Goal: Task Accomplishment & Management: Complete application form

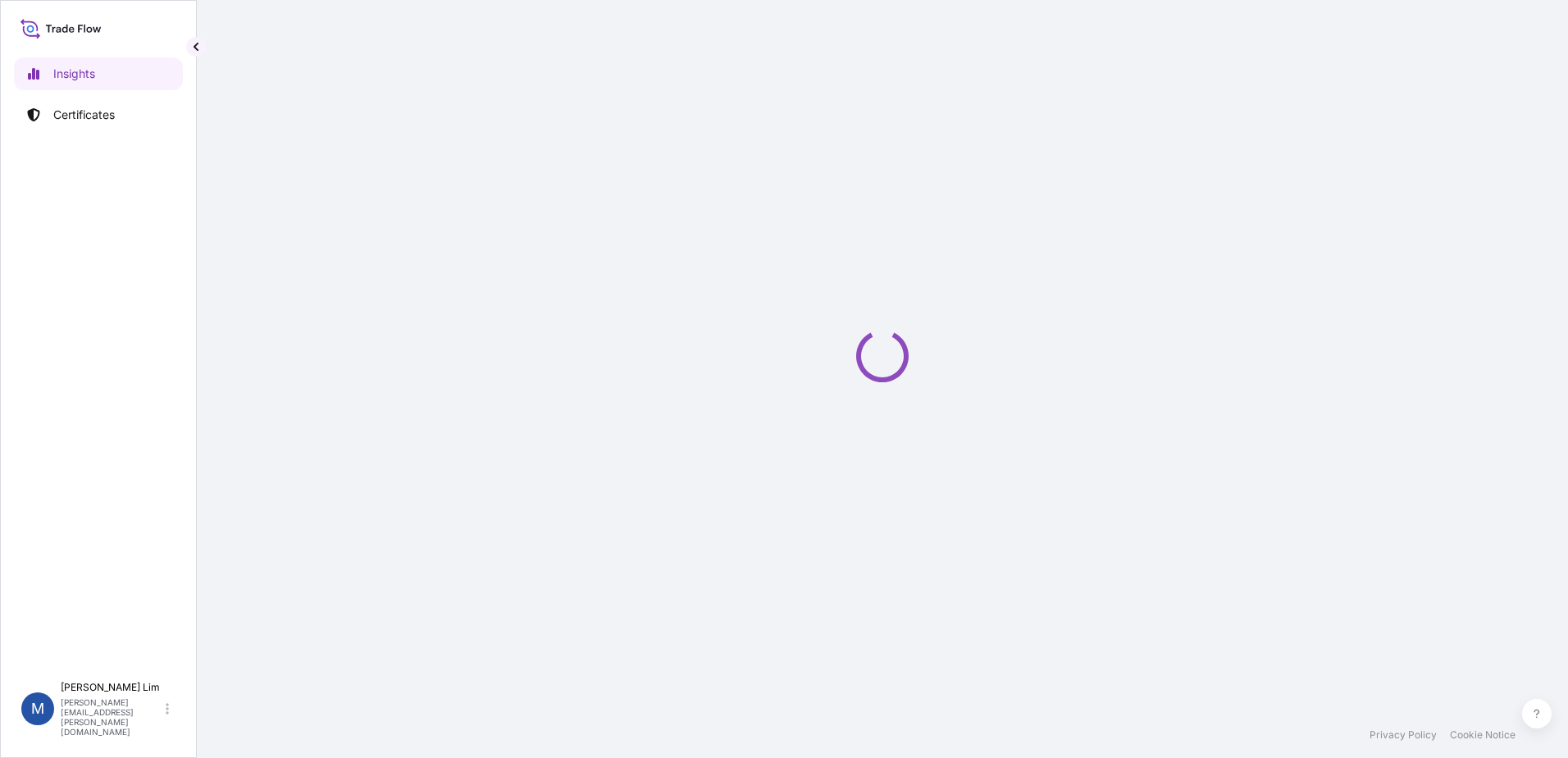
select select "2025"
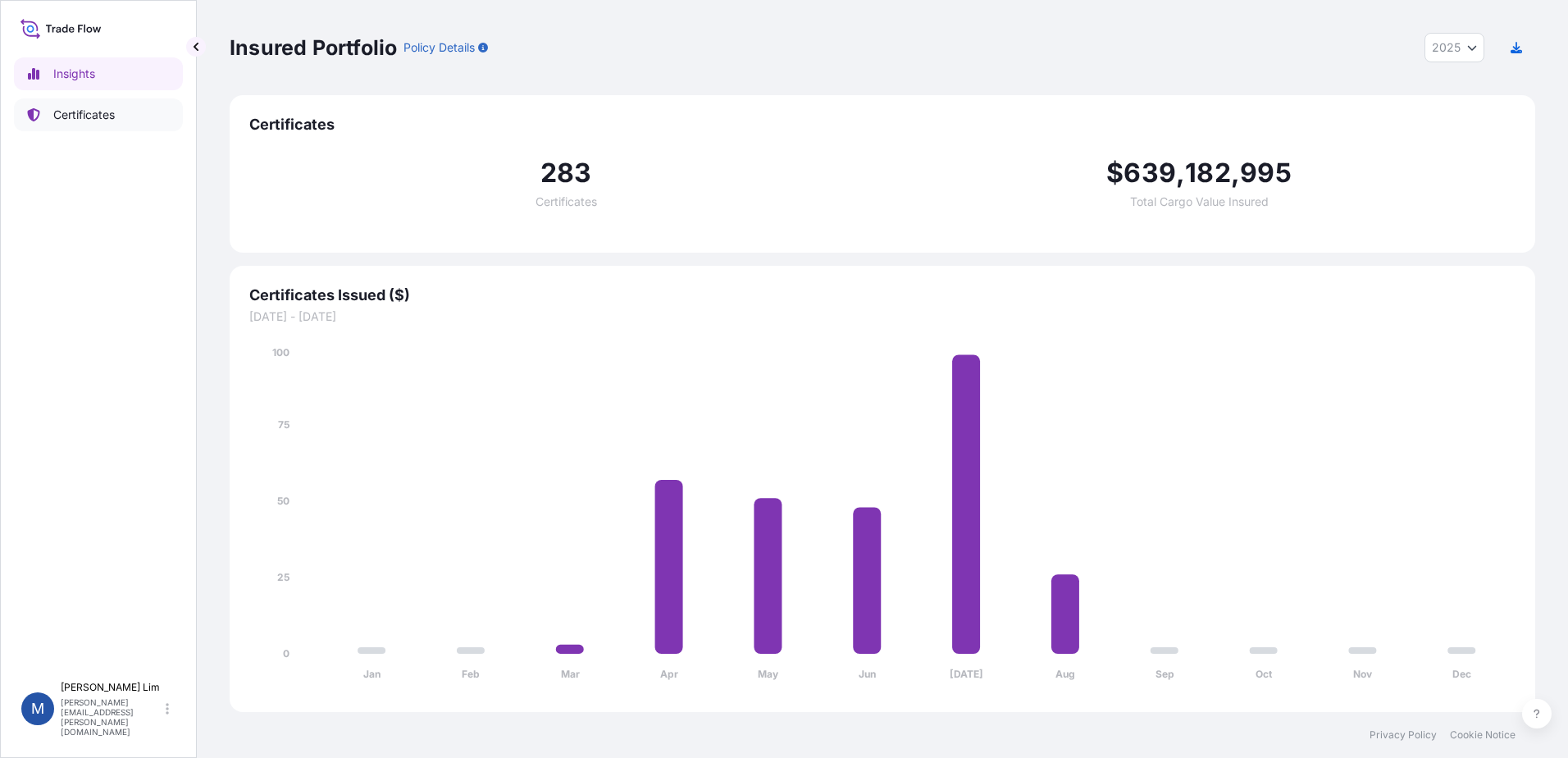
click at [66, 129] on link "Certificates" at bounding box center [98, 115] width 169 height 33
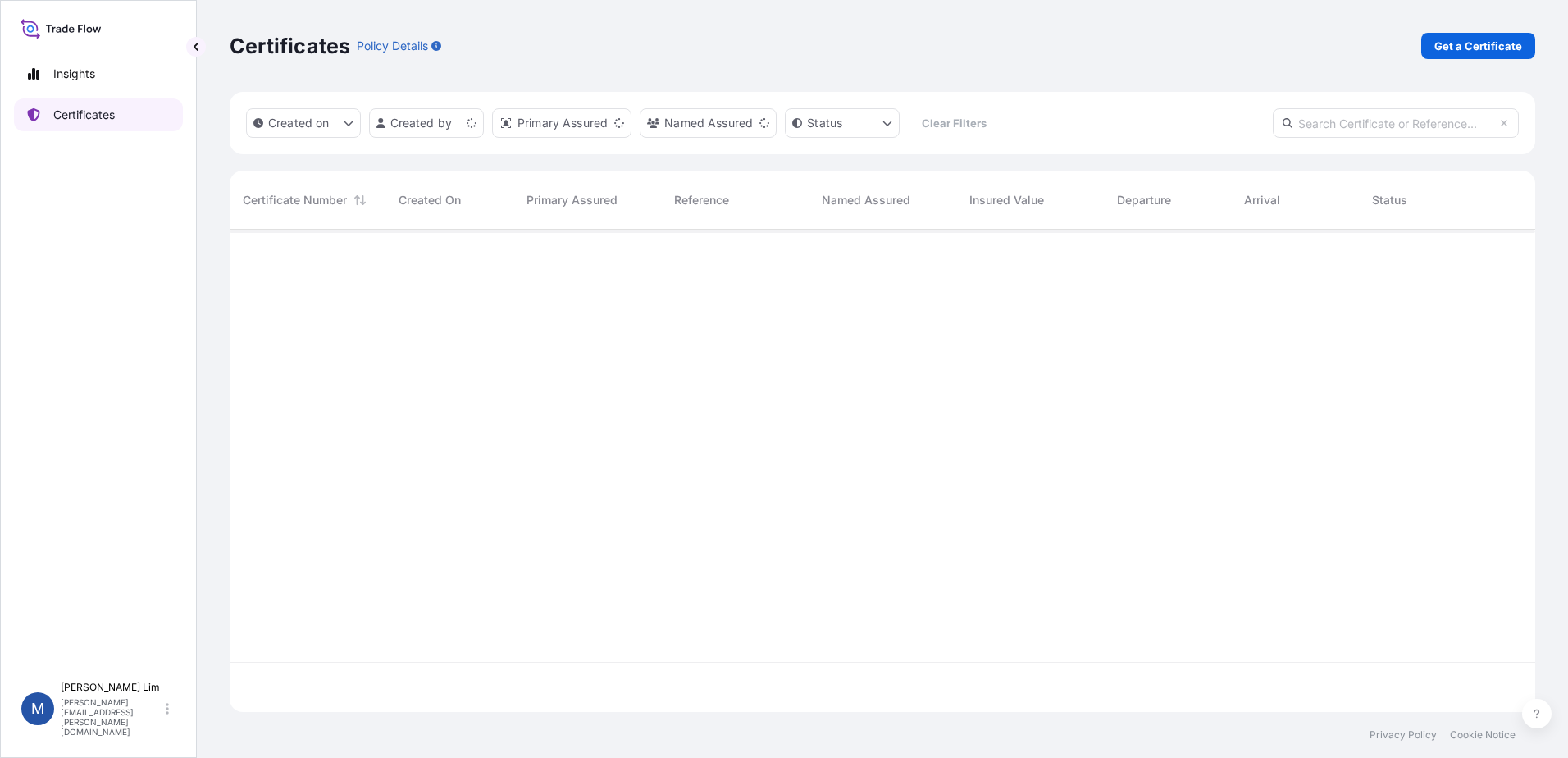
scroll to position [479, 1293]
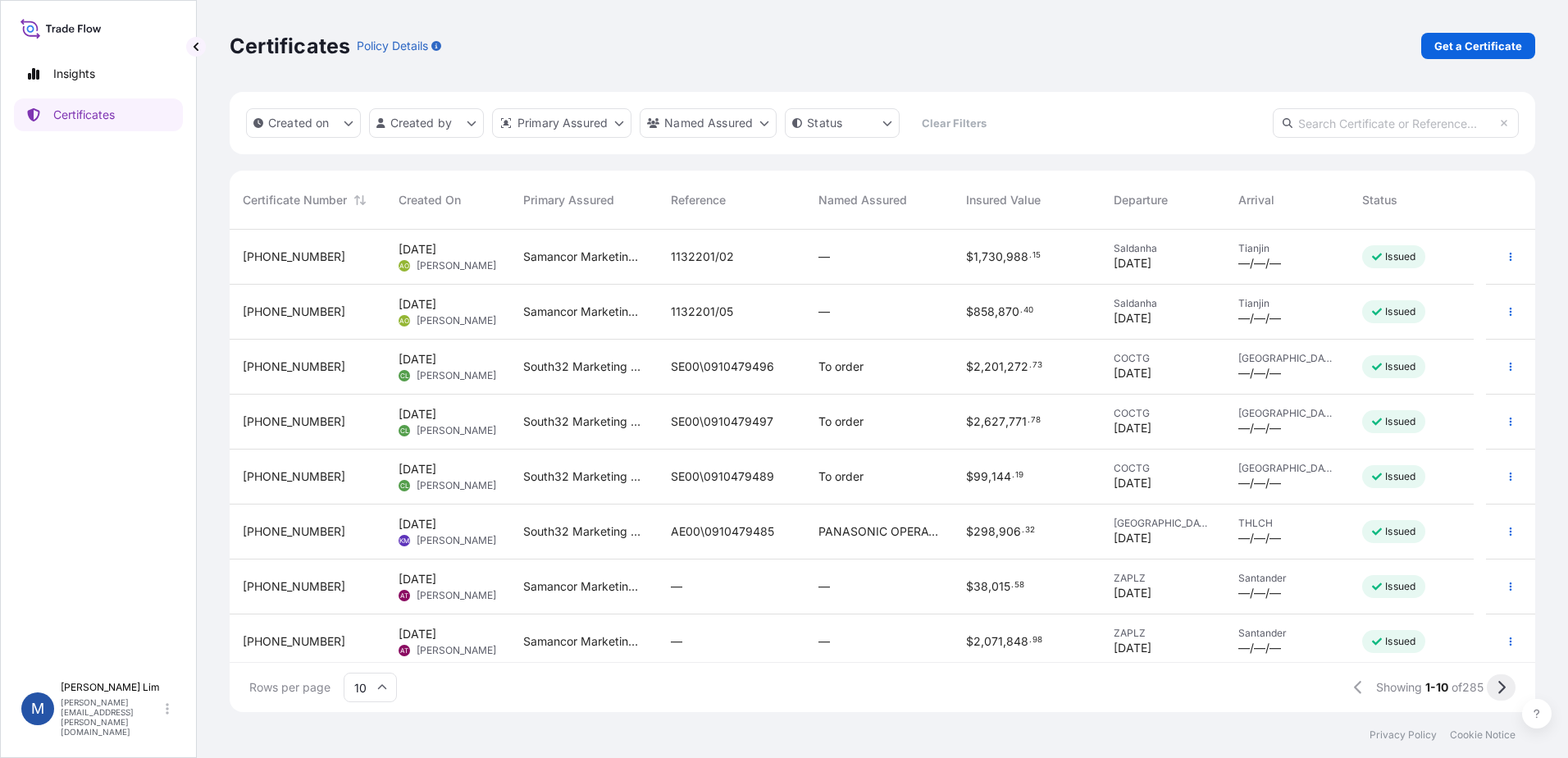
click at [1511, 686] on button at bounding box center [1501, 687] width 29 height 26
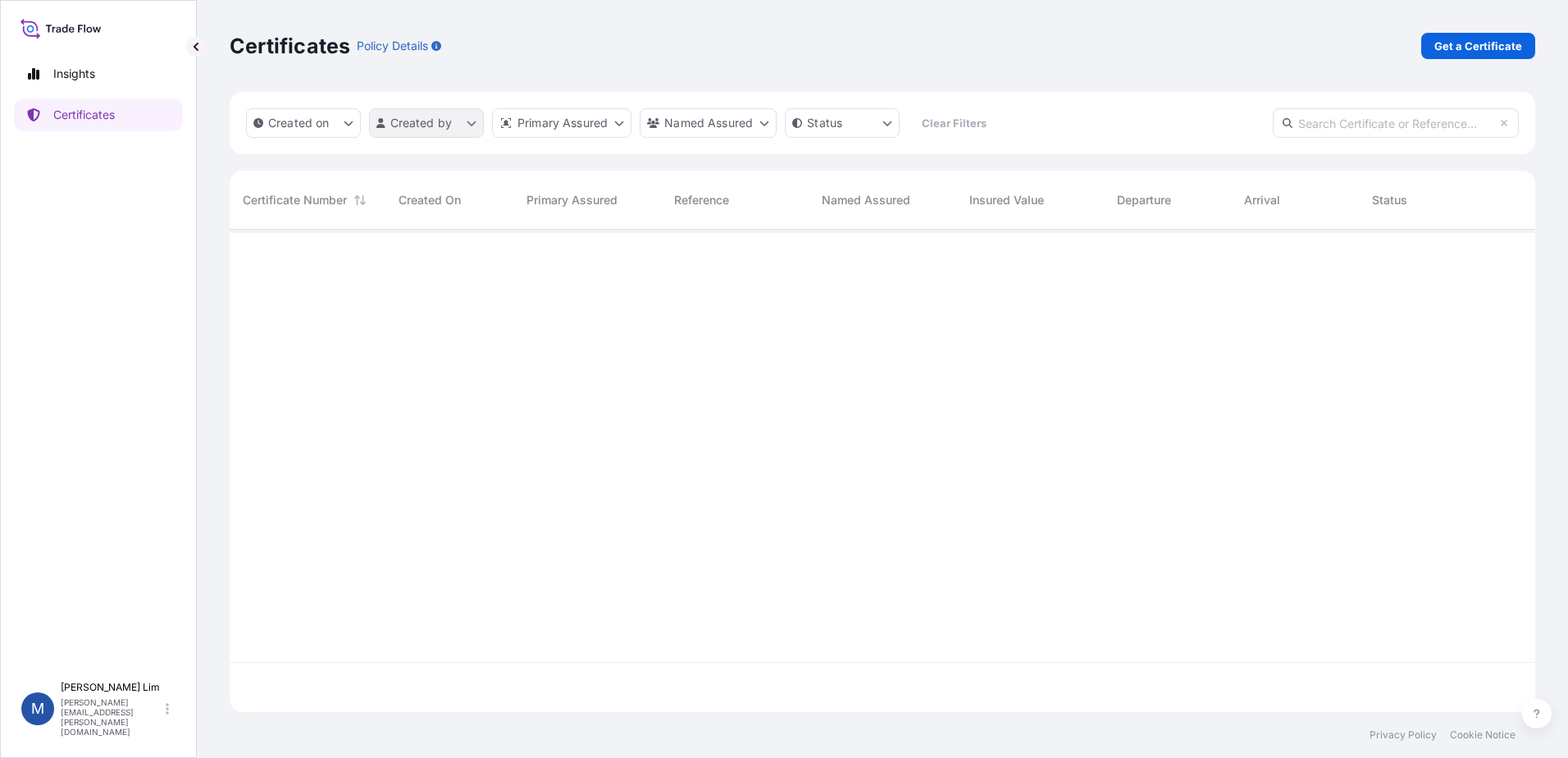
click at [466, 126] on html "Insights Certificates M [PERSON_NAME] [PERSON_NAME][EMAIL_ADDRESS][PERSON_NAME]…" at bounding box center [784, 379] width 1568 height 758
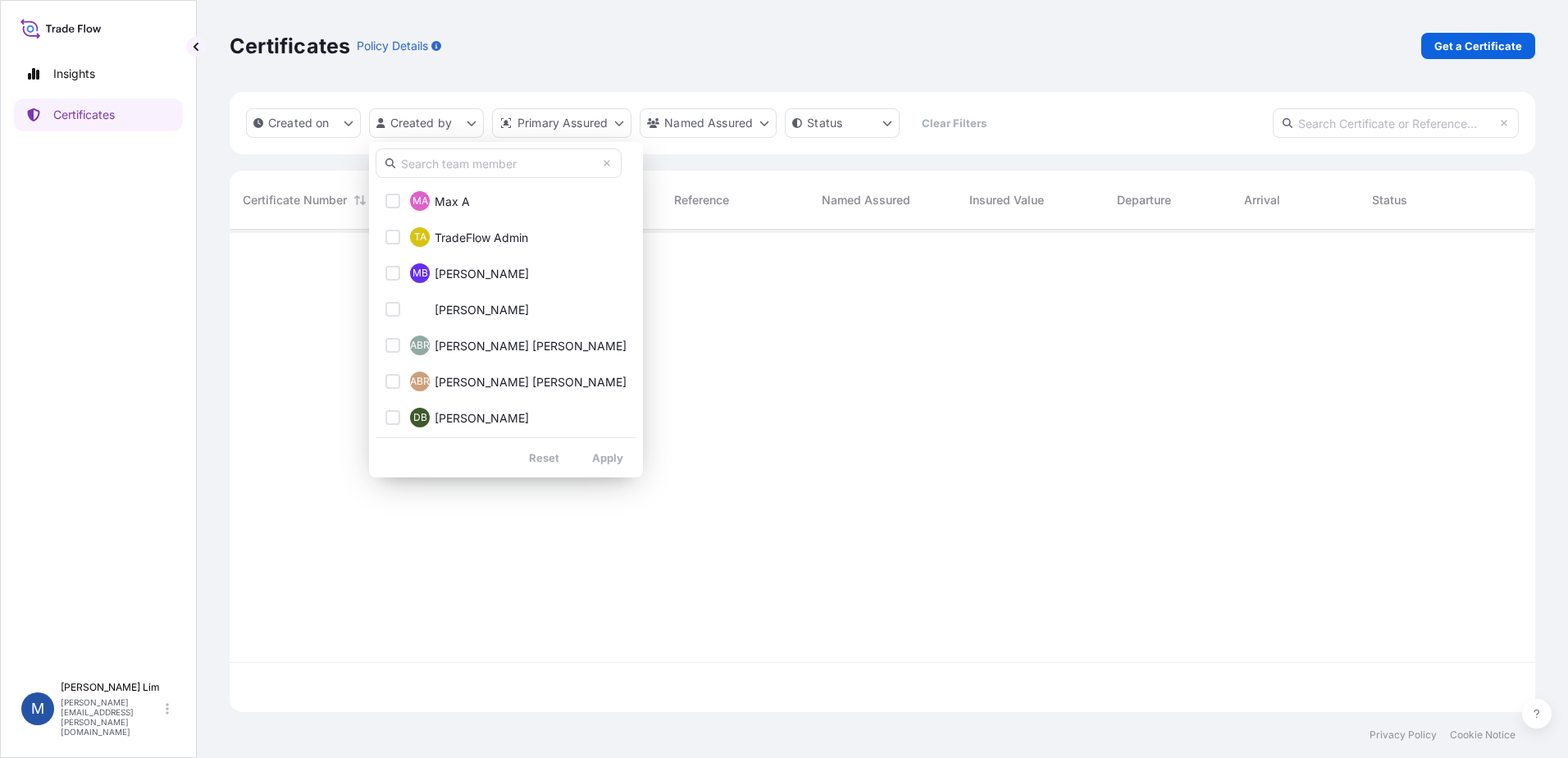
click at [457, 164] on input "text" at bounding box center [499, 163] width 246 height 29
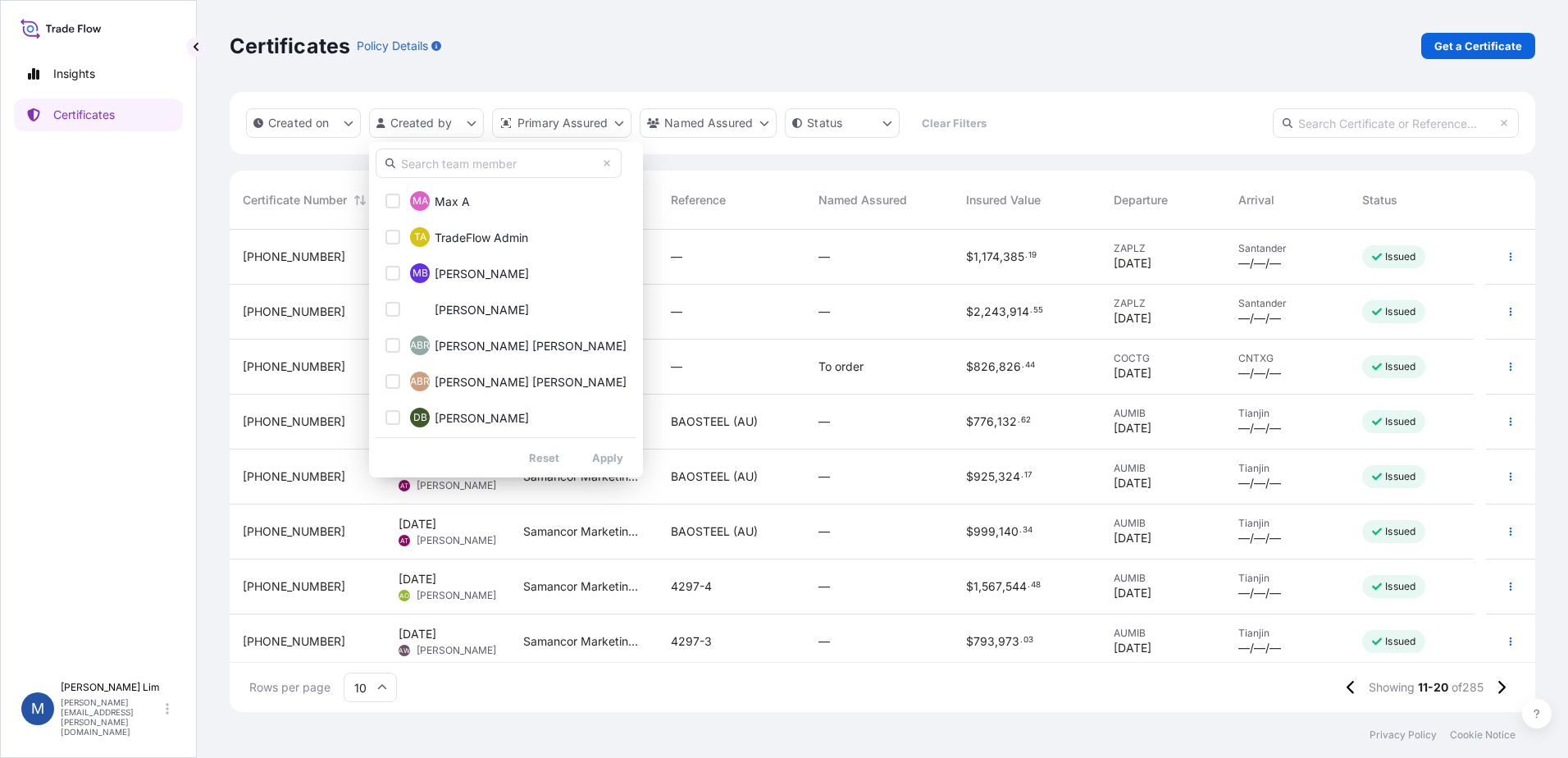
click at [485, 162] on input "text" at bounding box center [499, 163] width 246 height 29
type input "[PERSON_NAME]"
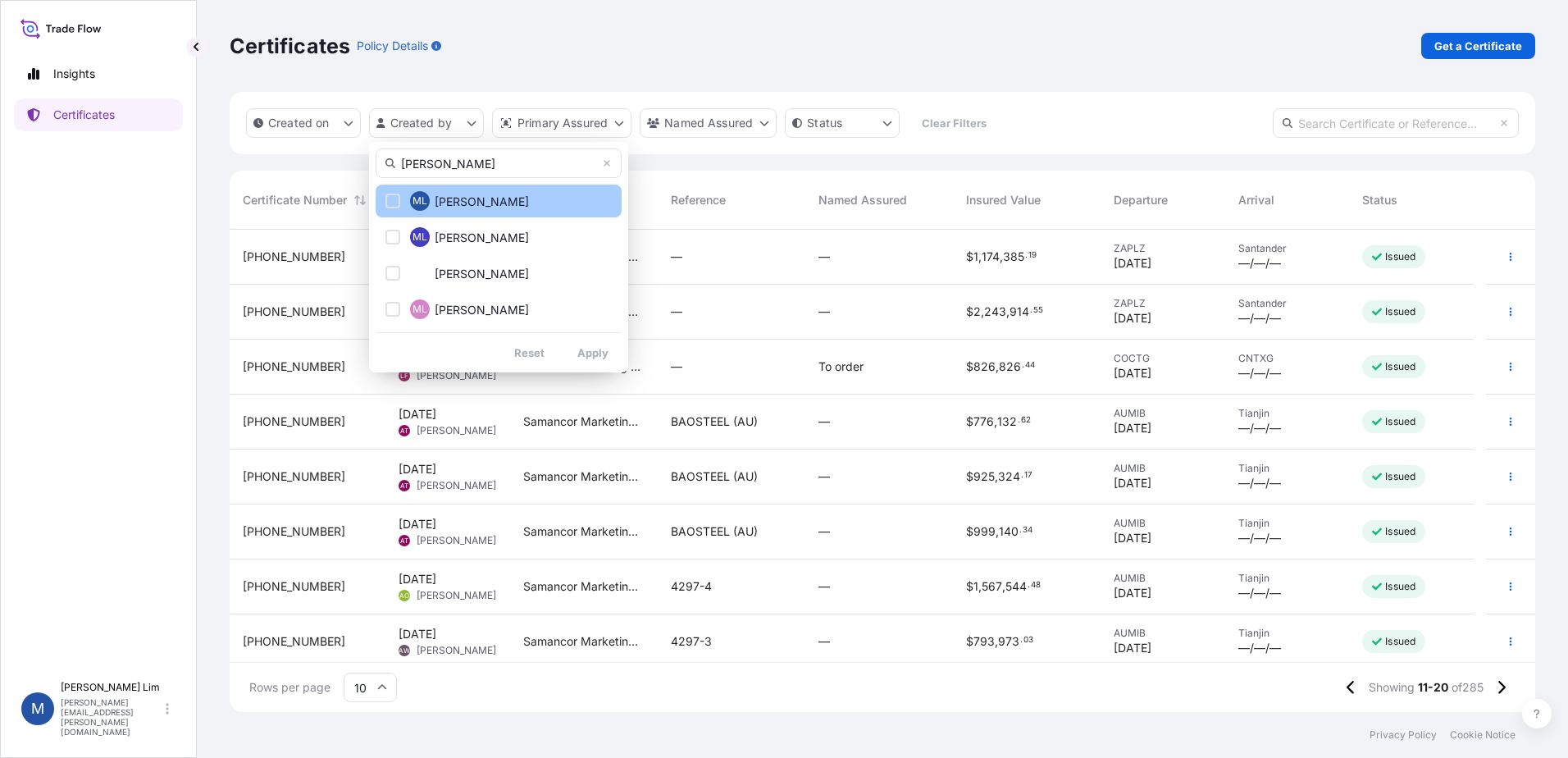
click at [392, 202] on div "Select Option" at bounding box center [392, 200] width 15 height 15
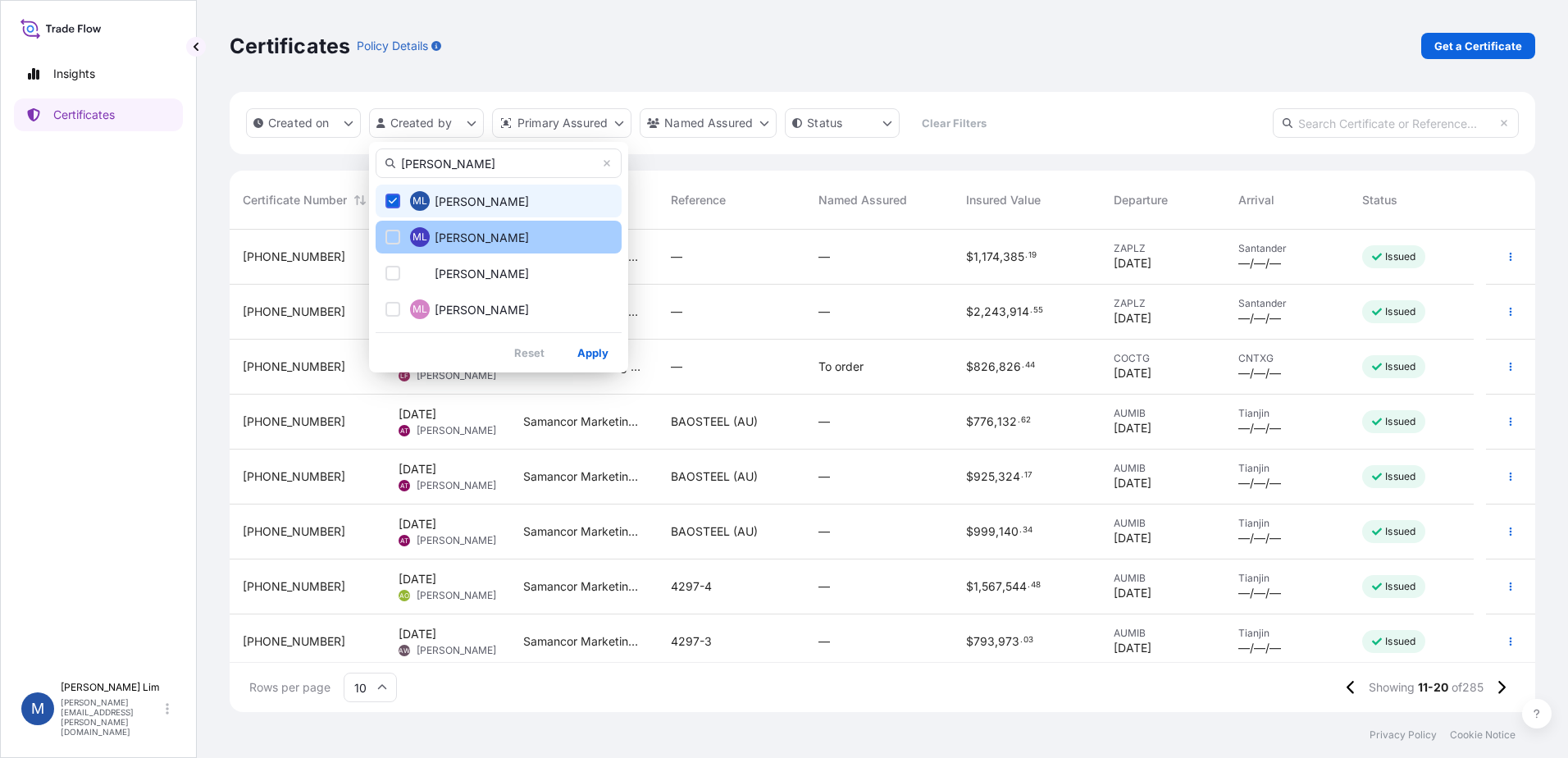
click at [389, 231] on div "Select Option" at bounding box center [392, 236] width 15 height 15
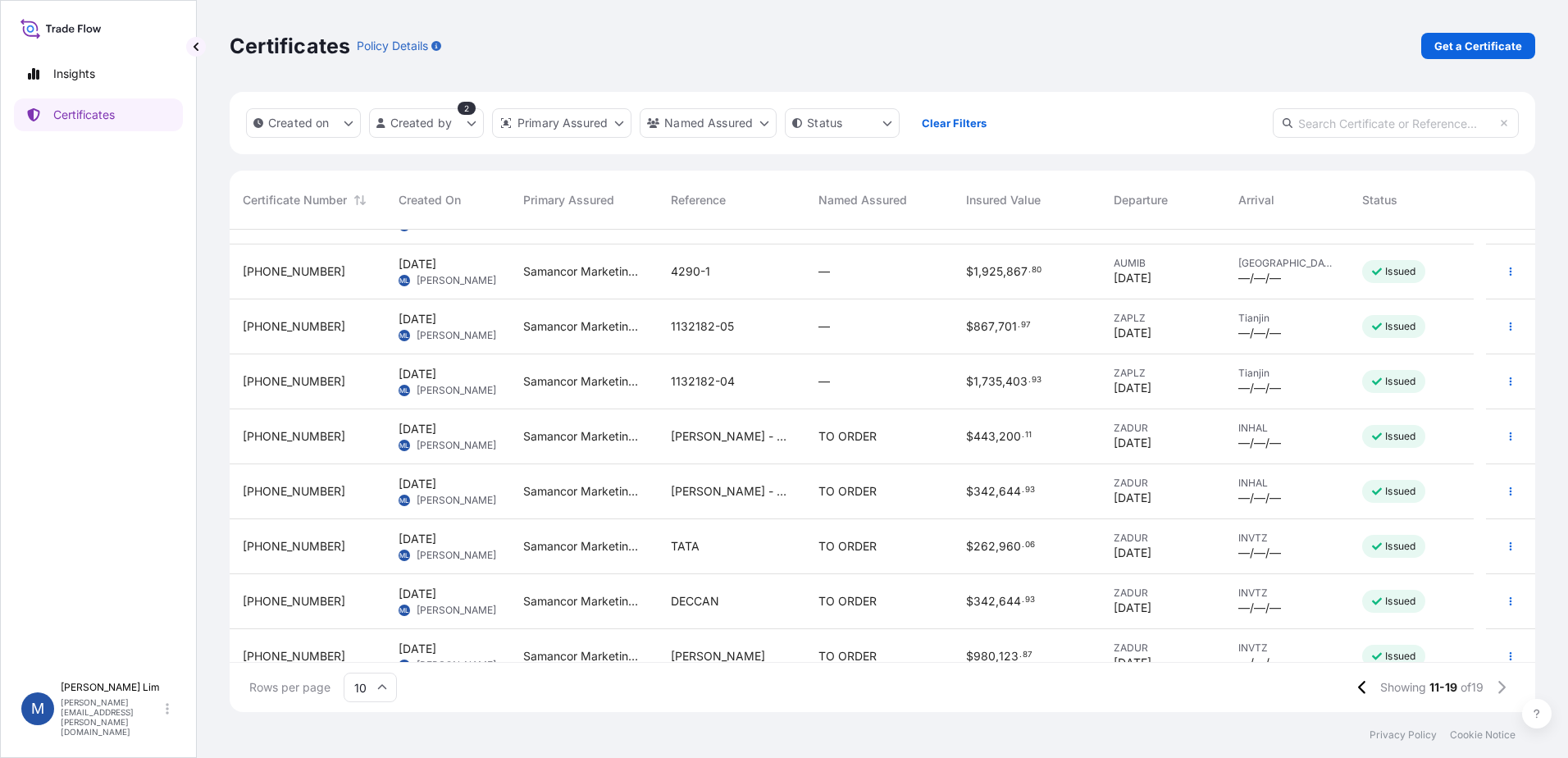
scroll to position [62, 0]
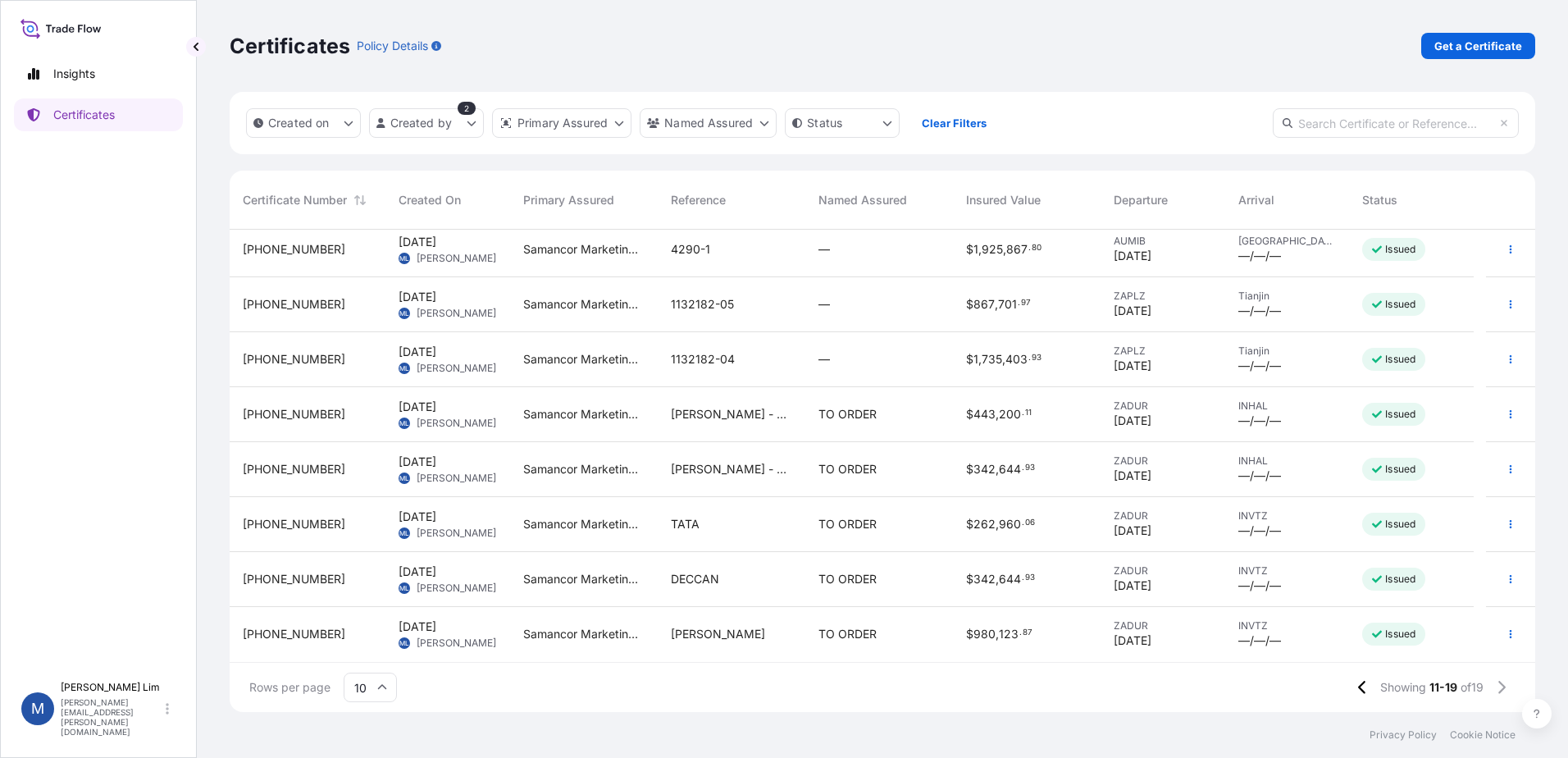
click at [375, 688] on input "10" at bounding box center [371, 687] width 54 height 29
click at [381, 638] on div "50" at bounding box center [370, 642] width 40 height 31
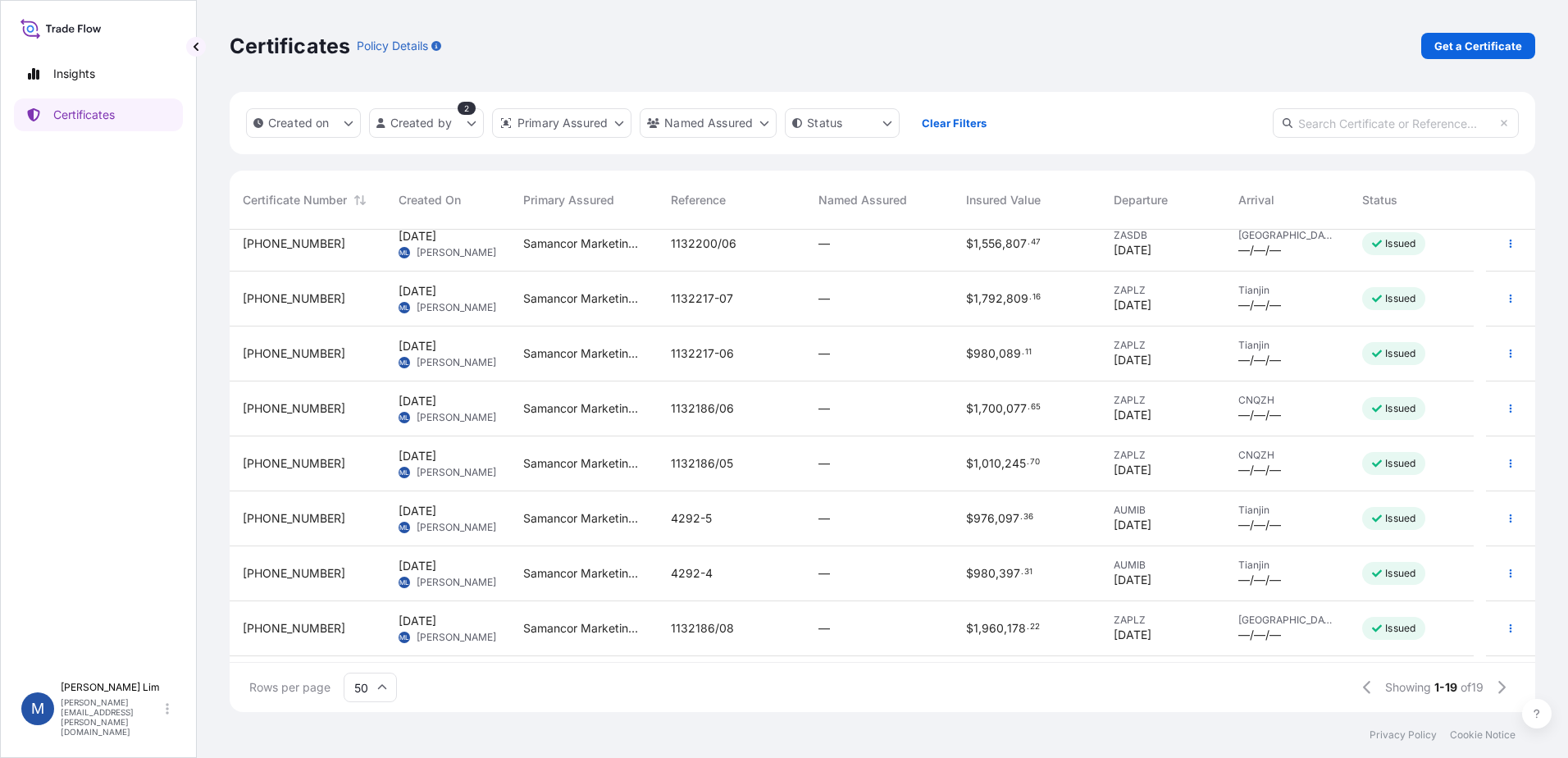
scroll to position [0, 0]
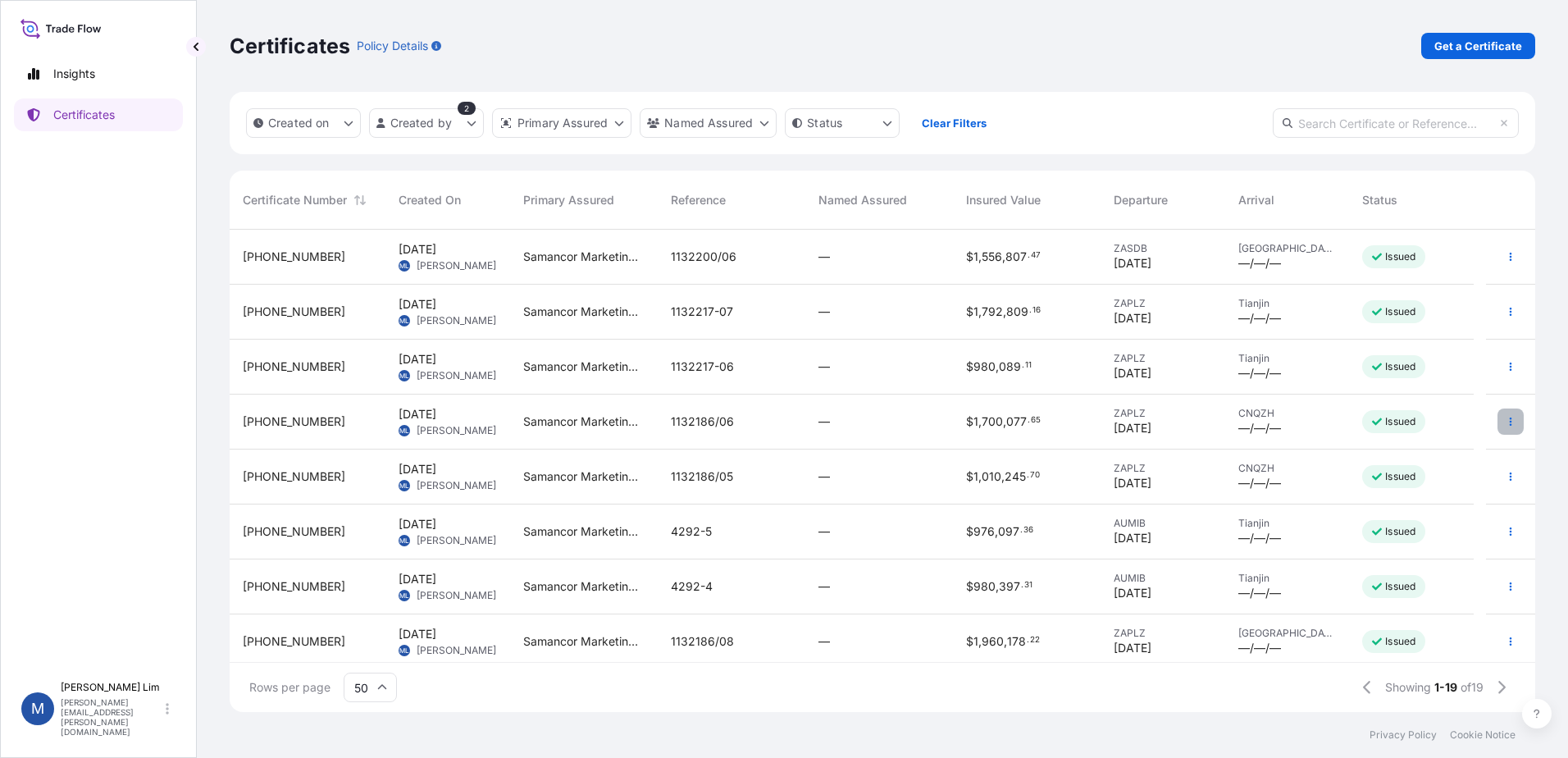
click at [1506, 425] on icon "button" at bounding box center [1510, 421] width 10 height 10
click at [1504, 257] on button "button" at bounding box center [1511, 256] width 26 height 26
click at [1506, 256] on icon "button" at bounding box center [1510, 256] width 10 height 10
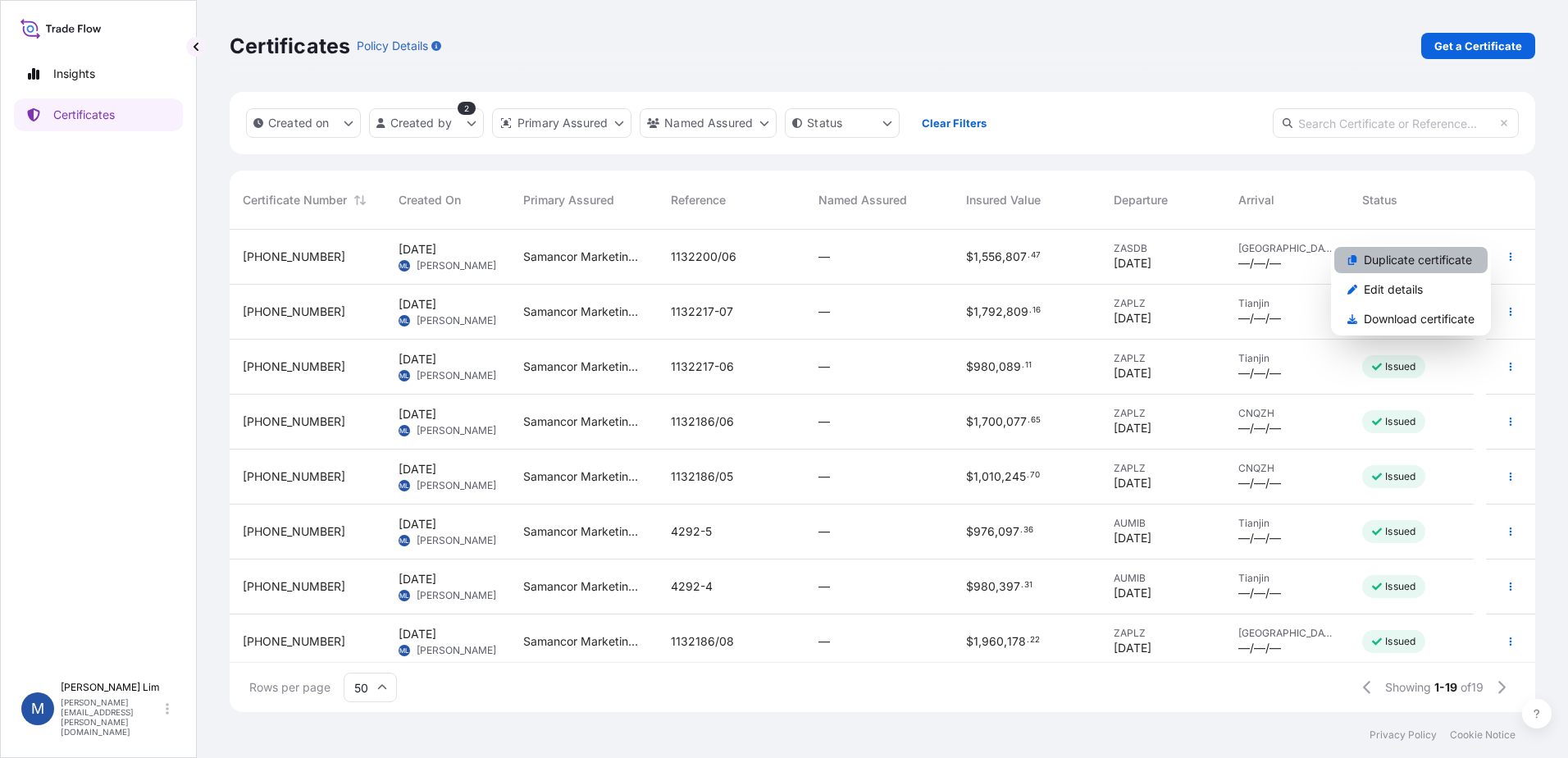
click at [1424, 259] on p "Duplicate certificate" at bounding box center [1418, 260] width 108 height 16
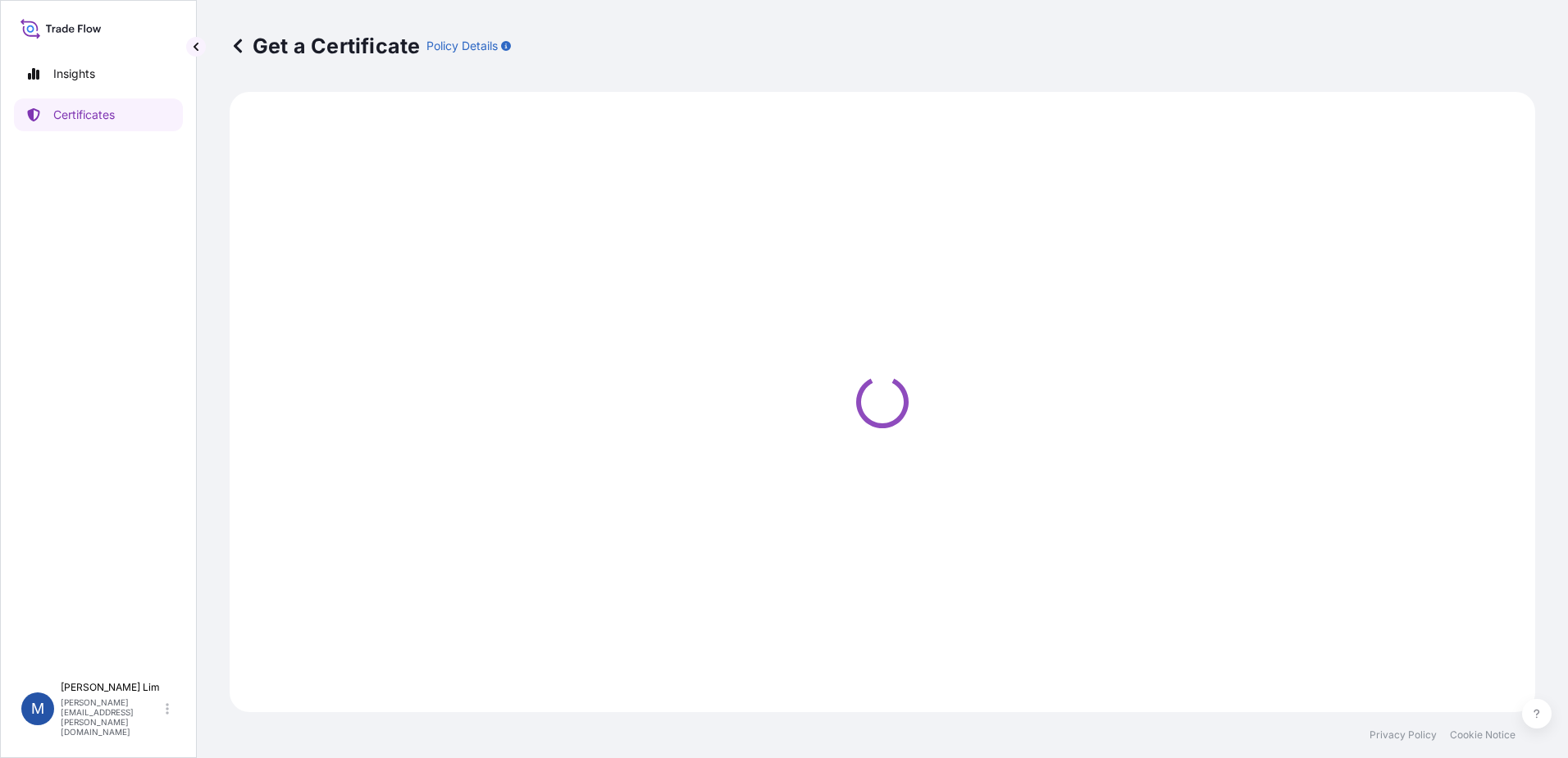
select select "Sea"
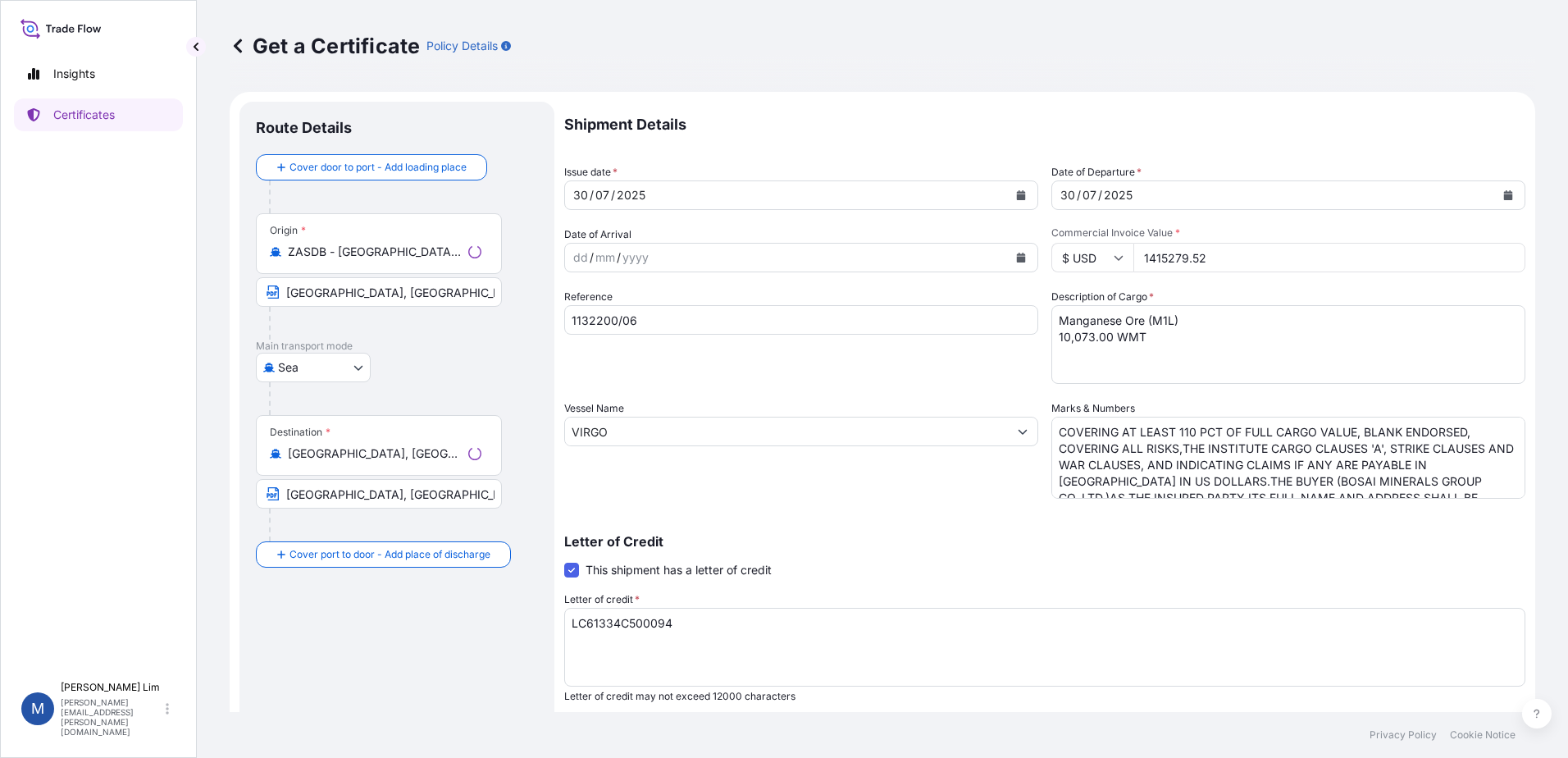
select select "31710"
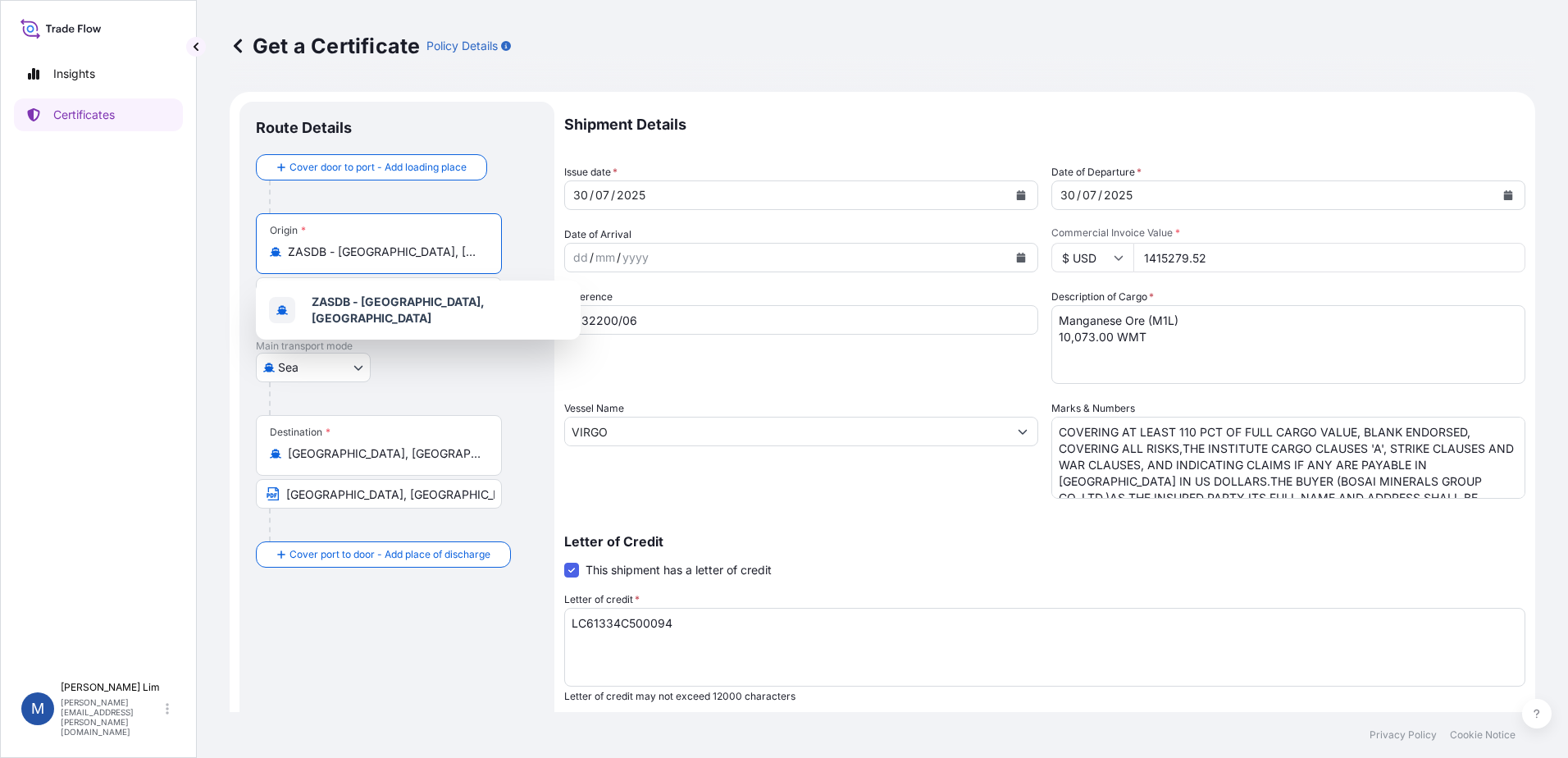
click at [456, 251] on input "ZASDB - [GEOGRAPHIC_DATA], [GEOGRAPHIC_DATA]" at bounding box center [384, 251] width 193 height 16
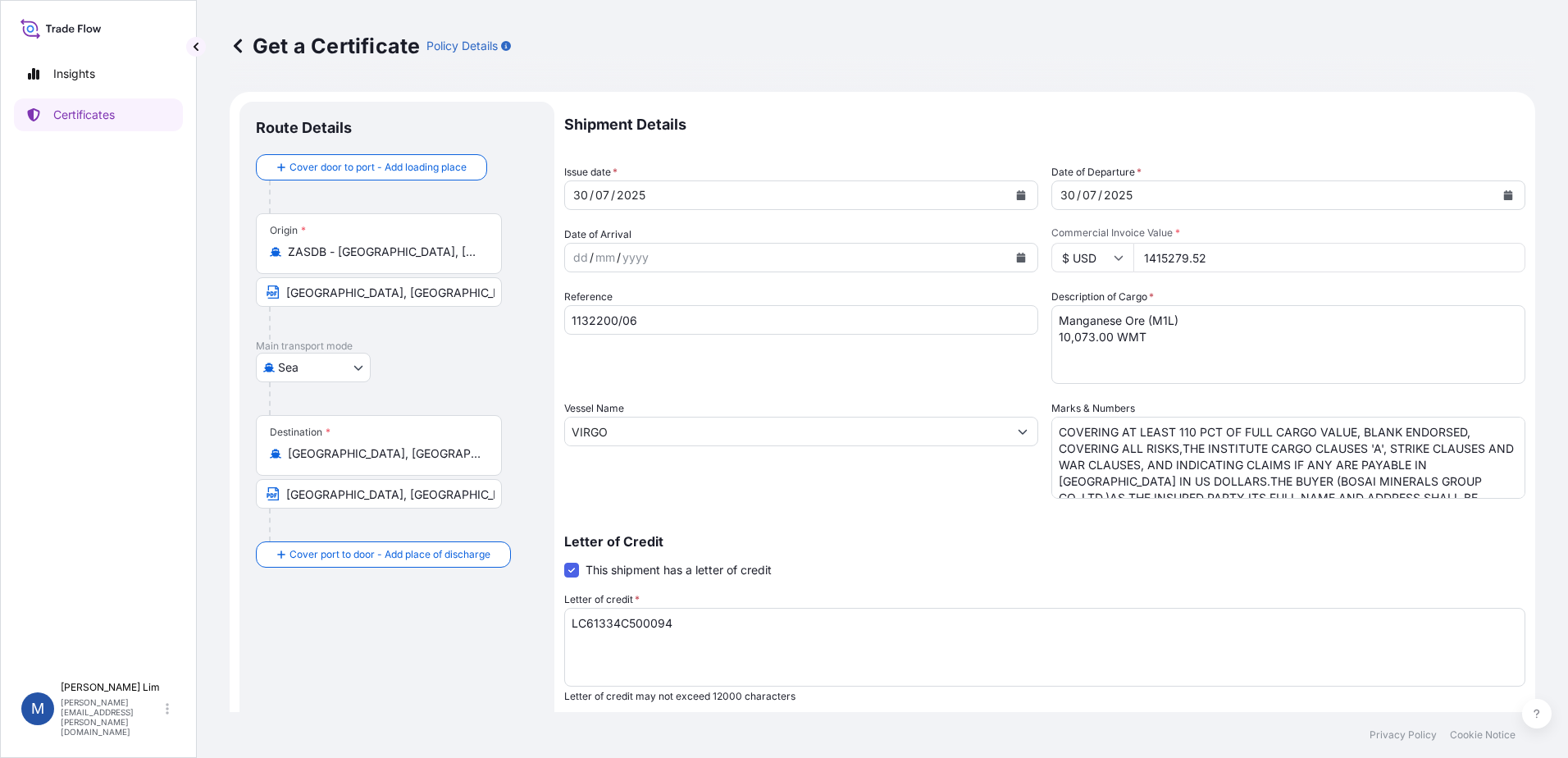
drag, startPoint x: 489, startPoint y: 254, endPoint x: 264, endPoint y: 255, distance: 225.0
click at [264, 255] on div "Origin * ZASDB - [GEOGRAPHIC_DATA], [GEOGRAPHIC_DATA]" at bounding box center [379, 243] width 246 height 61
click at [316, 246] on input "ZASDB - [GEOGRAPHIC_DATA], [GEOGRAPHIC_DATA]" at bounding box center [384, 251] width 193 height 16
drag, startPoint x: 287, startPoint y: 255, endPoint x: 550, endPoint y: 251, distance: 263.0
click at [550, 251] on div "Route Details Cover door to port - Add loading place Place of loading Road / [G…" at bounding box center [397, 515] width 315 height 827
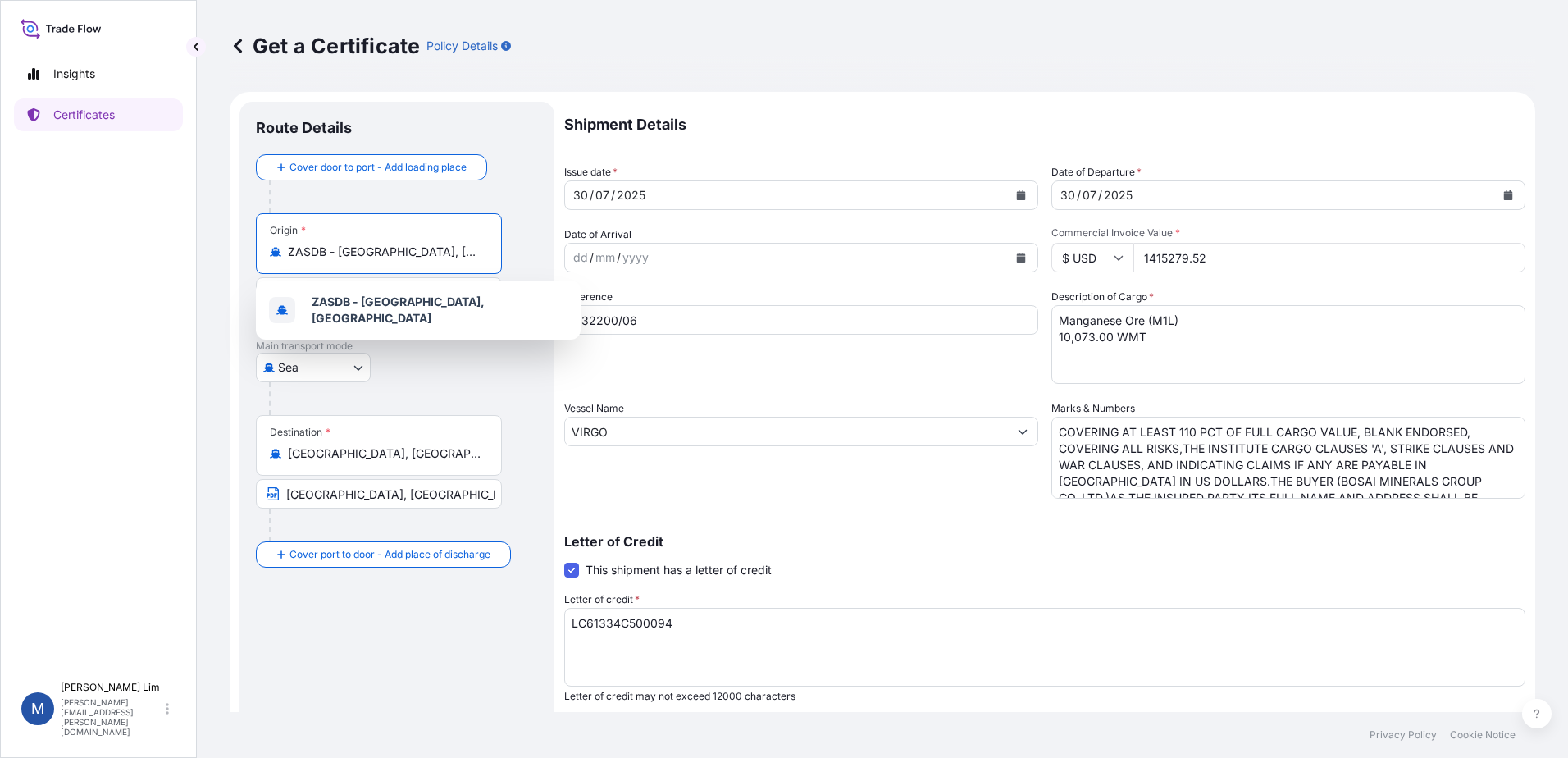
drag, startPoint x: 550, startPoint y: 251, endPoint x: 472, endPoint y: 253, distance: 78.0
click at [472, 253] on input "ZASDB - [GEOGRAPHIC_DATA], [GEOGRAPHIC_DATA]" at bounding box center [384, 251] width 193 height 16
drag, startPoint x: 470, startPoint y: 253, endPoint x: 246, endPoint y: 261, distance: 224.1
click at [246, 261] on div "Route Details Cover door to port - Add loading place Place of loading Road / [G…" at bounding box center [397, 515] width 315 height 827
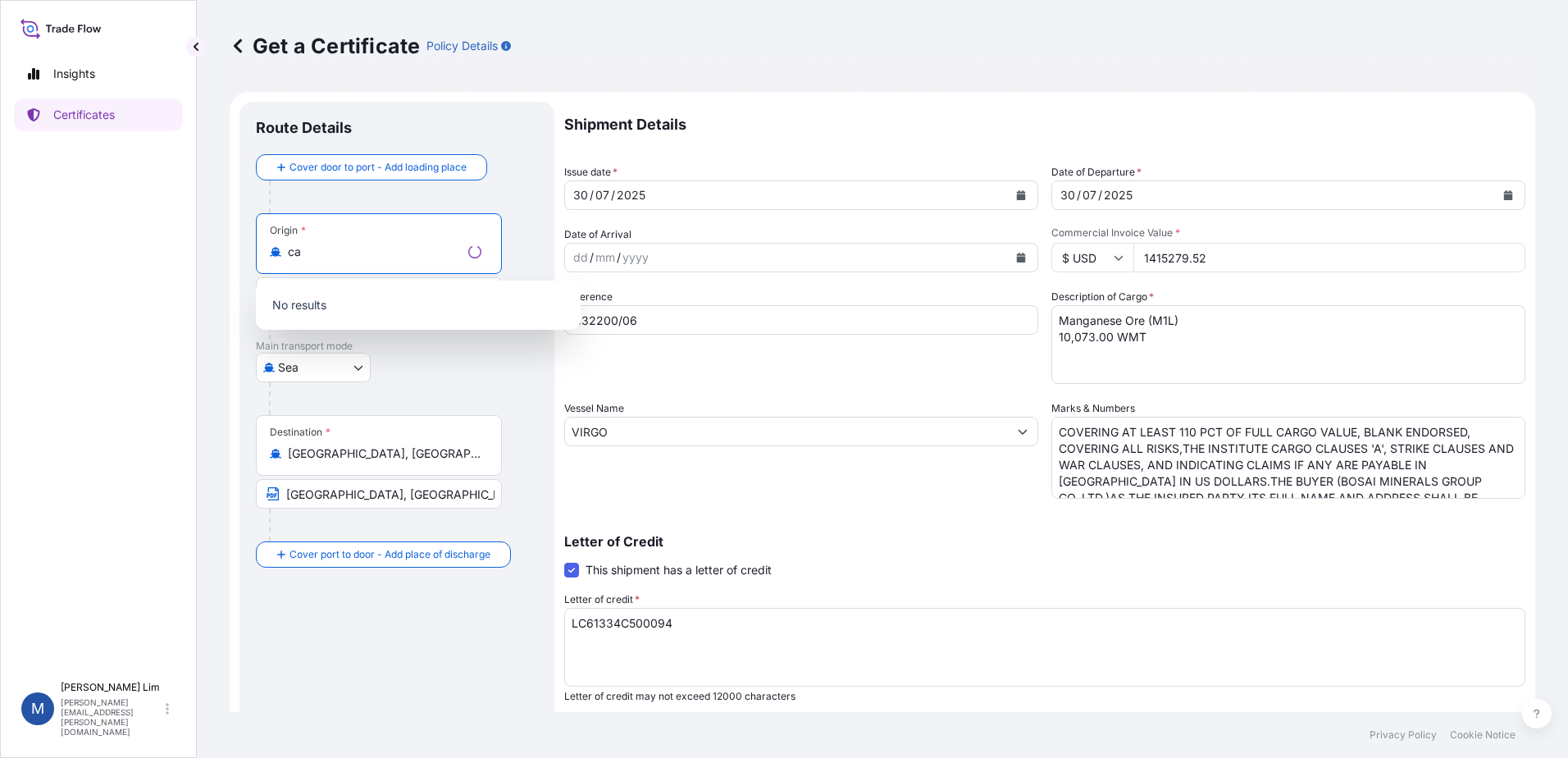
type input "a"
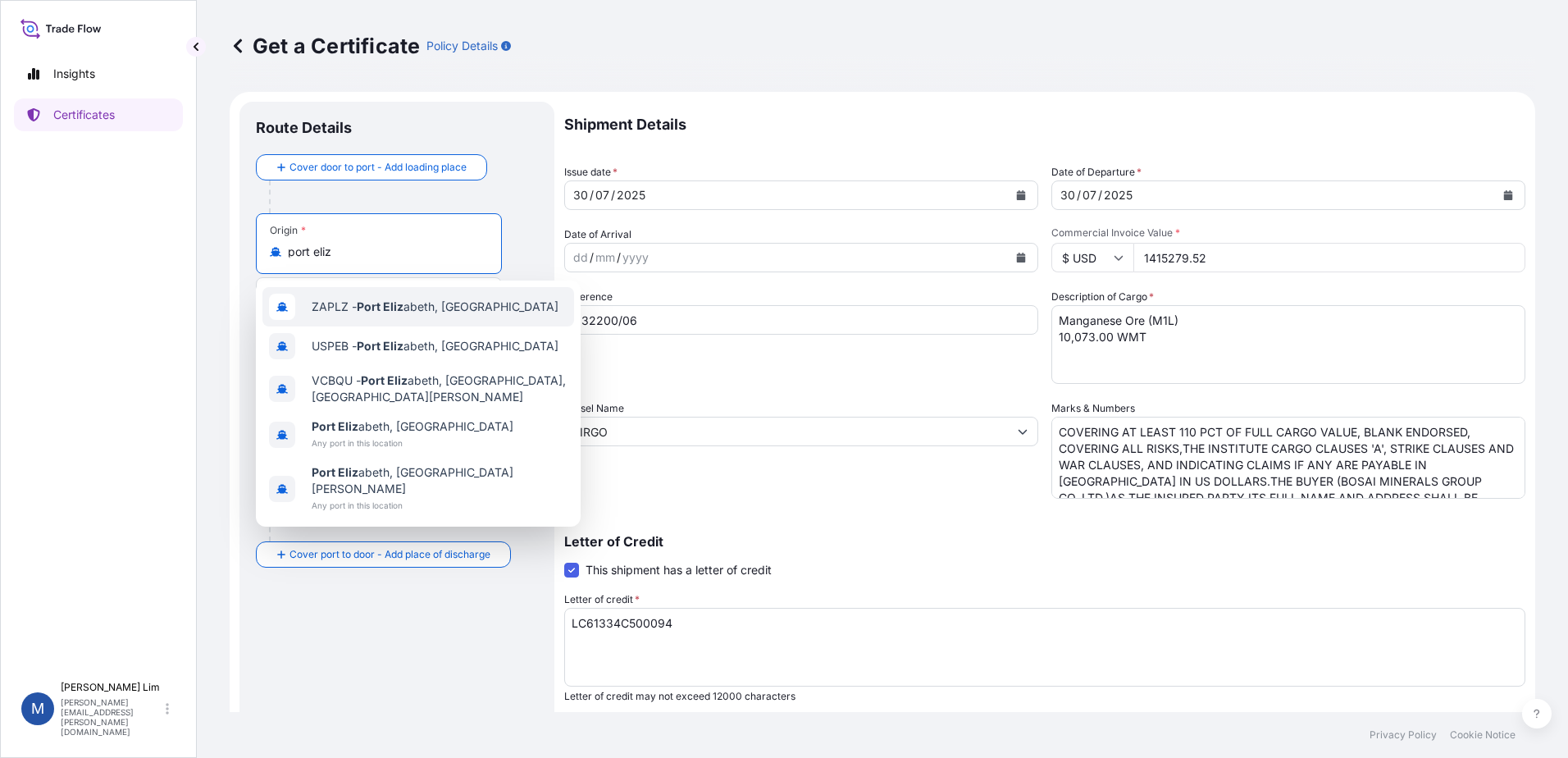
click at [420, 313] on span "ZAPLZ - [GEOGRAPHIC_DATA] abeth, [GEOGRAPHIC_DATA]" at bounding box center [435, 307] width 247 height 16
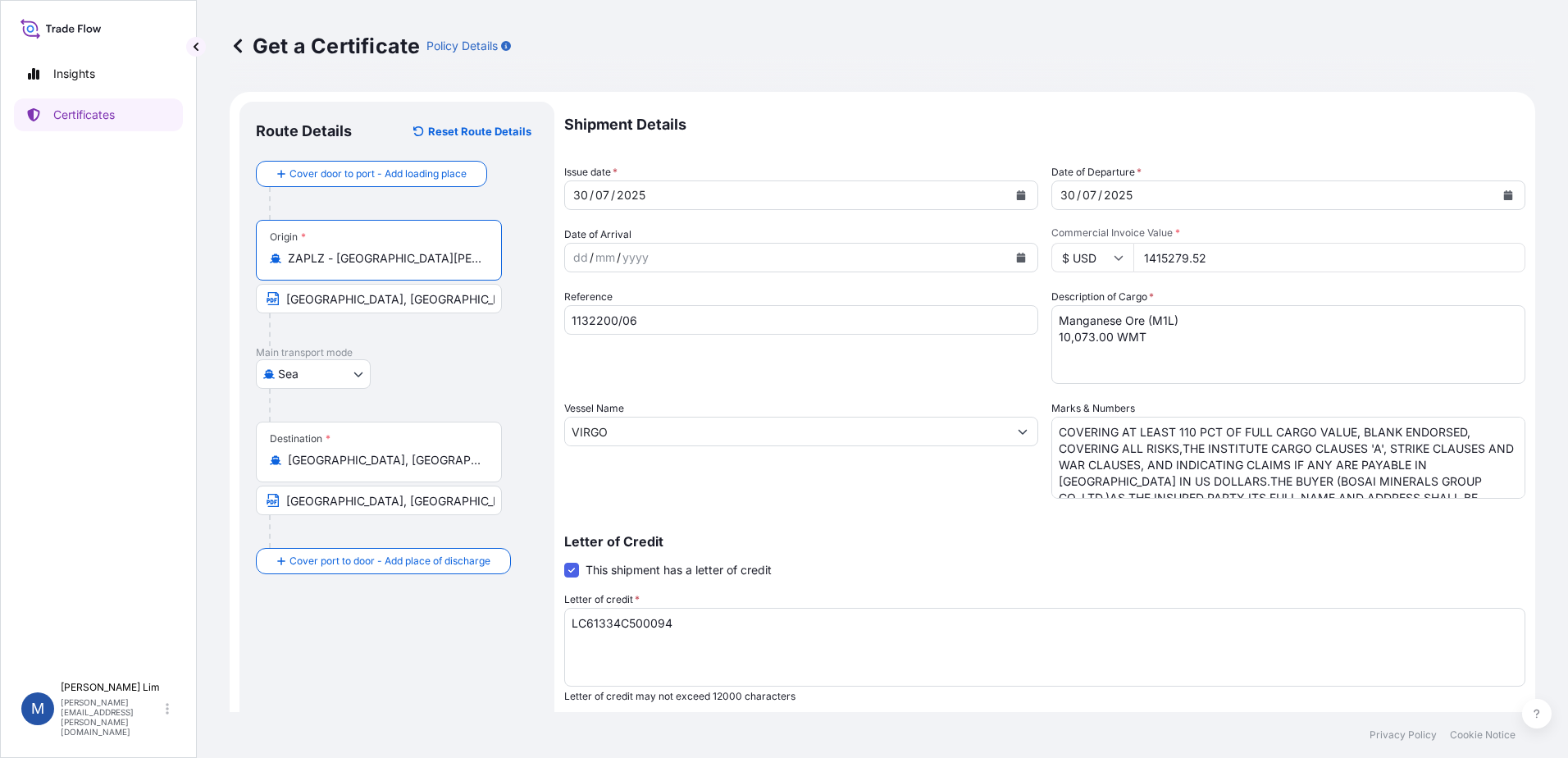
type input "ZAPLZ - [GEOGRAPHIC_DATA][PERSON_NAME], [GEOGRAPHIC_DATA]"
click at [466, 302] on input "[GEOGRAPHIC_DATA], [GEOGRAPHIC_DATA]" at bounding box center [379, 299] width 246 height 29
drag, startPoint x: 473, startPoint y: 301, endPoint x: 255, endPoint y: 284, distance: 218.7
click at [255, 284] on div "Route Details Reset Route Details Cover door to port - Add loading place Place …" at bounding box center [397, 515] width 315 height 827
paste input "[GEOGRAPHIC_DATA][PERSON_NAME]"
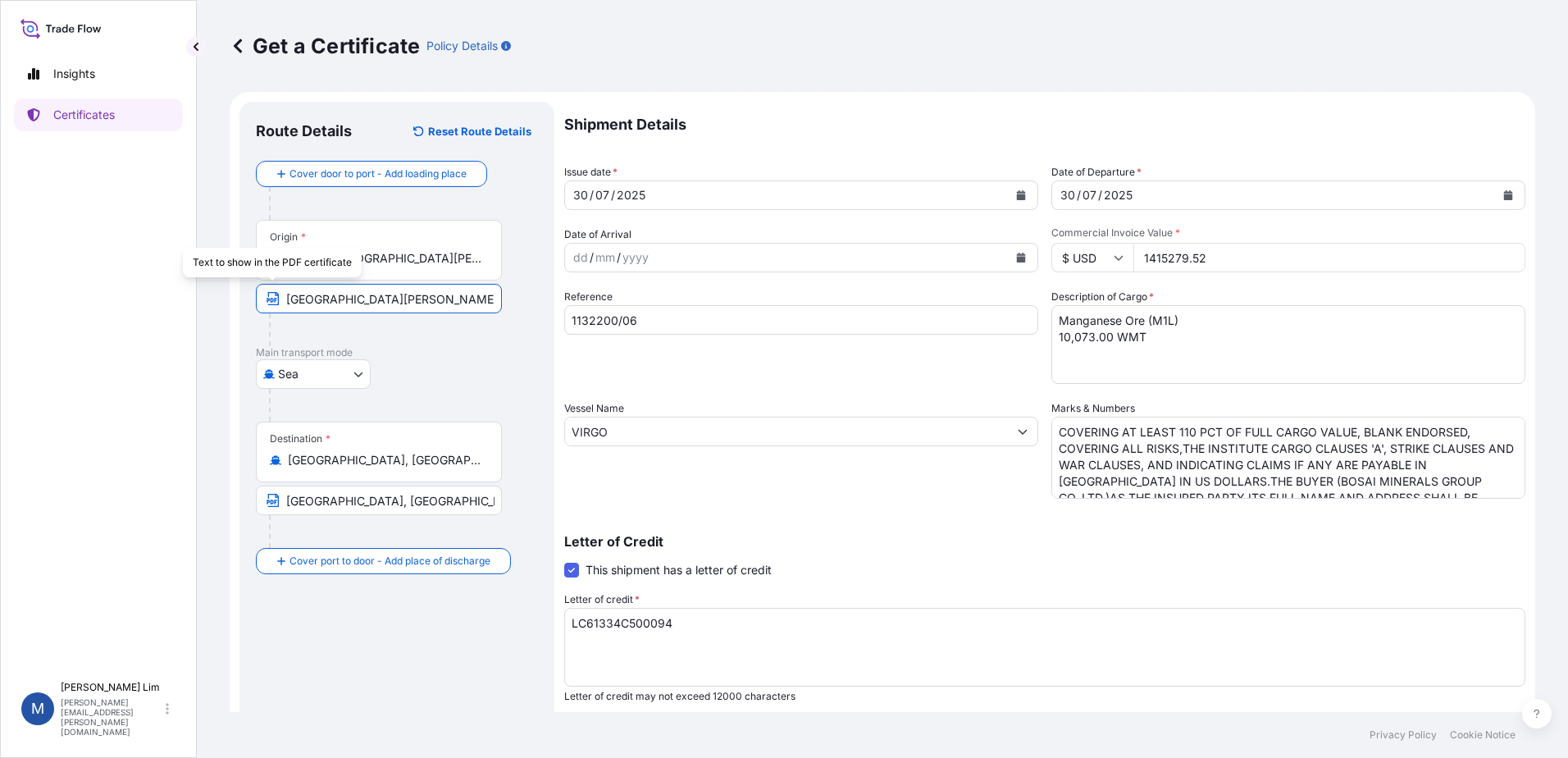
type input "[GEOGRAPHIC_DATA][PERSON_NAME], [GEOGRAPHIC_DATA]"
click at [417, 354] on p "Main transport mode" at bounding box center [397, 353] width 282 height 13
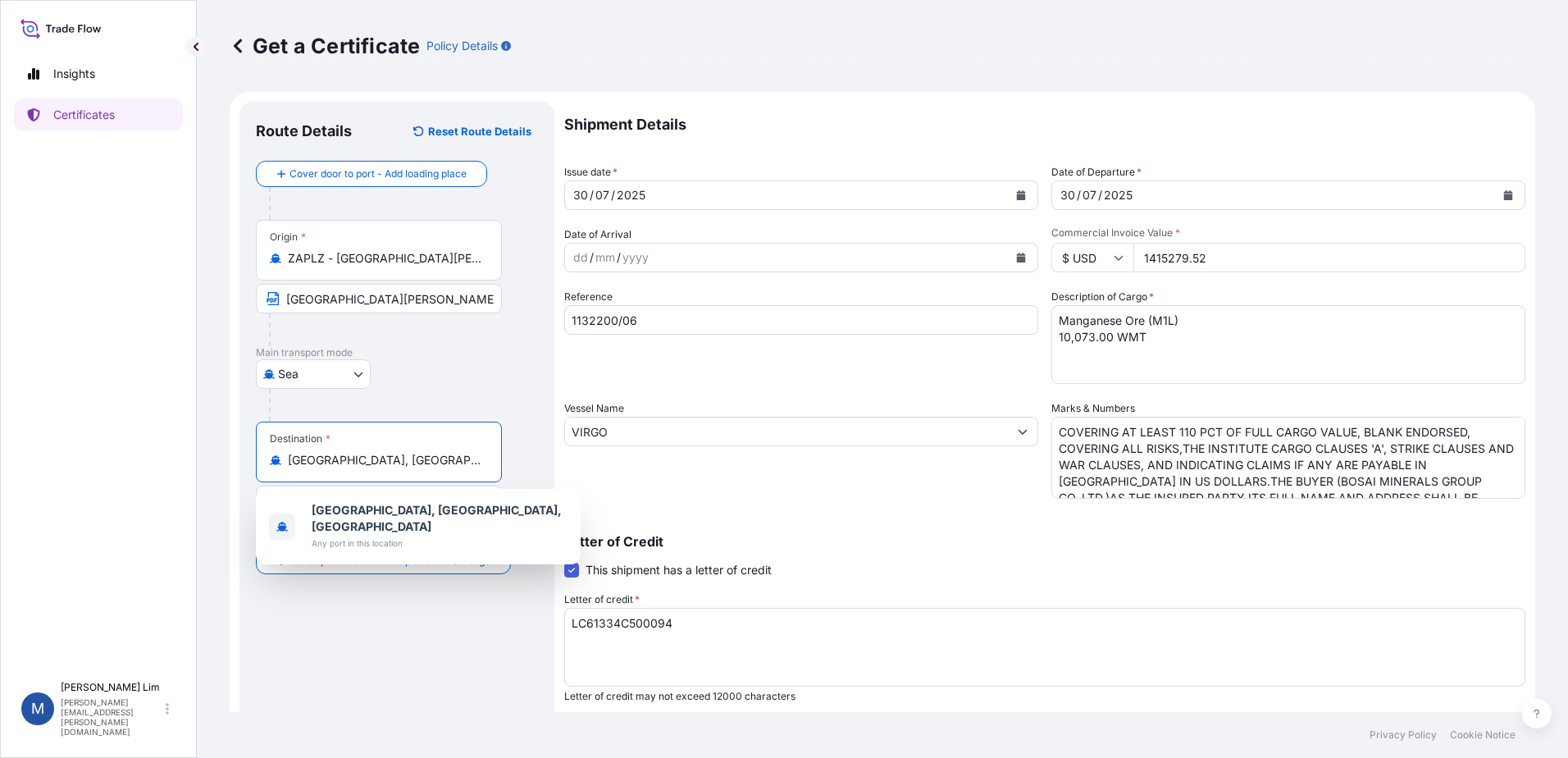
click at [418, 461] on input "[GEOGRAPHIC_DATA], [GEOGRAPHIC_DATA], [GEOGRAPHIC_DATA]" at bounding box center [384, 460] width 193 height 16
drag, startPoint x: 430, startPoint y: 460, endPoint x: 258, endPoint y: 449, distance: 172.4
click at [258, 449] on div "Destination * [GEOGRAPHIC_DATA], [GEOGRAPHIC_DATA], [GEOGRAPHIC_DATA]" at bounding box center [379, 452] width 246 height 61
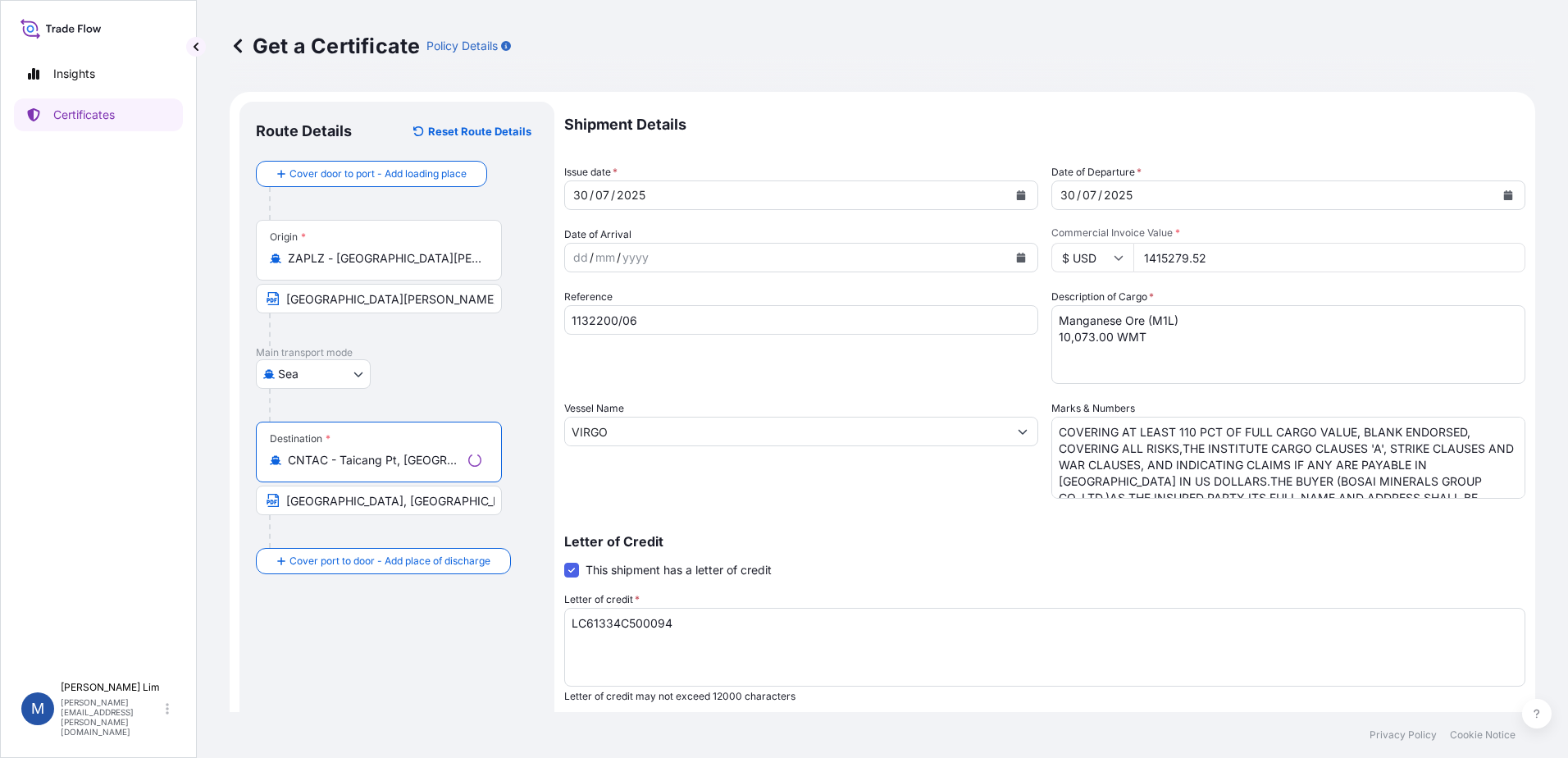
type input "CNTAC - Taicang Pt, [GEOGRAPHIC_DATA]"
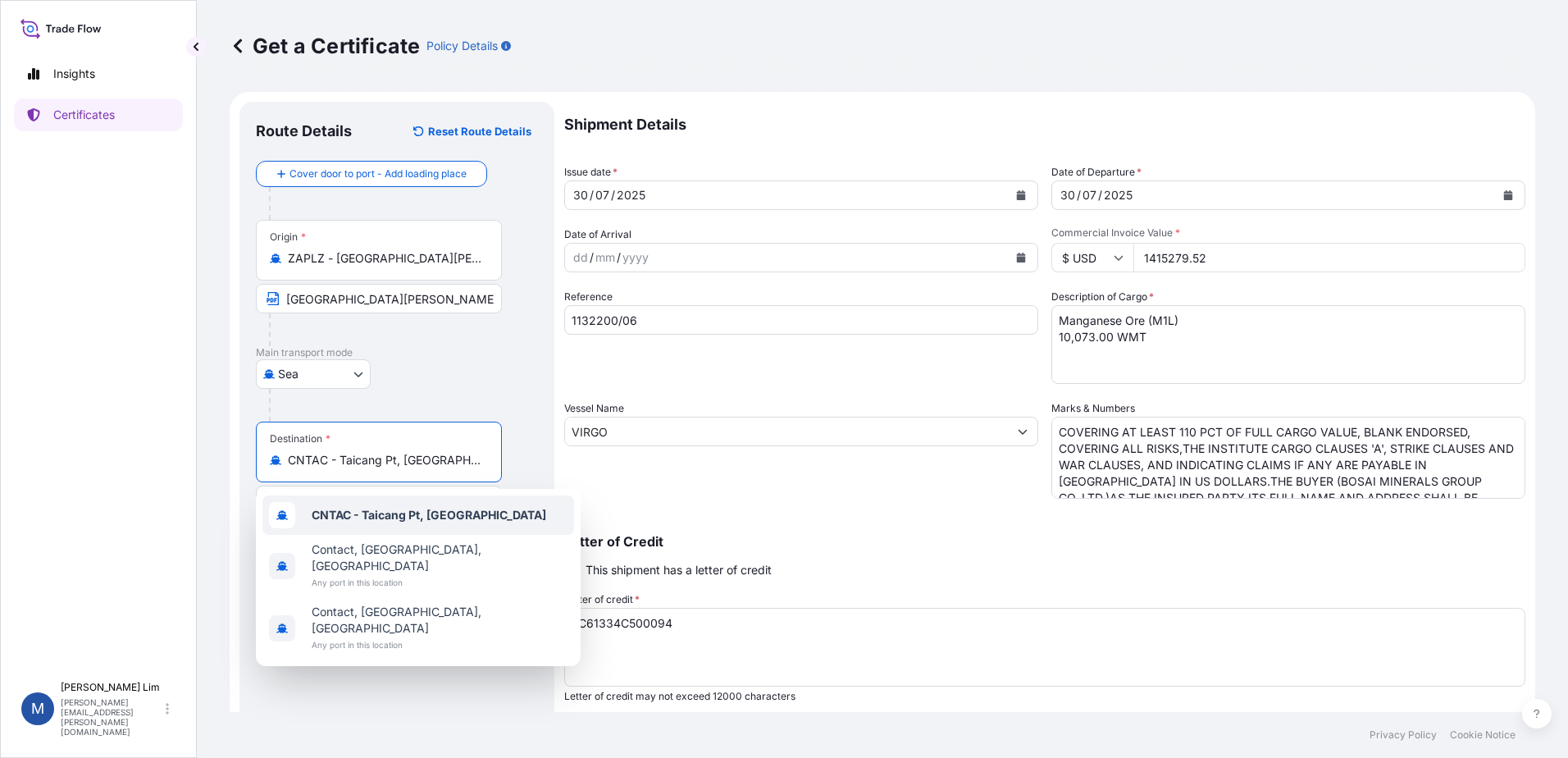
click at [416, 503] on div "CNTAC - Taicang Pt, [GEOGRAPHIC_DATA]" at bounding box center [418, 515] width 312 height 39
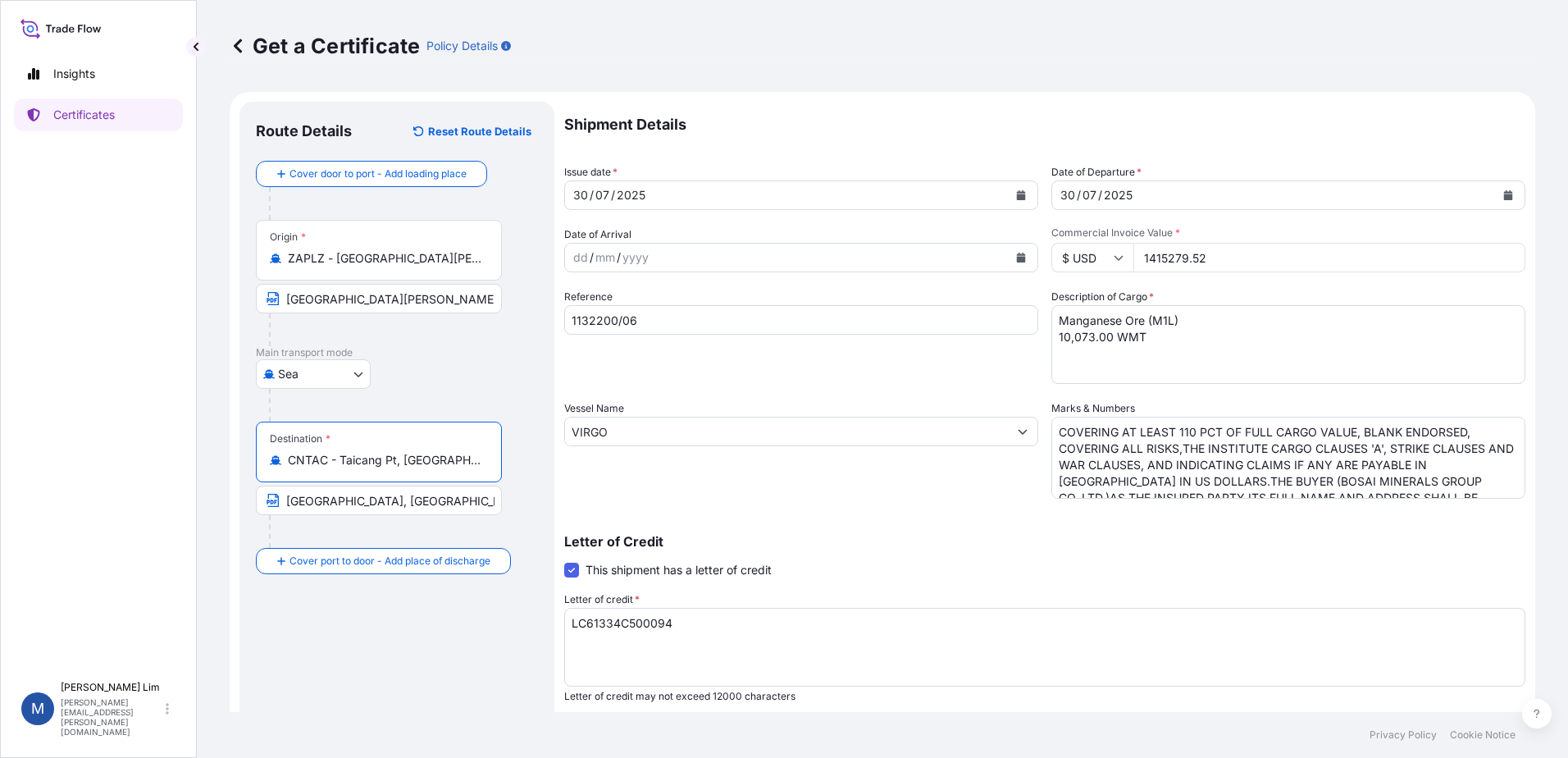
click at [400, 493] on input "[GEOGRAPHIC_DATA], [GEOGRAPHIC_DATA]" at bounding box center [379, 501] width 246 height 29
drag, startPoint x: 393, startPoint y: 501, endPoint x: 93, endPoint y: 480, distance: 300.7
click at [93, 480] on div "Insights Certificates M [PERSON_NAME] [PERSON_NAME][EMAIL_ADDRESS][PERSON_NAME]…" at bounding box center [784, 379] width 1568 height 758
paste input "TAICANG PORT, [GEOGRAPHIC_DATA]"
type input "TAICANG PORT, [GEOGRAPHIC_DATA]"
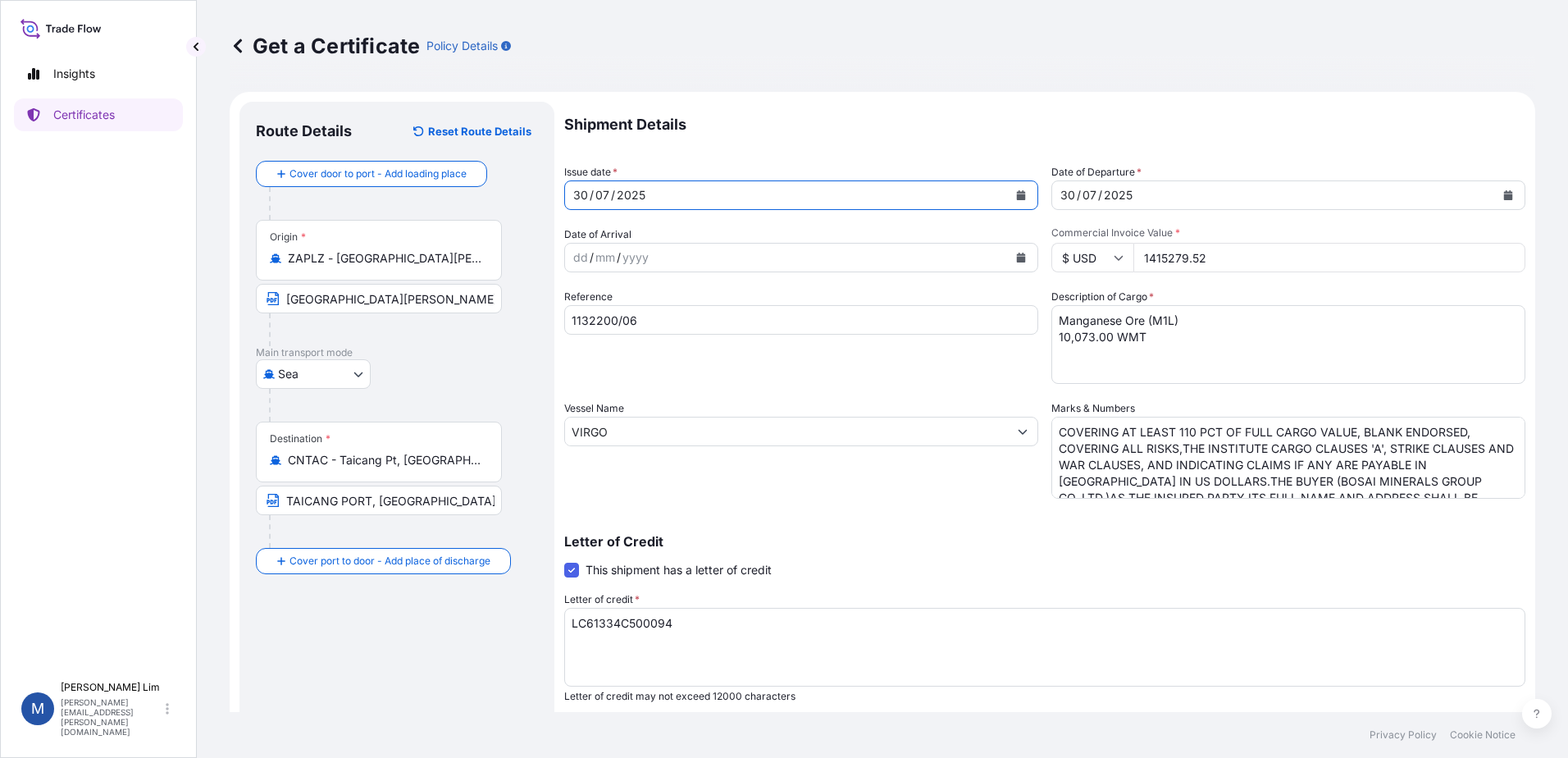
click at [683, 194] on div "[DATE]" at bounding box center [786, 195] width 443 height 29
click at [1017, 195] on icon "Calendar" at bounding box center [1021, 195] width 9 height 10
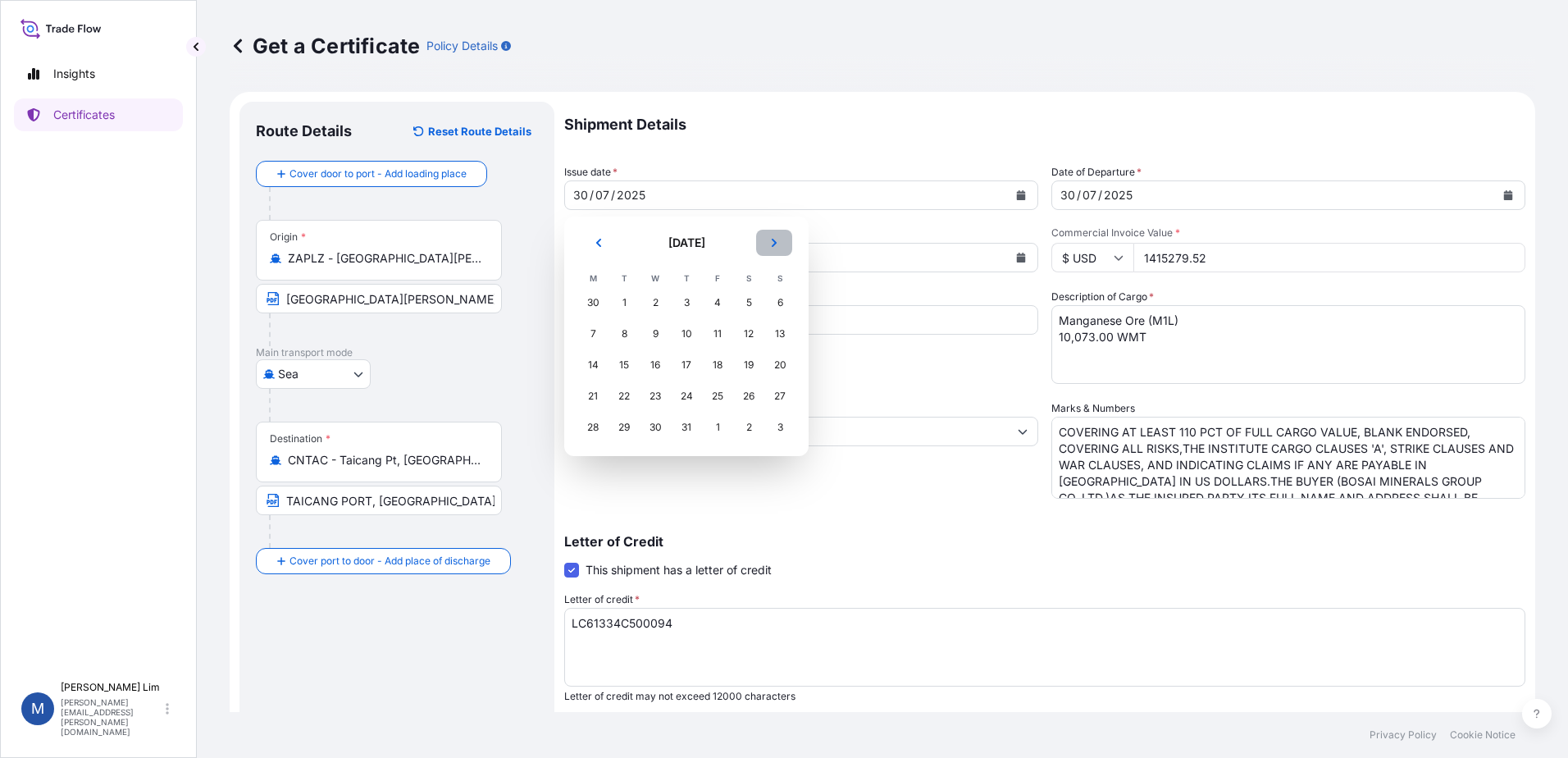
click at [772, 243] on icon "Next" at bounding box center [774, 243] width 10 height 10
click at [739, 360] on div "16" at bounding box center [748, 365] width 29 height 29
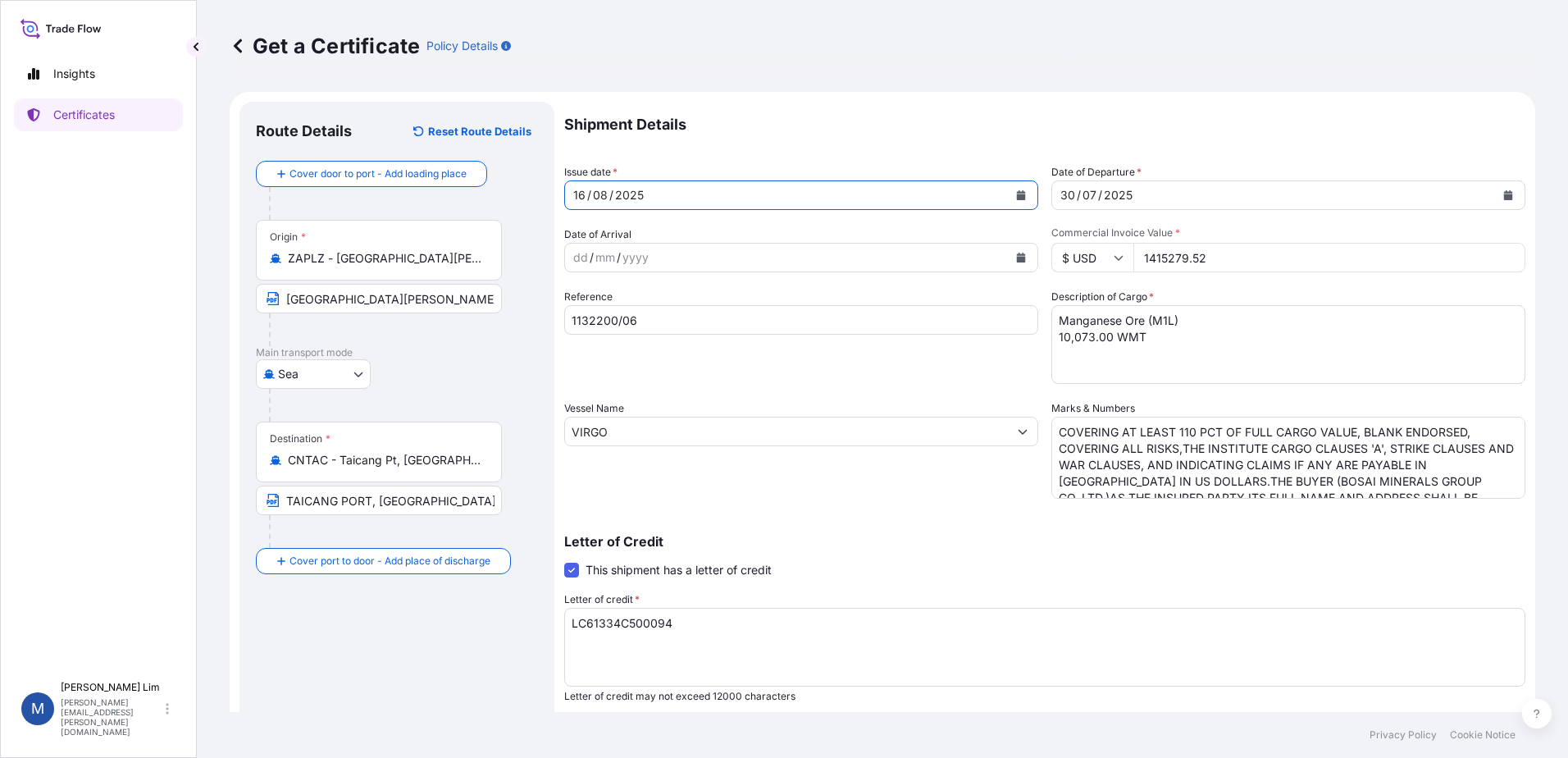
click at [1105, 197] on div "2025" at bounding box center [1118, 195] width 32 height 20
click at [1504, 198] on icon "Calendar" at bounding box center [1508, 195] width 9 height 10
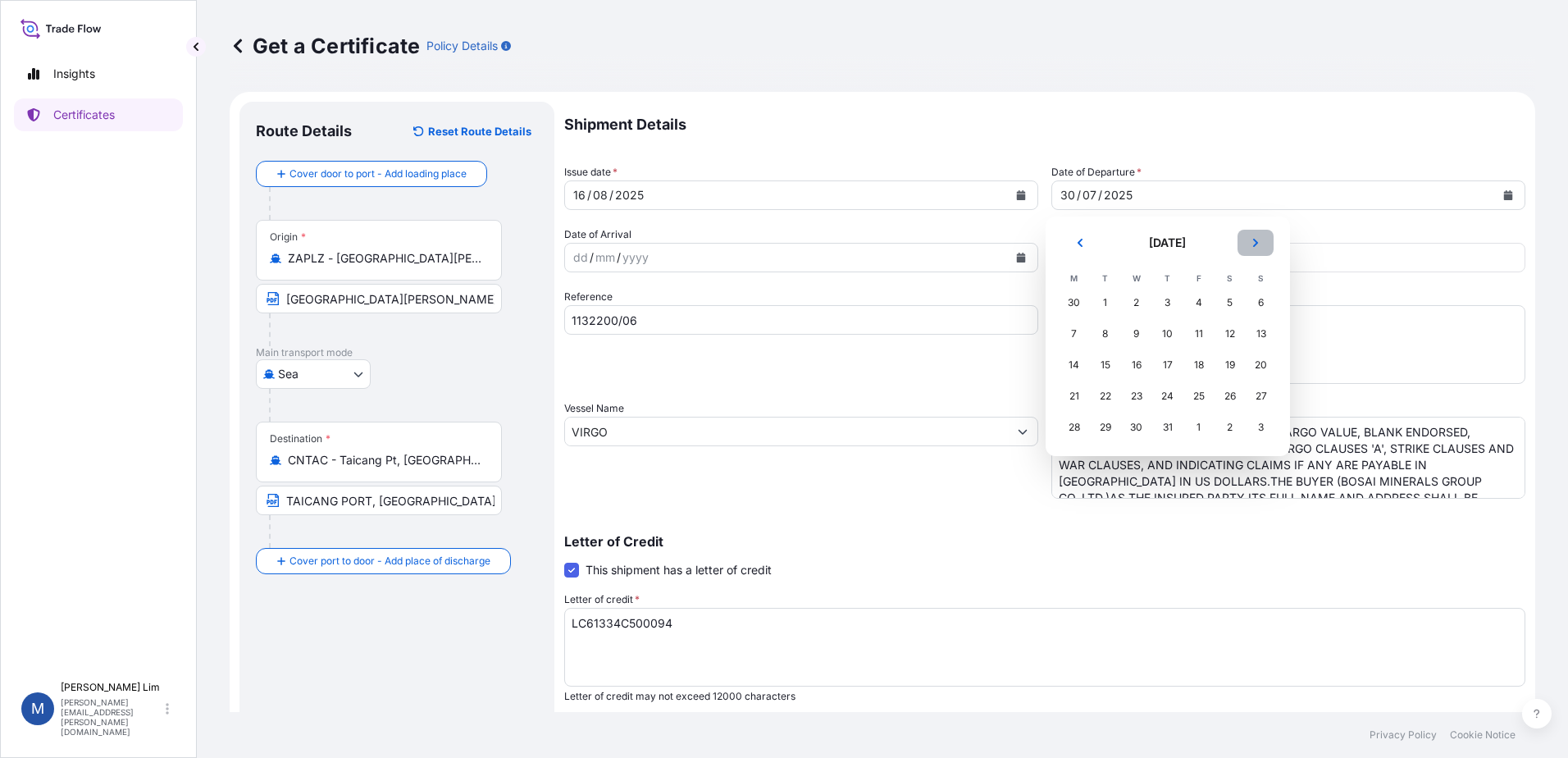
click at [1258, 243] on icon "Next" at bounding box center [1255, 243] width 10 height 10
click at [1231, 363] on div "16" at bounding box center [1230, 365] width 29 height 29
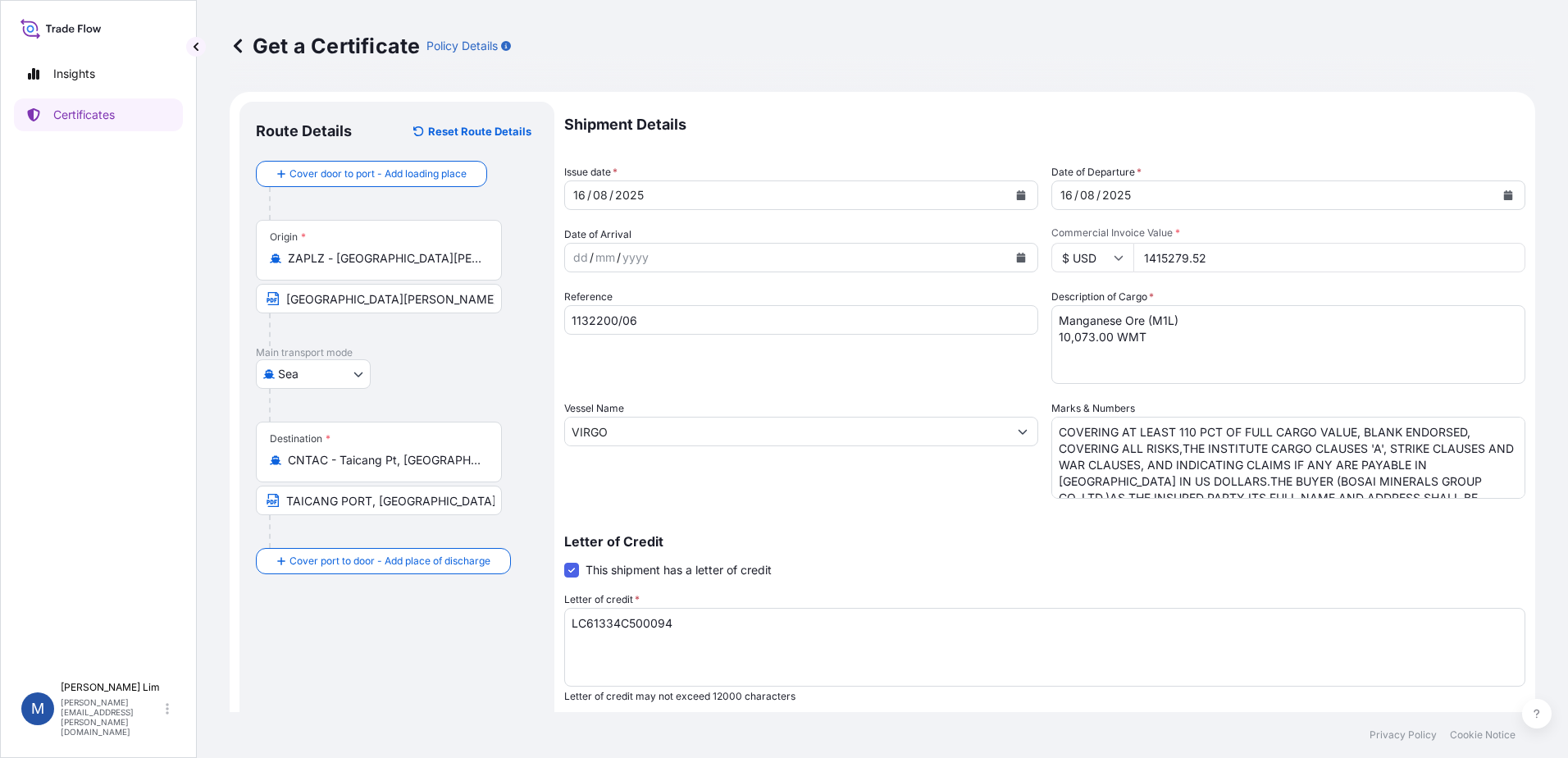
click at [1165, 255] on input "1415279.52" at bounding box center [1330, 257] width 392 height 29
click at [1234, 263] on input "1415279.52" at bounding box center [1330, 257] width 392 height 29
drag, startPoint x: 1204, startPoint y: 262, endPoint x: 1073, endPoint y: 260, distance: 131.0
click at [1073, 260] on div "$ USD 1415279.52" at bounding box center [1288, 257] width 474 height 29
paste input "4757005.94"
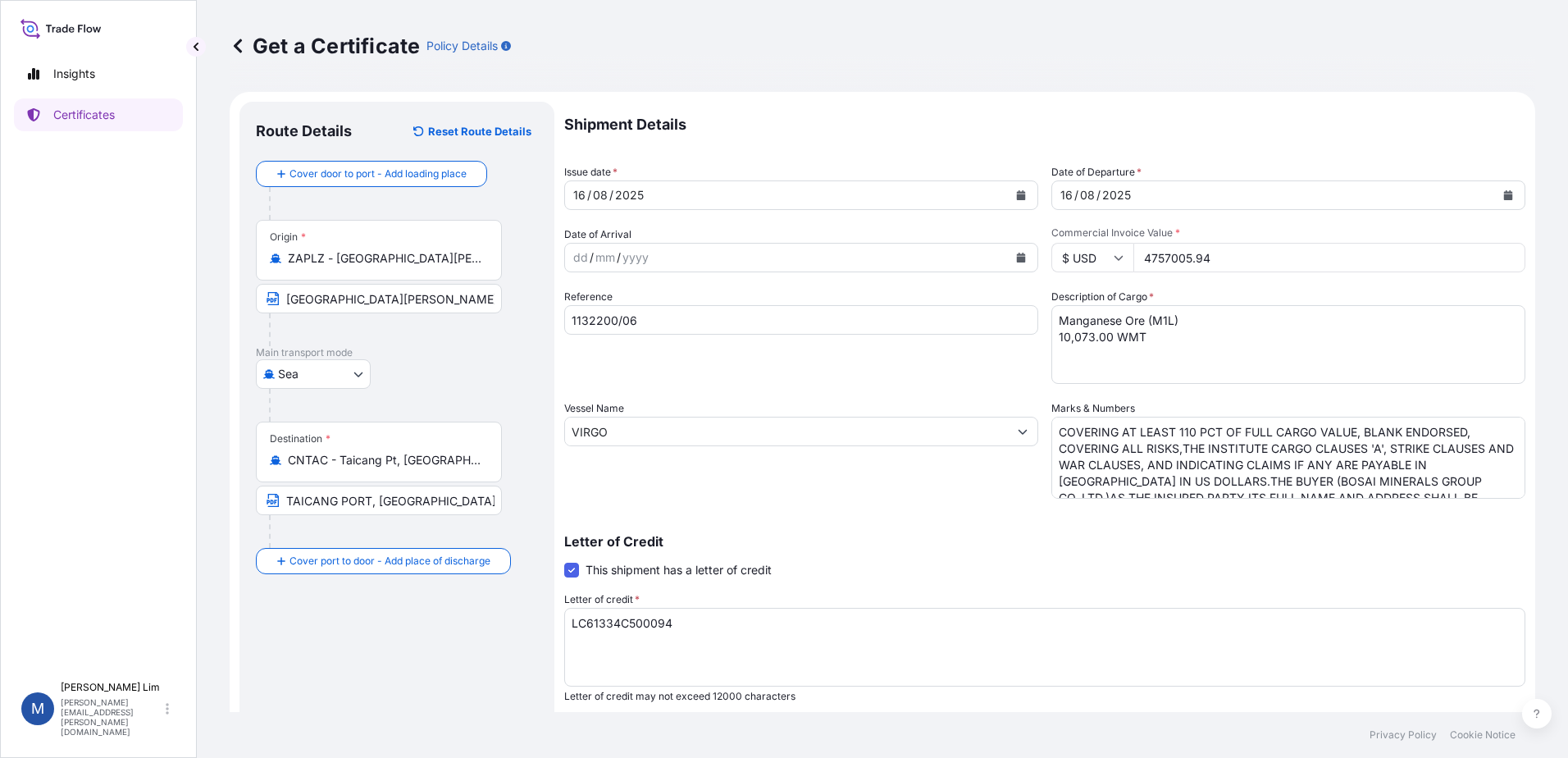
type input "4757005.94"
click at [1189, 339] on textarea "Manganese Ore (M1L) 10,073.00 WMT" at bounding box center [1288, 344] width 474 height 79
click at [625, 314] on input "1132200/06" at bounding box center [800, 320] width 474 height 29
click at [668, 316] on input "1132200/06" at bounding box center [800, 320] width 474 height 29
drag, startPoint x: 658, startPoint y: 321, endPoint x: 463, endPoint y: 308, distance: 195.4
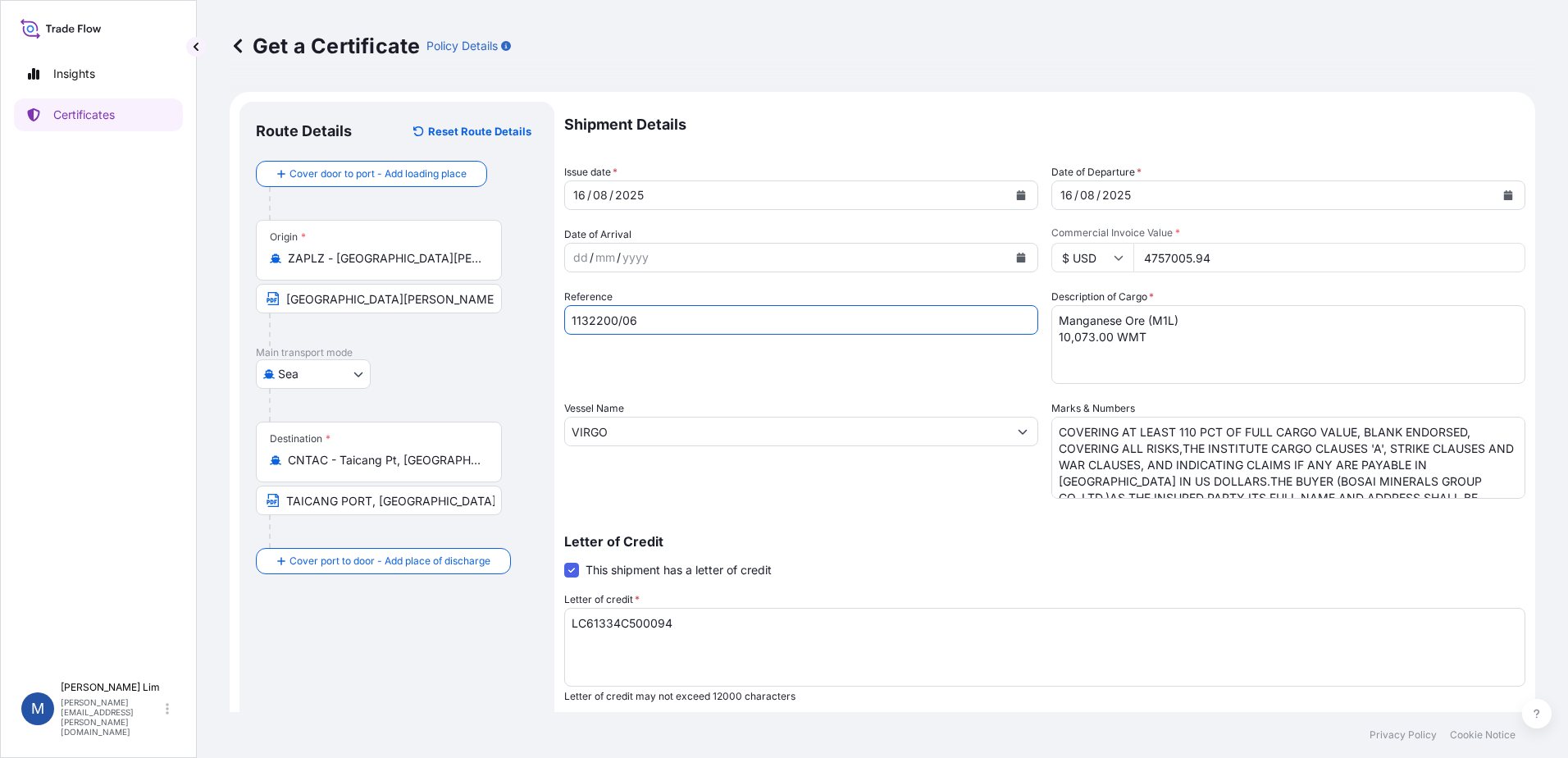
click at [463, 308] on form "Route Details Reset Route Details Cover door to port - Add loading place Place …" at bounding box center [882, 515] width 1306 height 847
paste input "428-03"
type input "1132428-03"
click at [636, 432] on input "VIRGO" at bounding box center [786, 431] width 443 height 29
drag, startPoint x: 624, startPoint y: 431, endPoint x: 456, endPoint y: 423, distance: 168.2
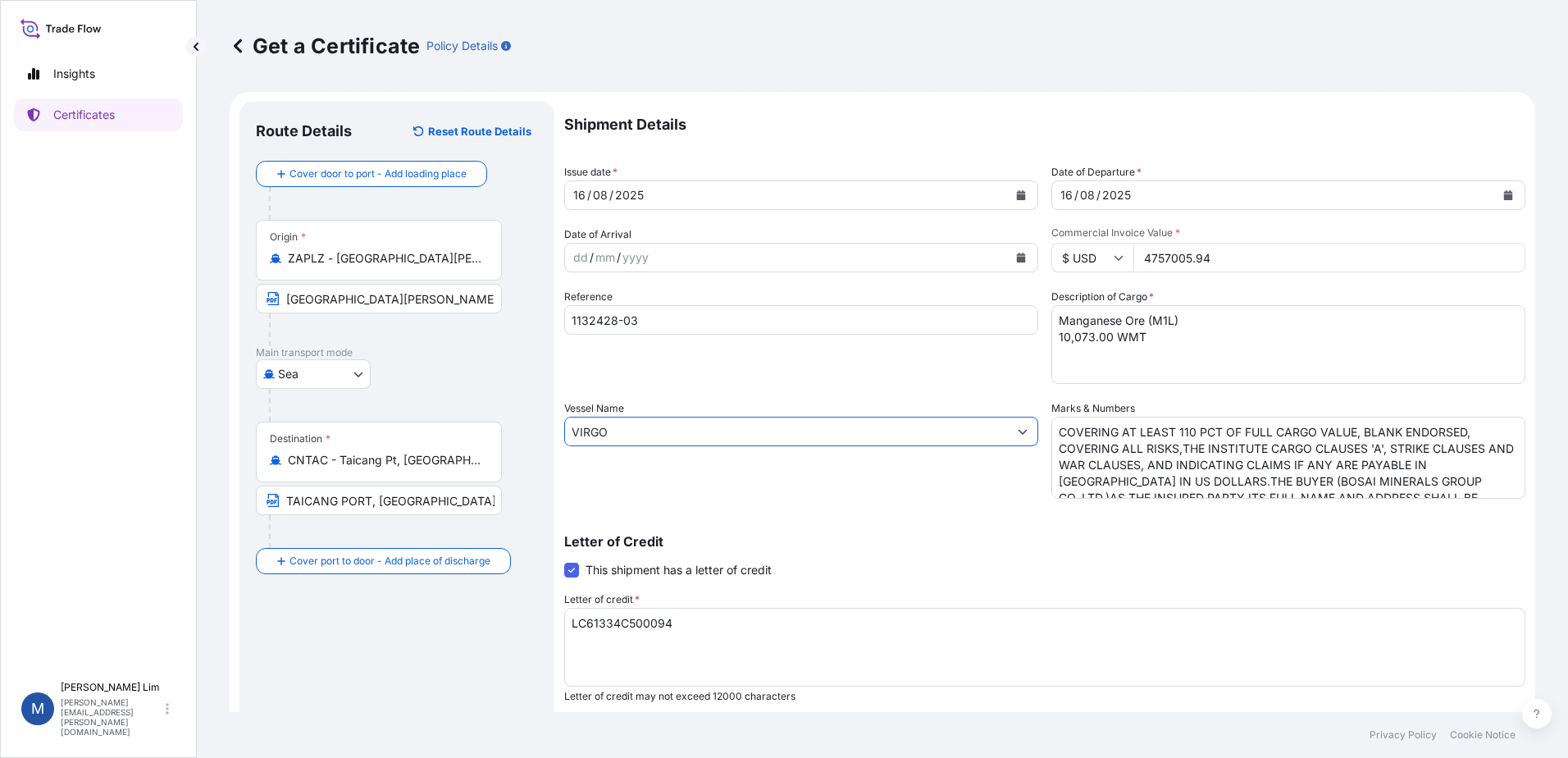
click at [456, 423] on form "Route Details Reset Route Details Cover door to port - Add loading place Place …" at bounding box center [882, 515] width 1306 height 847
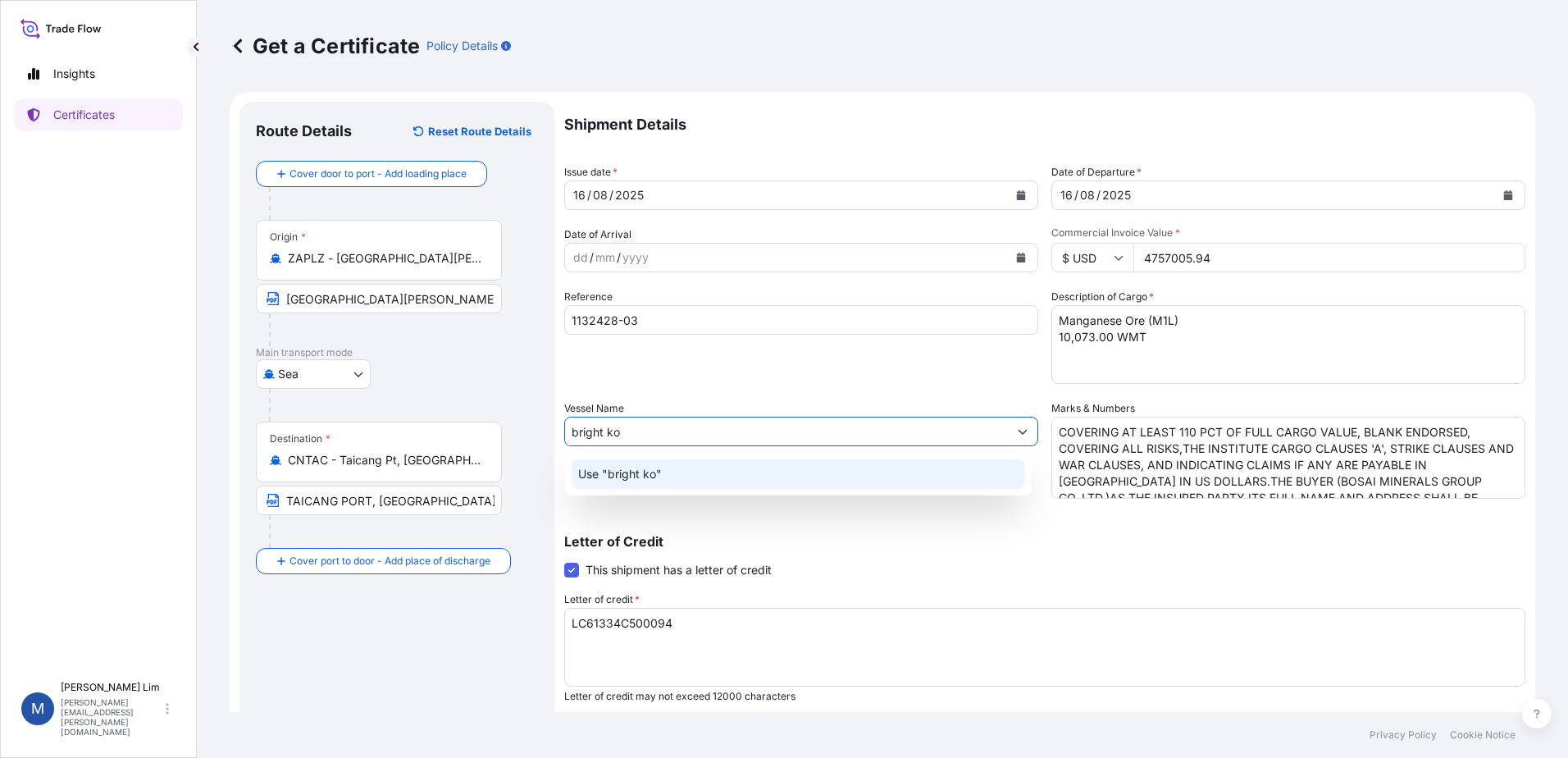
click at [701, 433] on input "bright ko" at bounding box center [786, 431] width 443 height 29
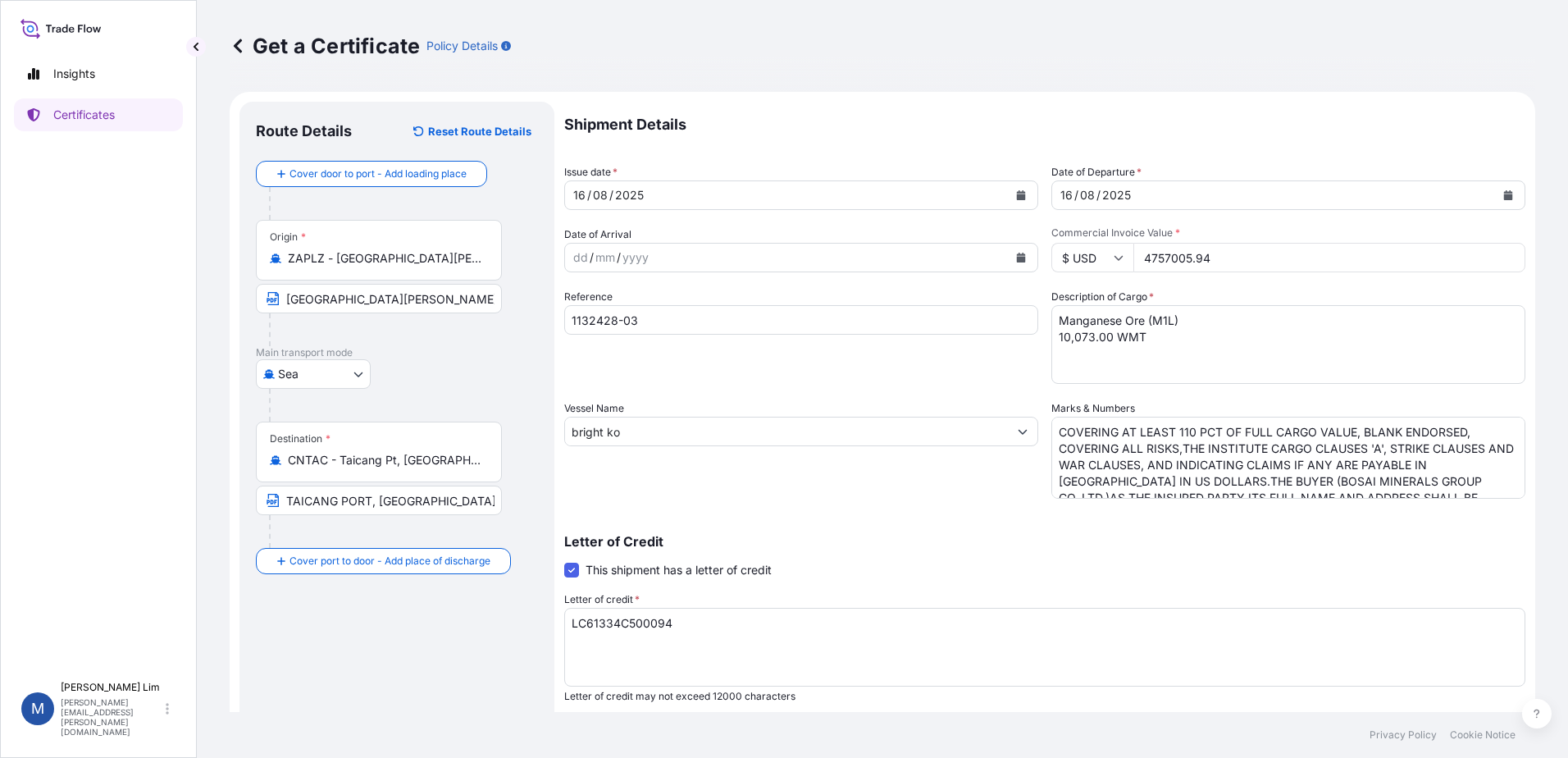
click at [638, 429] on input "bright ko" at bounding box center [786, 431] width 443 height 29
drag, startPoint x: 641, startPoint y: 431, endPoint x: 477, endPoint y: 418, distance: 164.5
click at [477, 418] on form "Route Details Reset Route Details Cover door to port - Add loading place Place …" at bounding box center [882, 515] width 1306 height 847
paste input "BRIGHT KOWA"
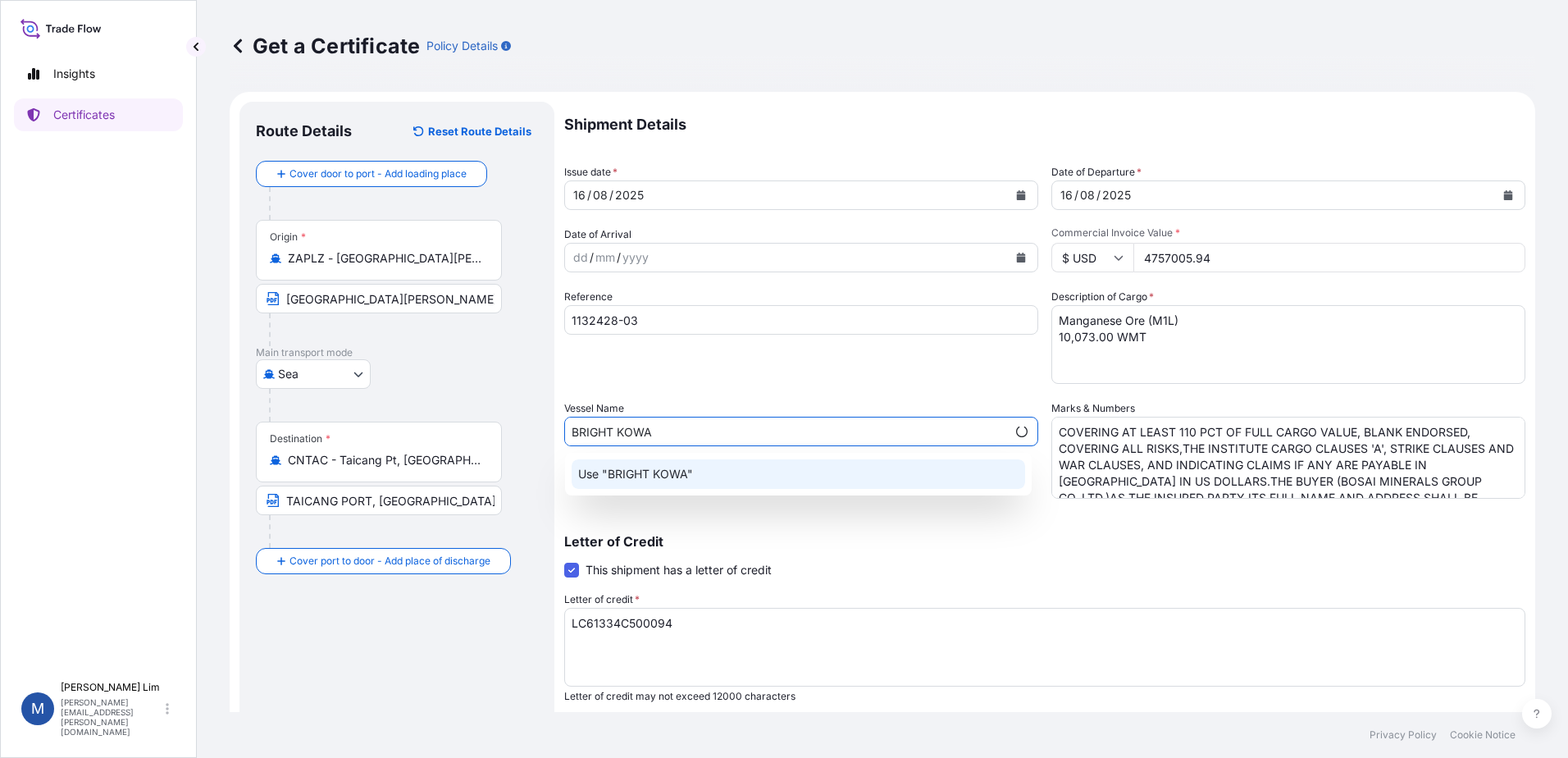
click at [687, 463] on div "Use "BRIGHT KOWA"" at bounding box center [799, 474] width 454 height 29
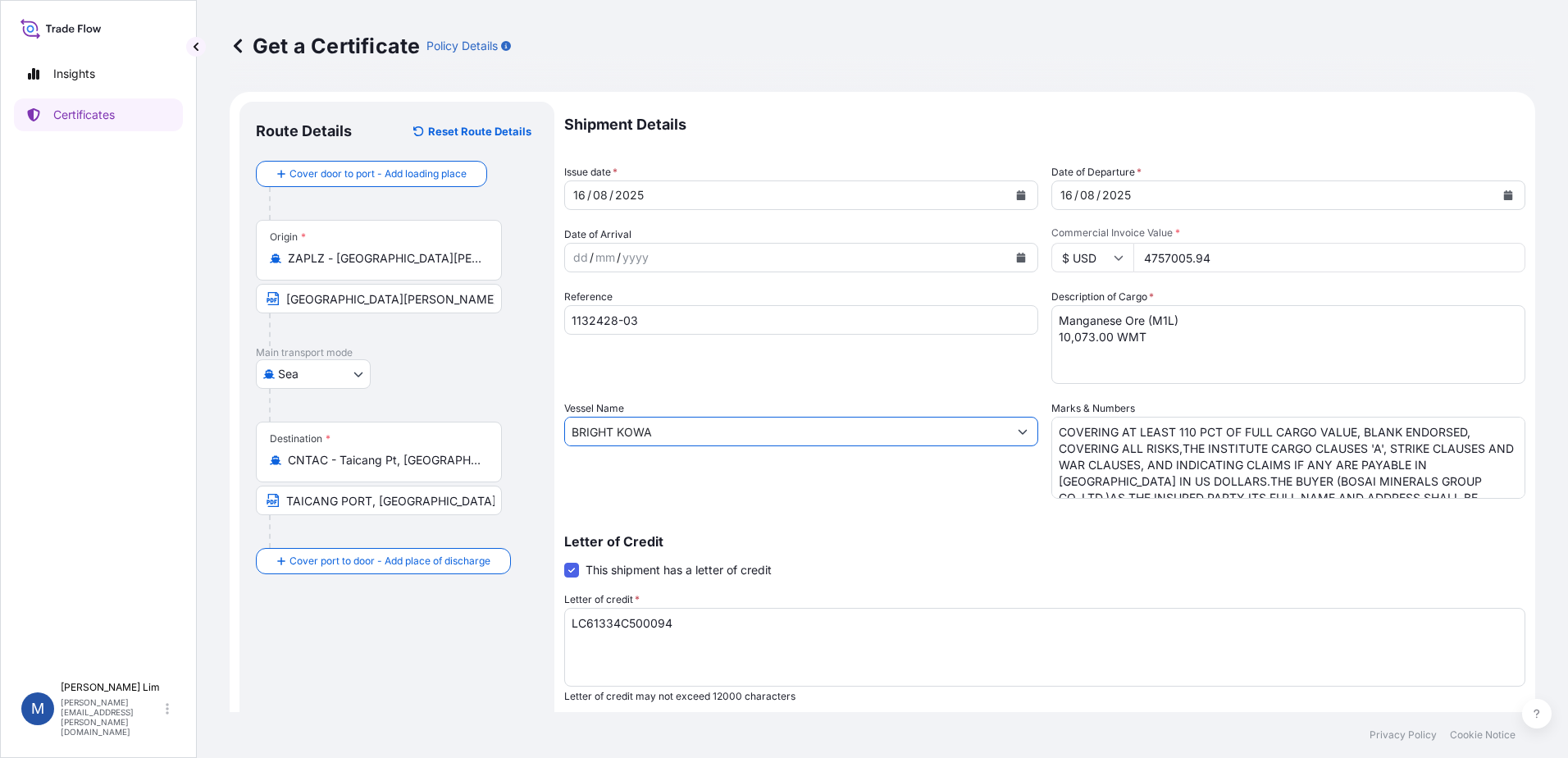
type input "BRIGHT KOWA"
drag, startPoint x: 718, startPoint y: 496, endPoint x: 937, endPoint y: 496, distance: 219.0
click at [719, 496] on div "Vessel Name BRIGHT KOWA" at bounding box center [800, 450] width 474 height 99
click at [1208, 348] on textarea "Manganese Ore (M1L) 10,073.00 WMT" at bounding box center [1288, 344] width 474 height 79
drag, startPoint x: 1085, startPoint y: 334, endPoint x: 860, endPoint y: 333, distance: 225.0
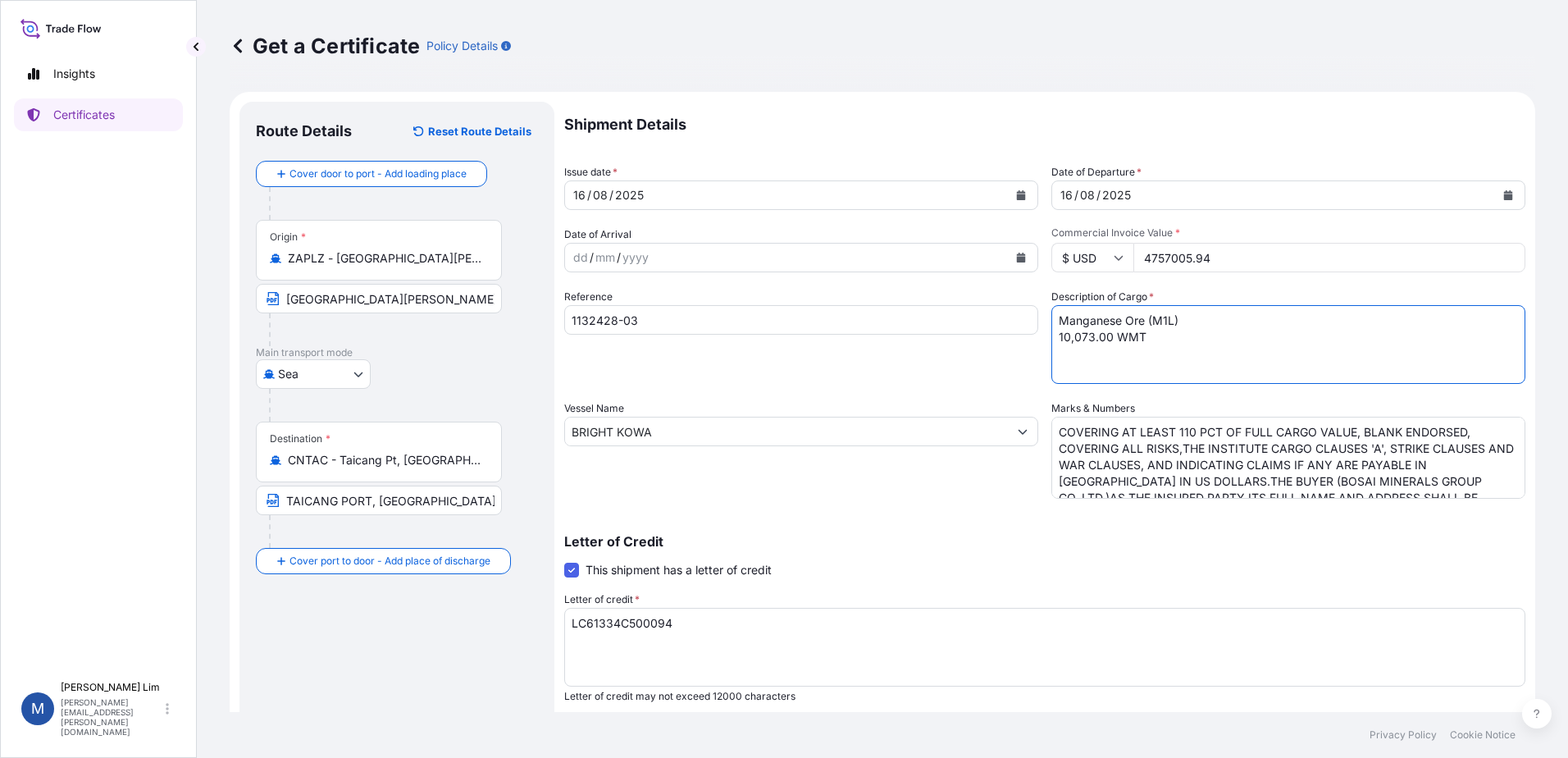
click at [860, 333] on div "Shipment Details Issue date * [DATE] Date of Departure * [DATE] Date of Arrival…" at bounding box center [1045, 492] width 962 height 781
click at [1195, 337] on textarea "Manganese Ore (M1L) 10,073.00 WMT" at bounding box center [1288, 344] width 474 height 79
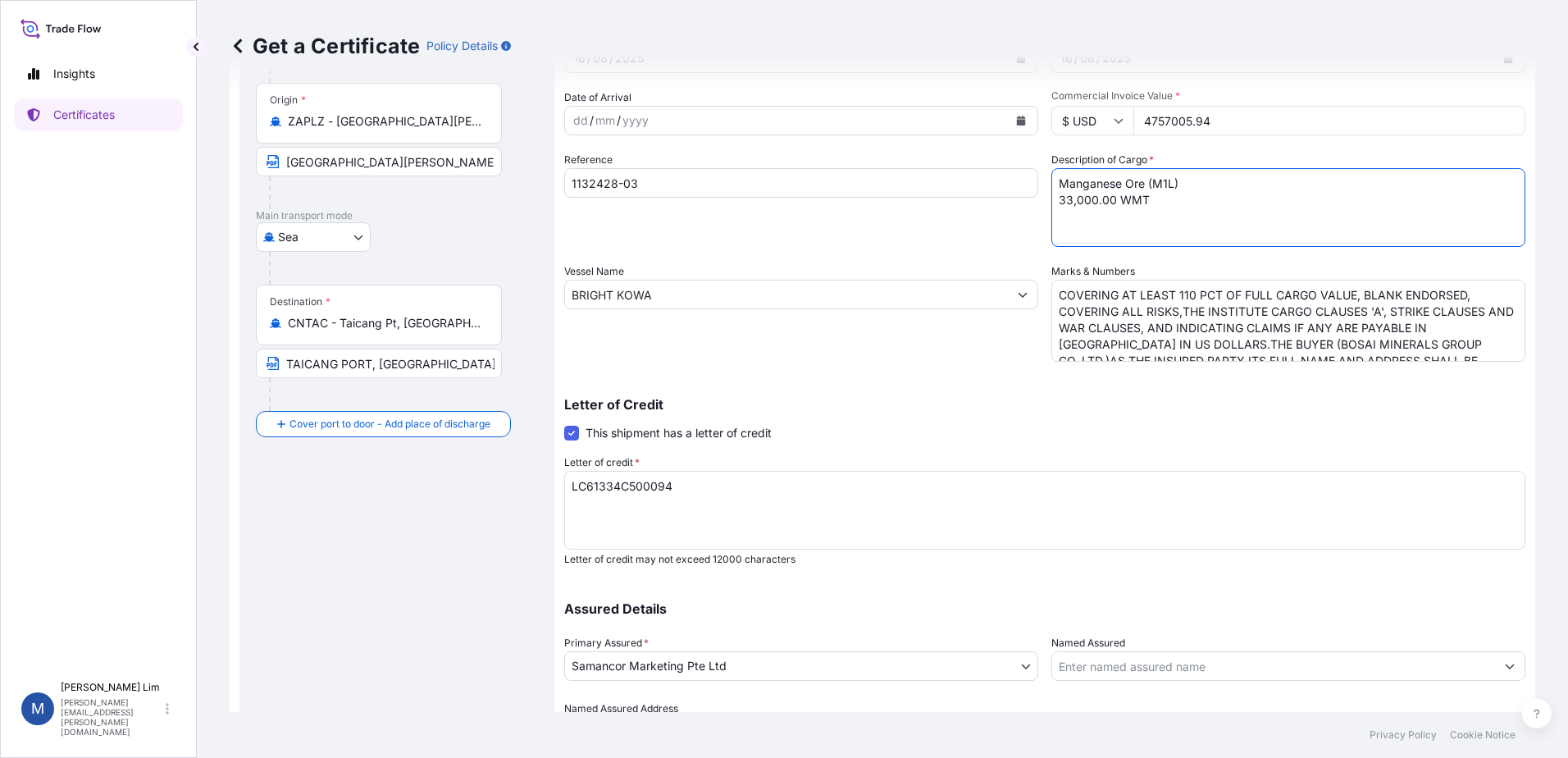
scroll to position [164, 0]
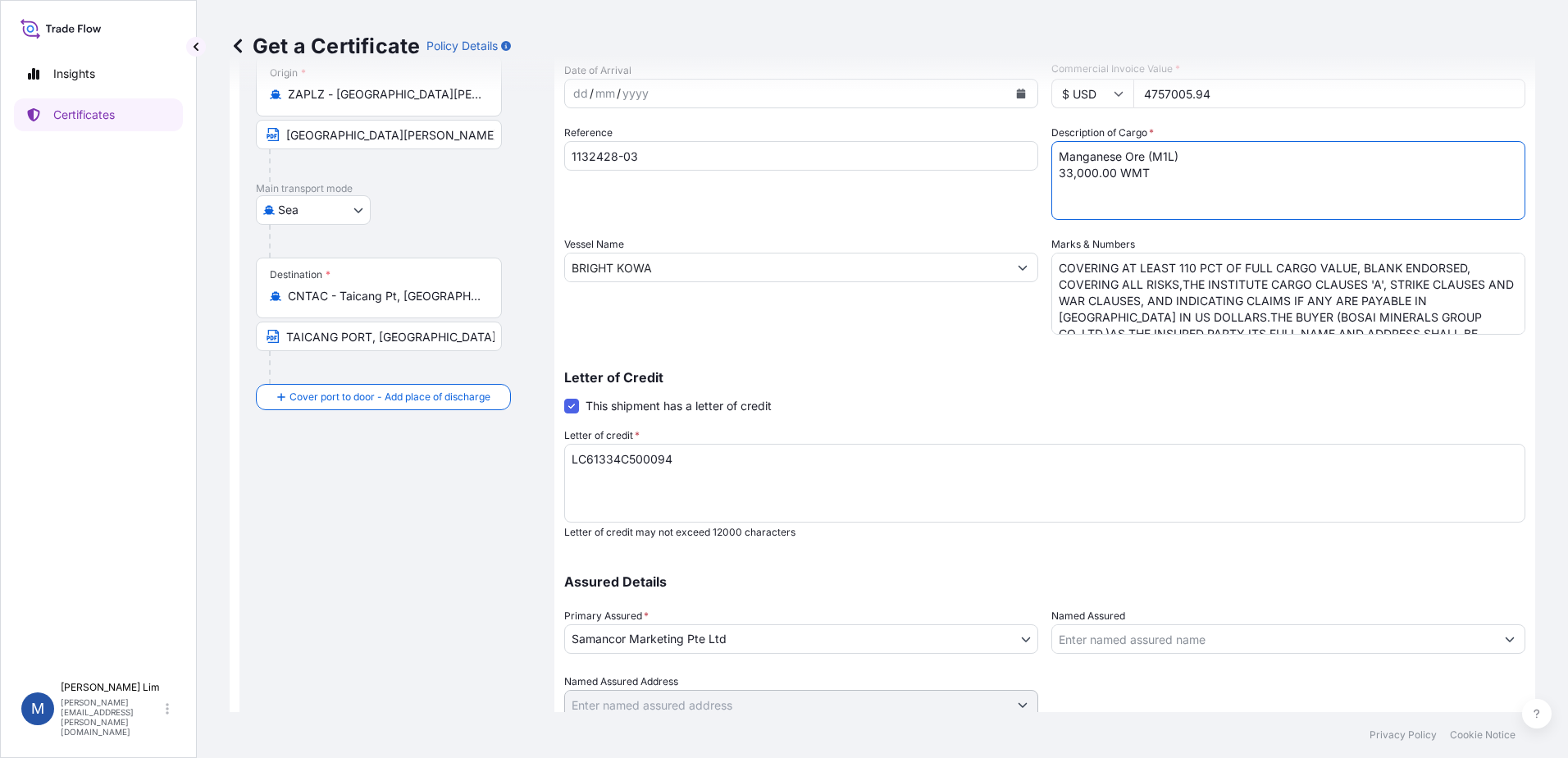
type textarea "Manganese Ore (M1L) 33,000.00 WMT"
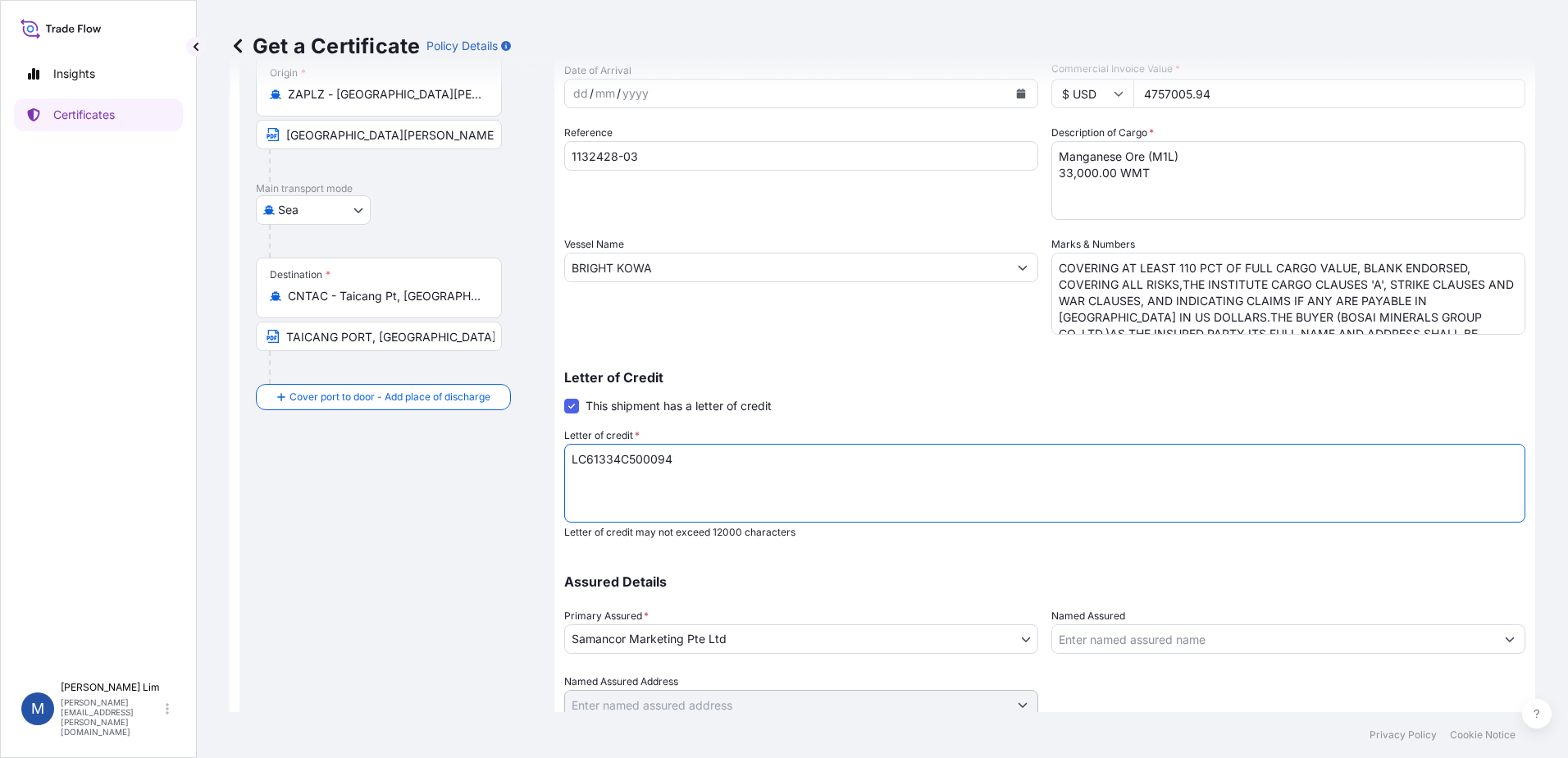
click at [690, 489] on textarea "LC61334C500094" at bounding box center [1045, 483] width 962 height 79
drag, startPoint x: 704, startPoint y: 470, endPoint x: 481, endPoint y: 442, distance: 224.8
click at [481, 442] on form "Route Details Reset Route Details Cover door to port - Add loading place Place …" at bounding box center [882, 352] width 1306 height 847
paste textarea "107"
click at [774, 468] on textarea "LC61334C500094" at bounding box center [1045, 483] width 962 height 79
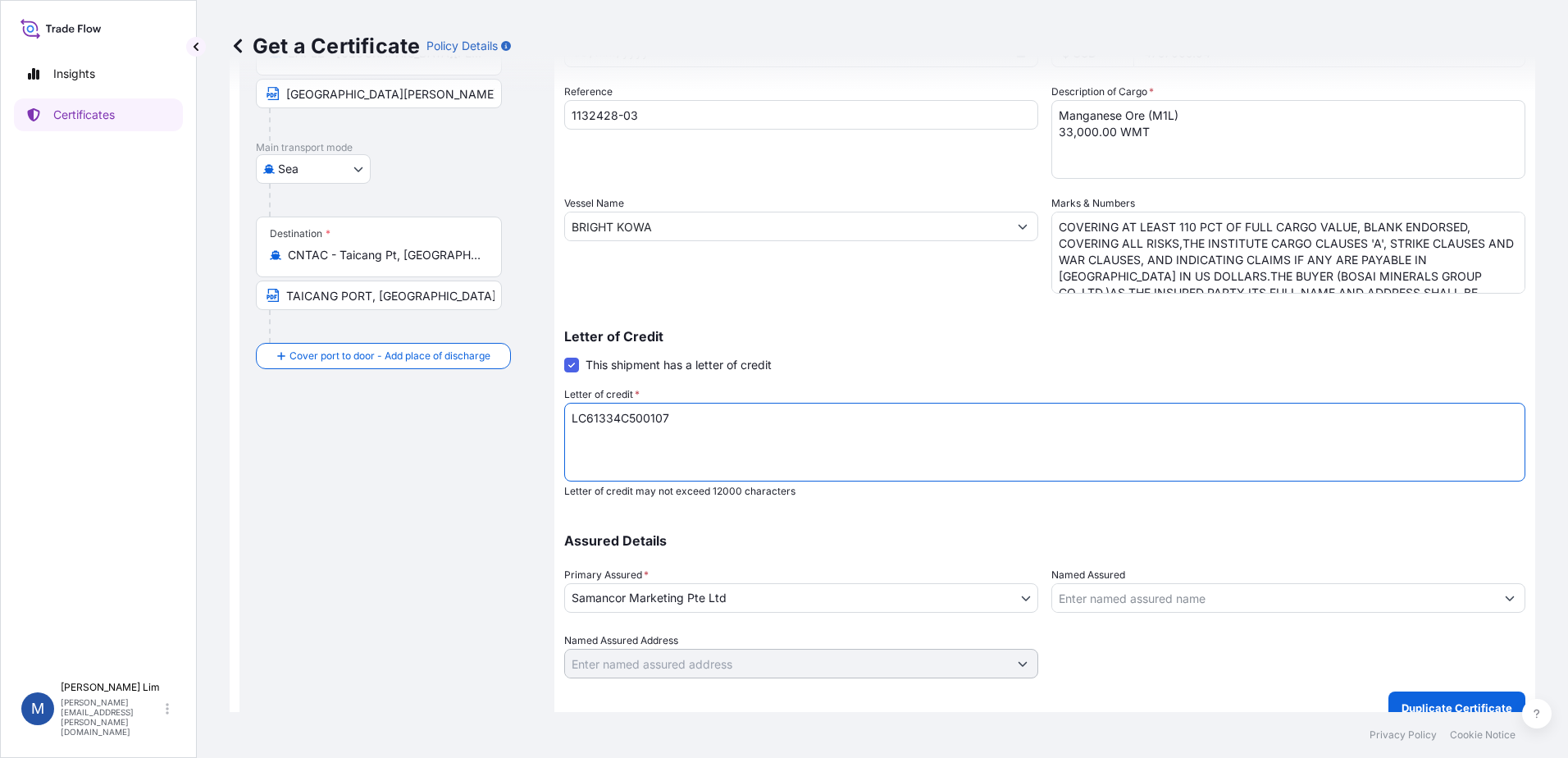
scroll to position [227, 0]
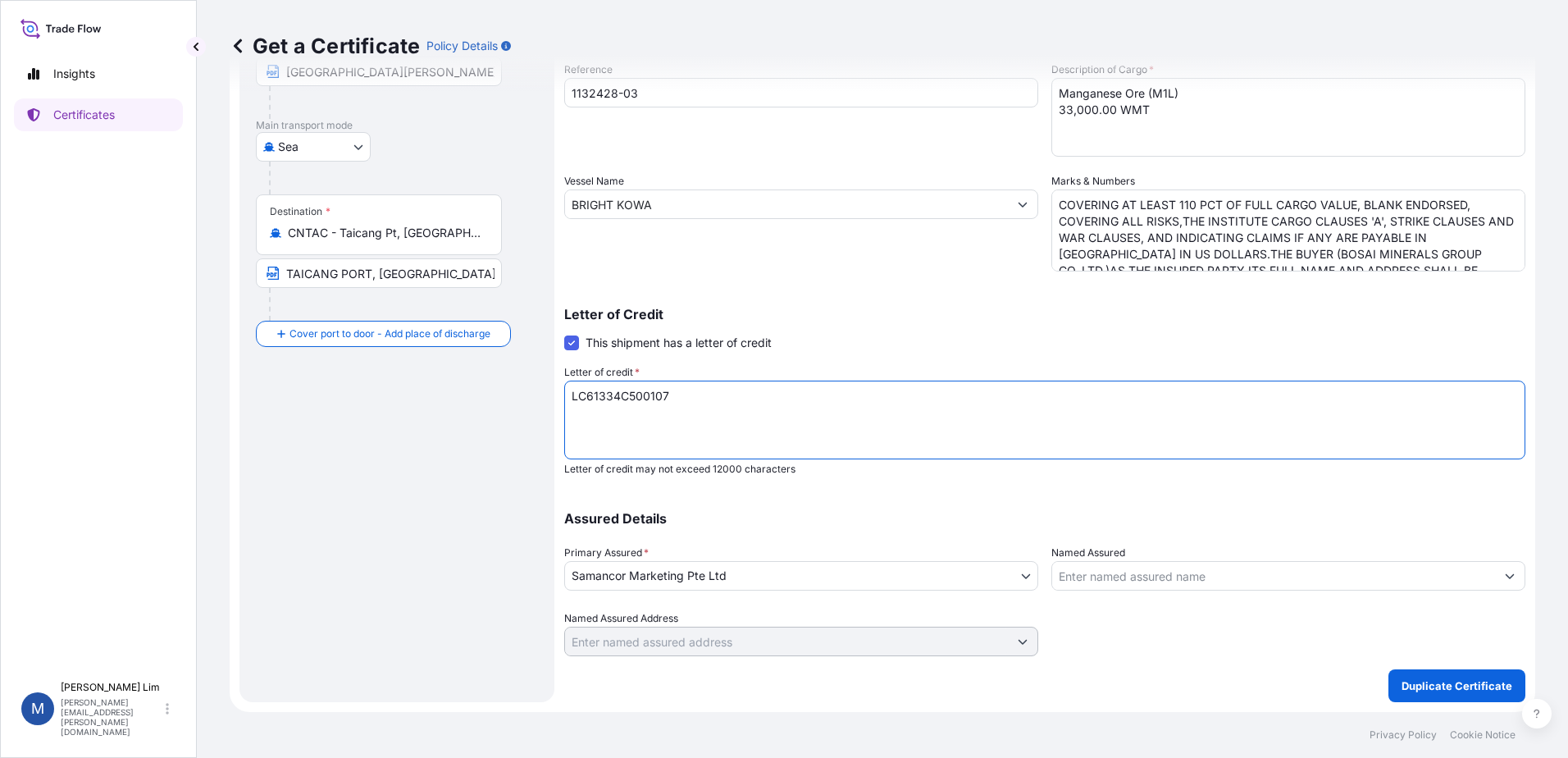
type textarea "LC61334C500107"
click at [1144, 562] on input "Named Assured" at bounding box center [1273, 576] width 443 height 29
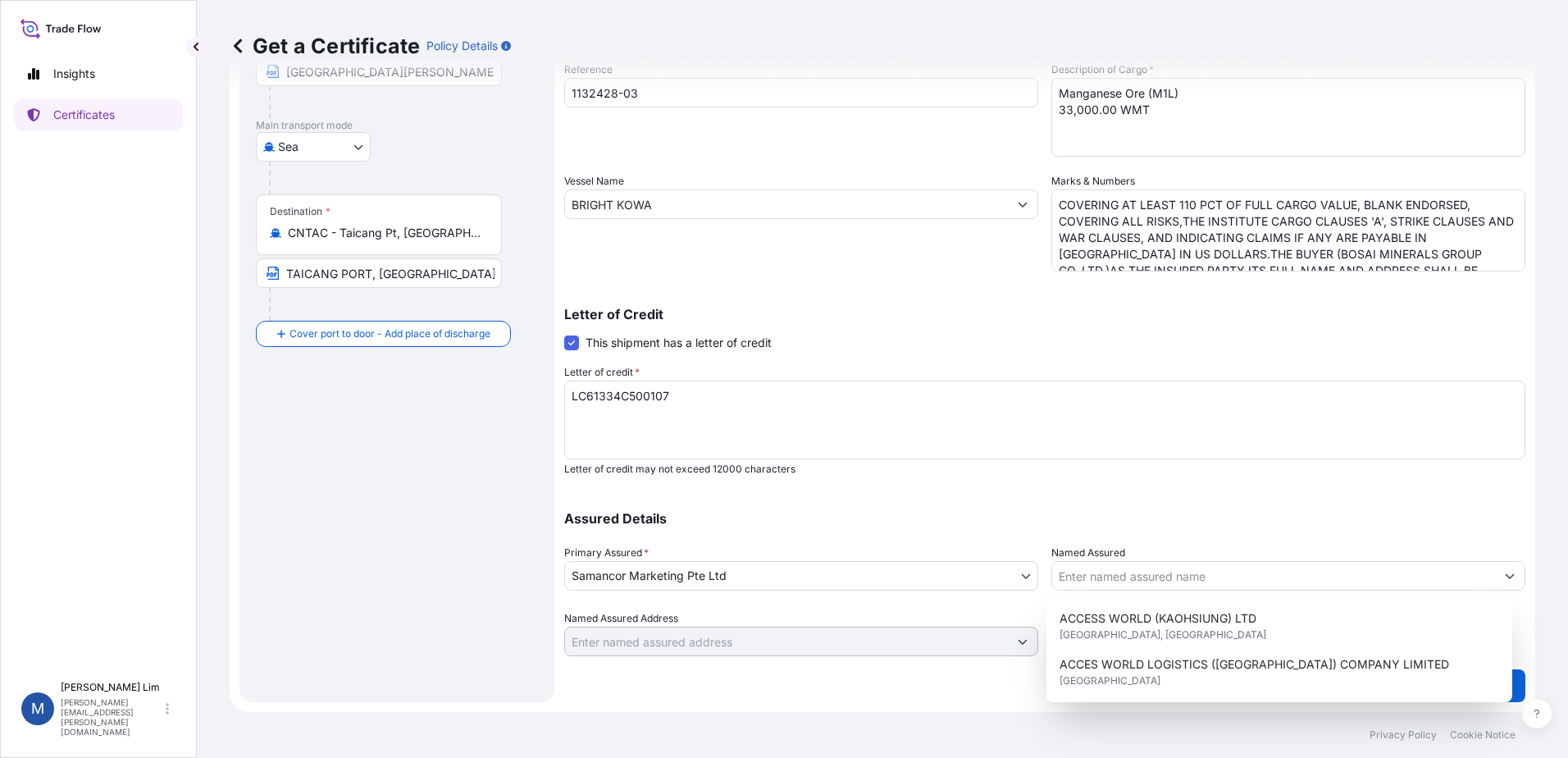
click at [1116, 532] on div "Assured Details Primary Assured * Samancor Marketing Pte Ltd Groote Eylandt Min…" at bounding box center [1045, 573] width 962 height 164
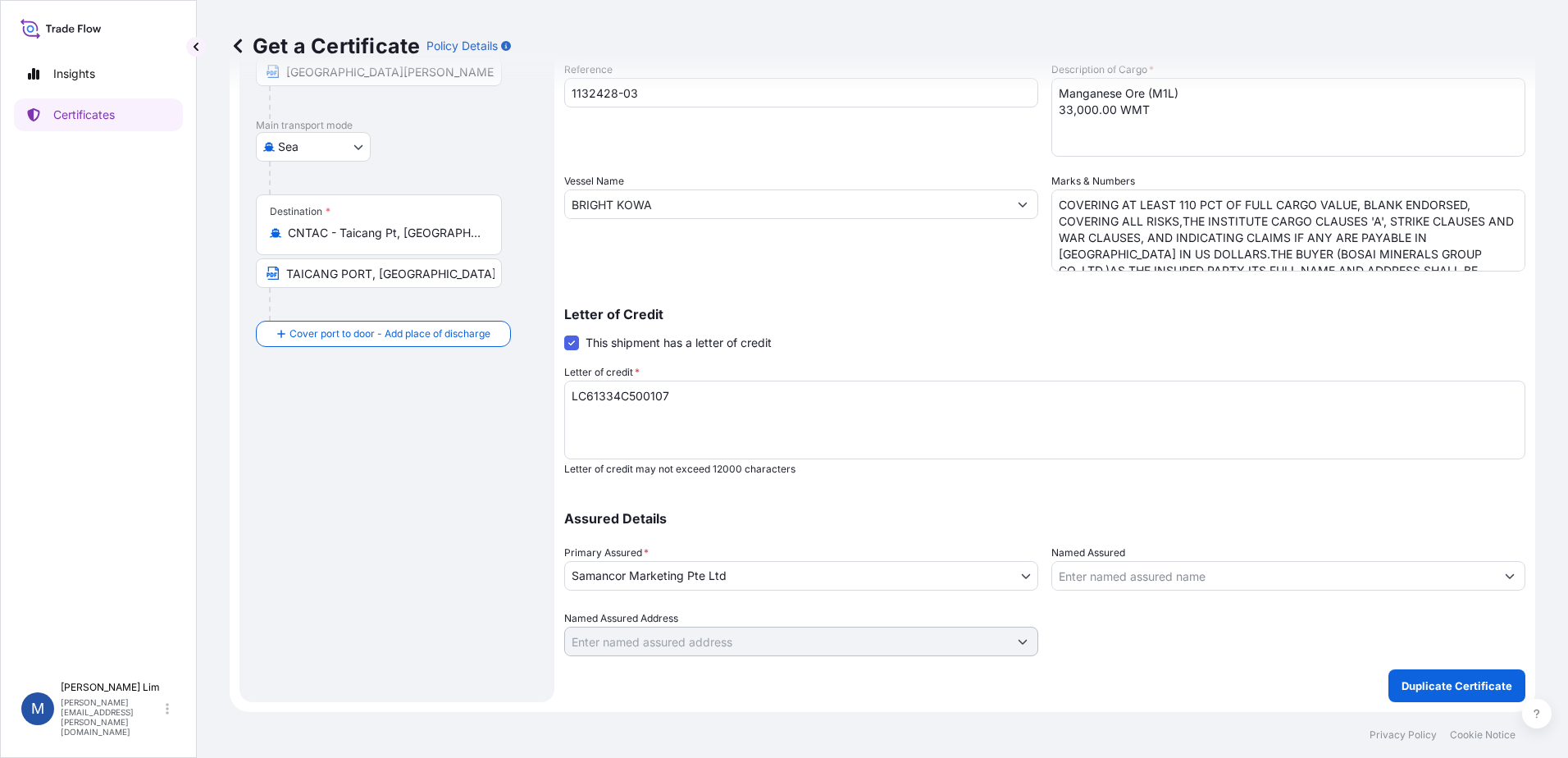
scroll to position [0, 0]
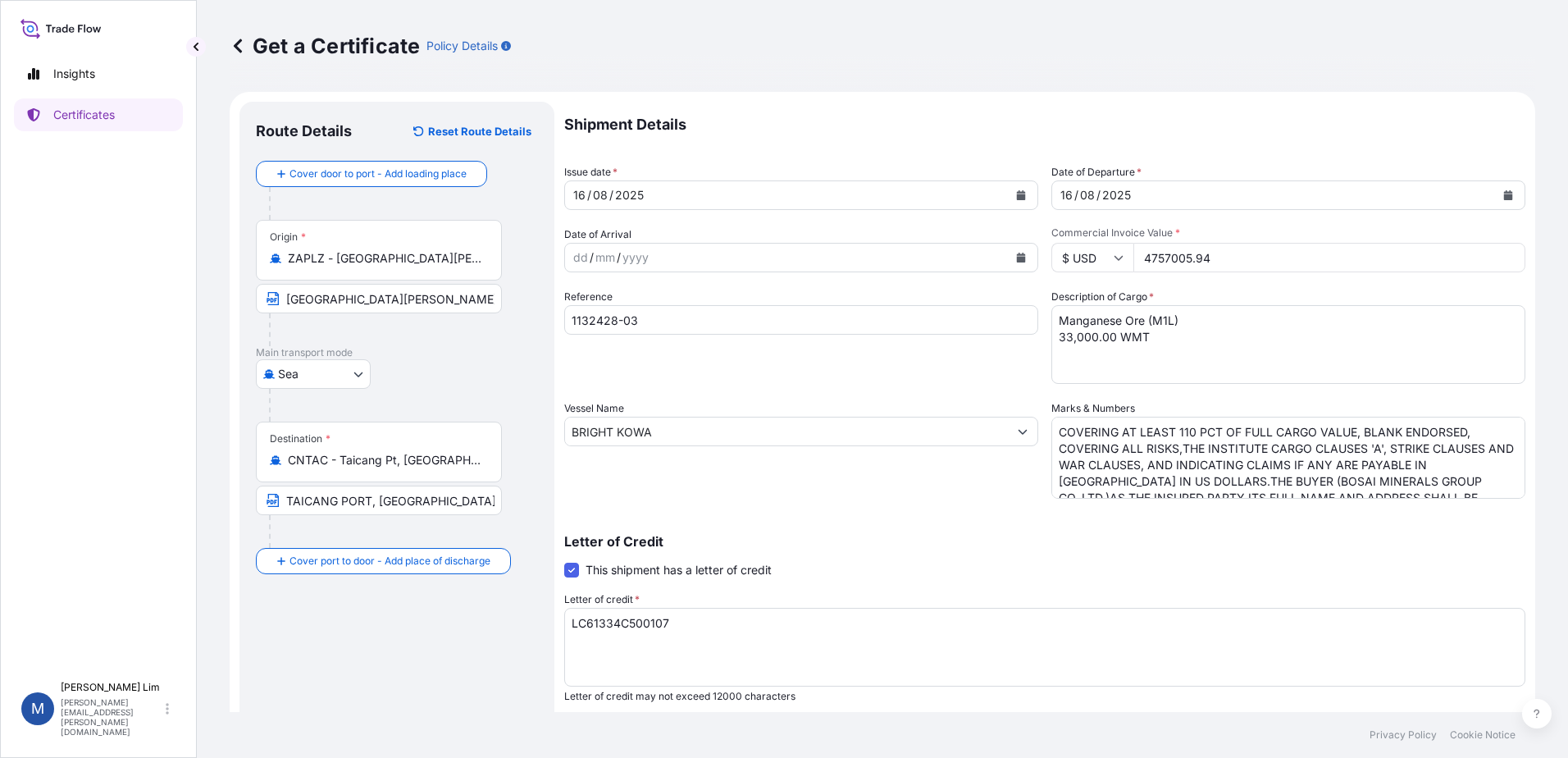
click at [1316, 475] on textarea "COVERING AT LEAST 110 PCT OF FULL CARGO VALUE, BLANK ENDORSED, COVERING ALL RIS…" at bounding box center [1288, 457] width 474 height 82
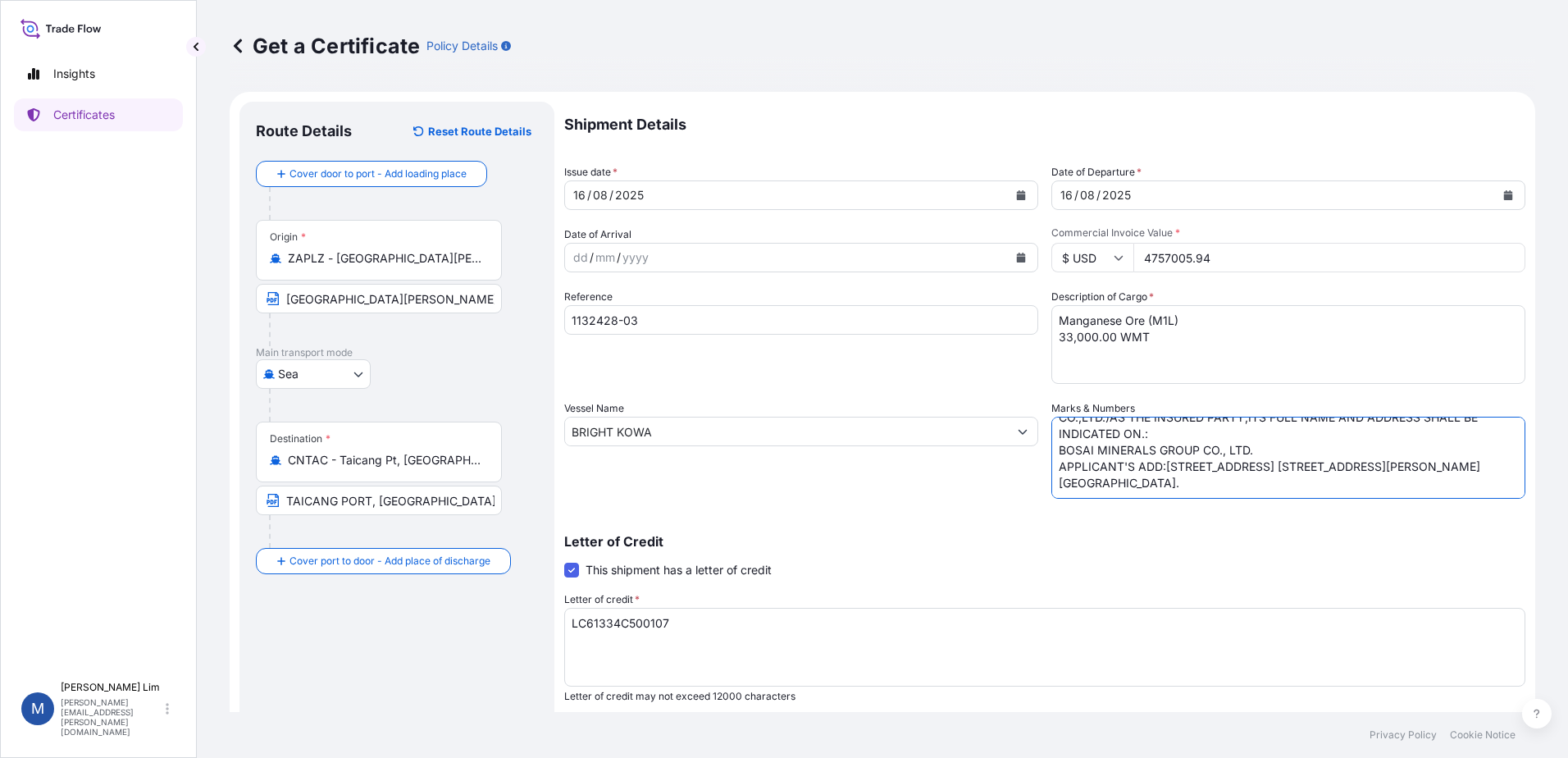
scroll to position [113, 0]
click at [1191, 488] on textarea "COVERING AT LEAST 110 PCT OF FULL CARGO VALUE, BLANK ENDORSED, COVERING ALL RIS…" at bounding box center [1288, 457] width 474 height 82
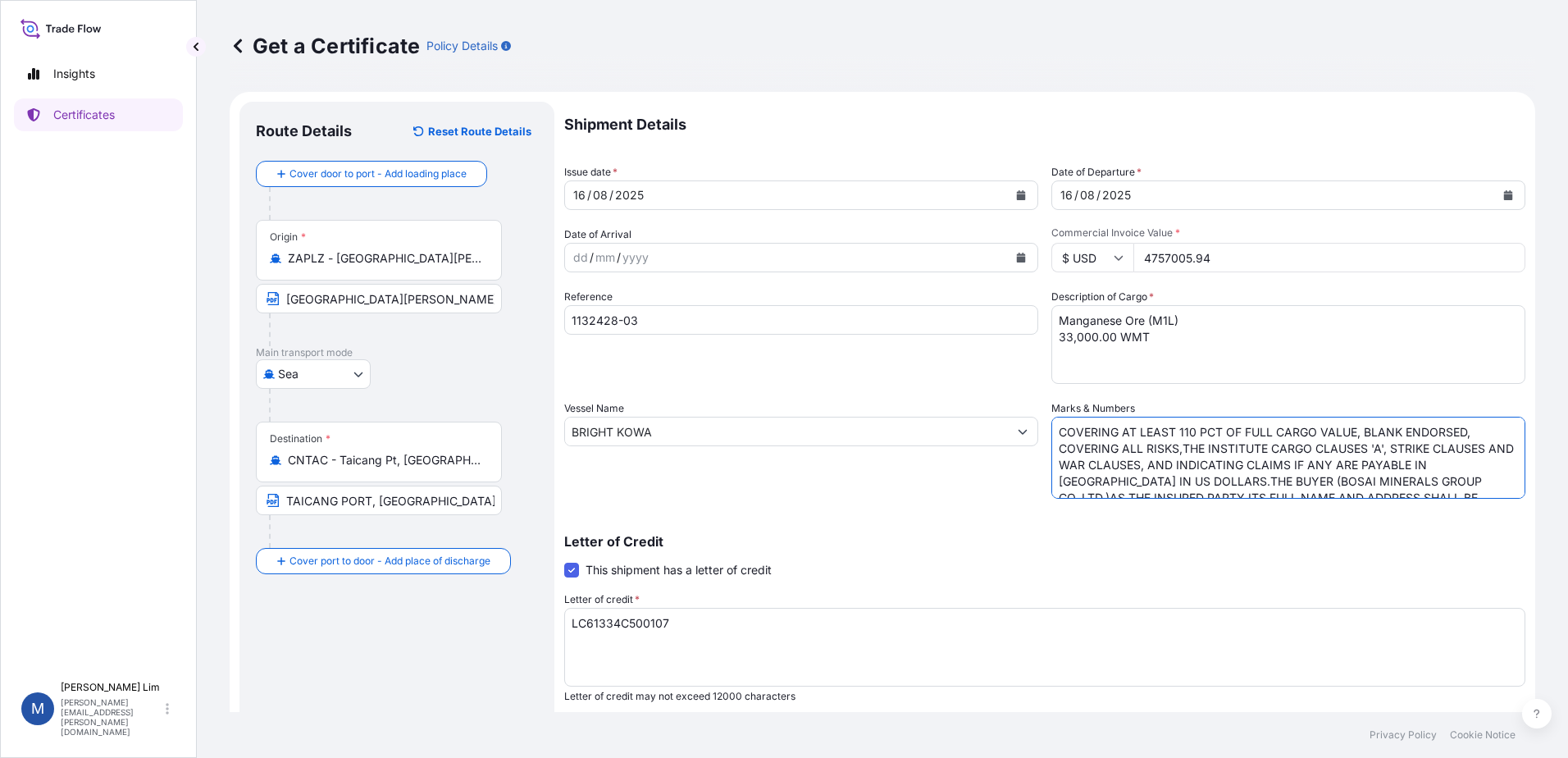
drag, startPoint x: 1209, startPoint y: 488, endPoint x: 978, endPoint y: 300, distance: 297.8
click at [978, 300] on div "Shipment Details Issue date * [DATE] Date of Departure * [DATE] Date of Arrival…" at bounding box center [1045, 492] width 962 height 781
paste textarea "AT LEAST 110PCT OF FULL CARGO VALUE, COVERING ALL RISKS,THE INSTITUTE CARGO CLA…"
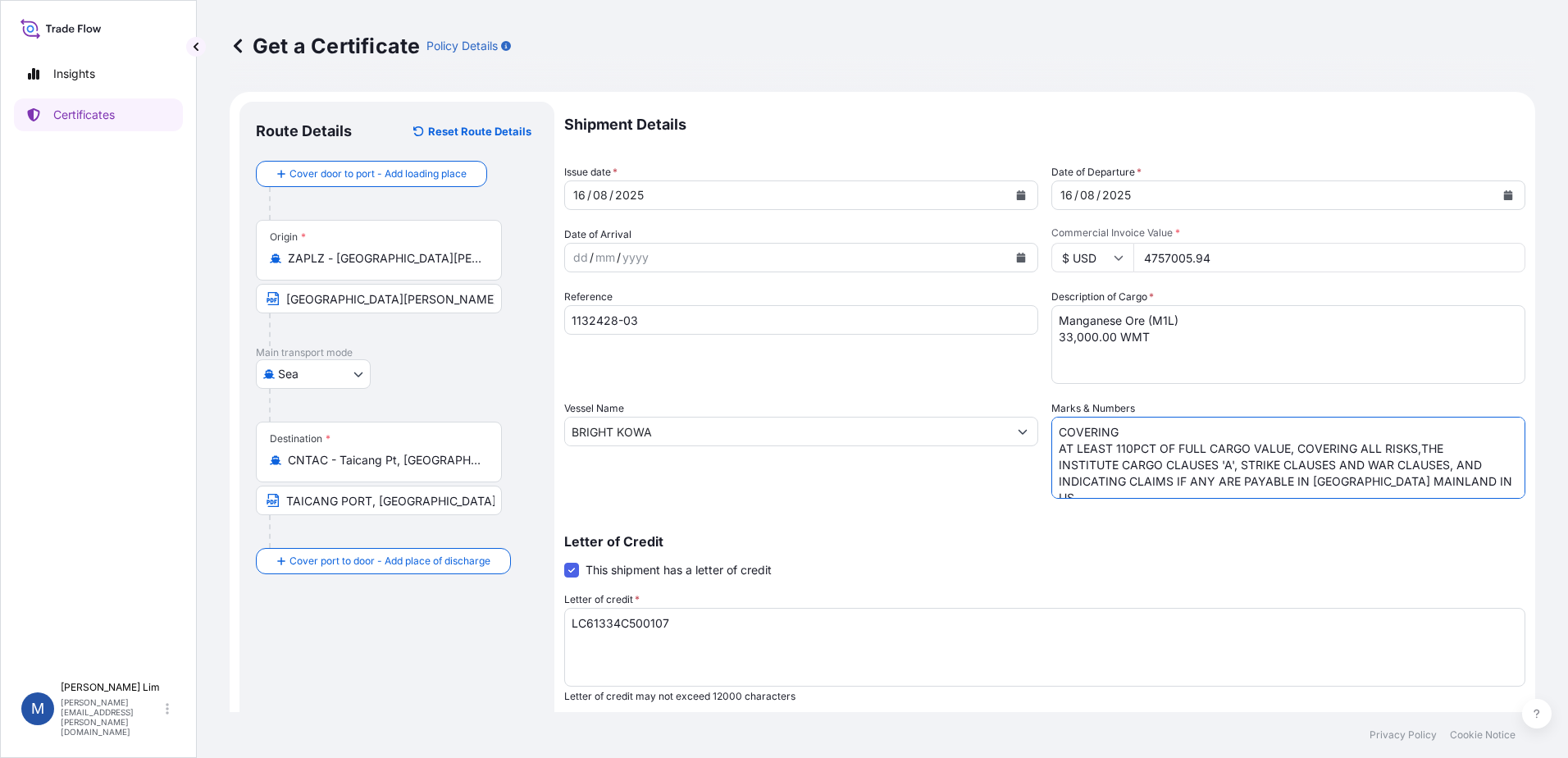
click at [1221, 431] on textarea "COVERING AT LEAST 110 PCT OF FULL CARGO VALUE, BLANK ENDORSED, COVERING ALL RIS…" at bounding box center [1288, 457] width 474 height 82
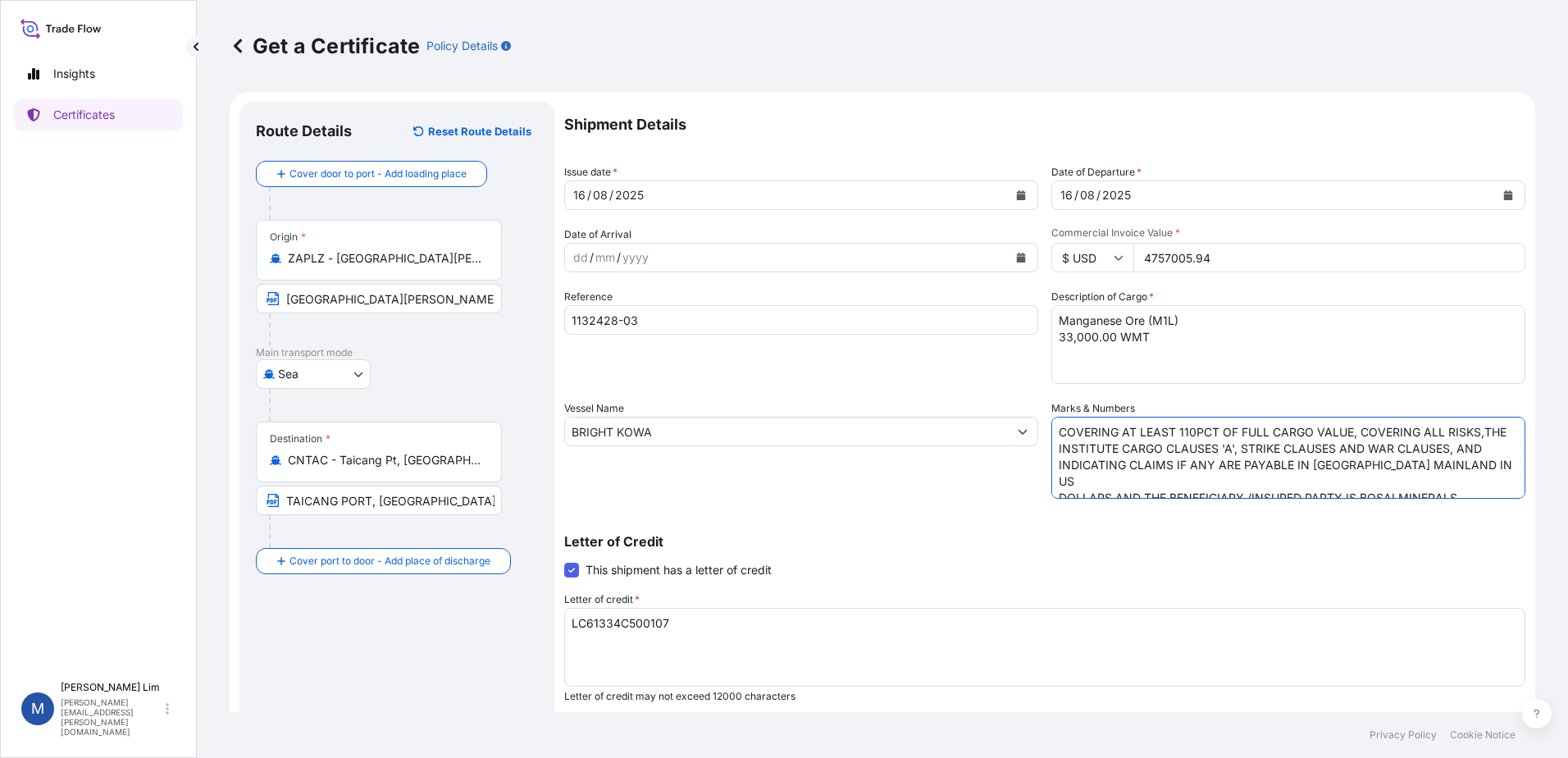
click at [1165, 437] on textarea "COVERING AT LEAST 110 PCT OF FULL CARGO VALUE, BLANK ENDORSED, COVERING ALL RIS…" at bounding box center [1288, 457] width 474 height 82
click at [1158, 470] on textarea "COVERING AT LEAST 110 PCT OF FULL CARGO VALUE, BLANK ENDORSED, COVERING ALL RIS…" at bounding box center [1288, 457] width 474 height 82
click at [1123, 486] on textarea "COVERING AT LEAST 110 PCT OF FULL CARGO VALUE, BLANK ENDORSED, COVERING ALL RIS…" at bounding box center [1288, 457] width 474 height 82
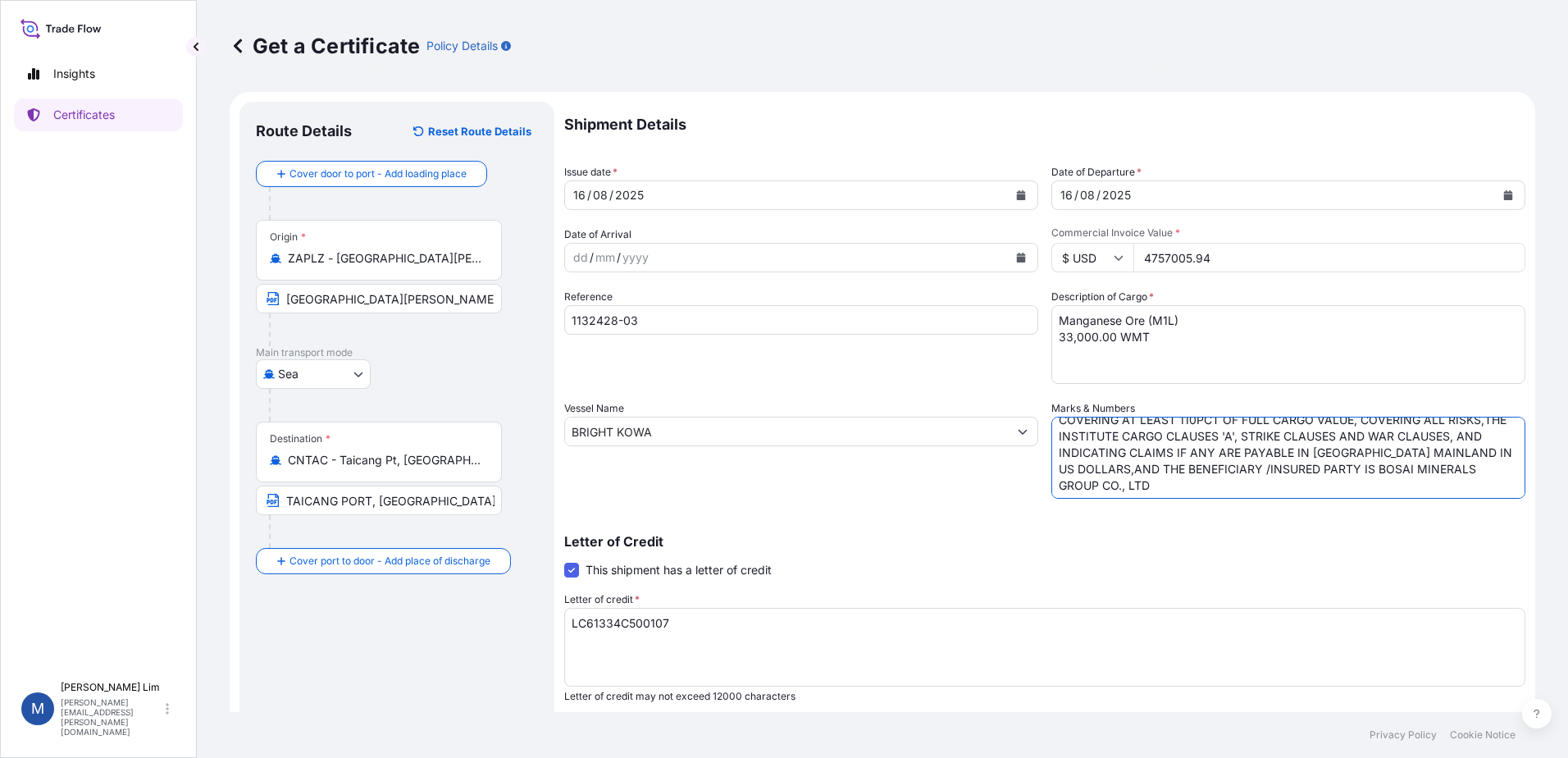
scroll to position [15, 0]
click at [1175, 485] on textarea "COVERING AT LEAST 110 PCT OF FULL CARGO VALUE, BLANK ENDORSED, COVERING ALL RIS…" at bounding box center [1288, 457] width 474 height 82
click at [1361, 481] on textarea "COVERING AT LEAST 110 PCT OF FULL CARGO VALUE, BLANK ENDORSED, COVERING ALL RIS…" at bounding box center [1288, 457] width 474 height 82
click at [1386, 470] on textarea "COVERING AT LEAST 110 PCT OF FULL CARGO VALUE, BLANK ENDORSED, COVERING ALL RIS…" at bounding box center [1288, 457] width 474 height 82
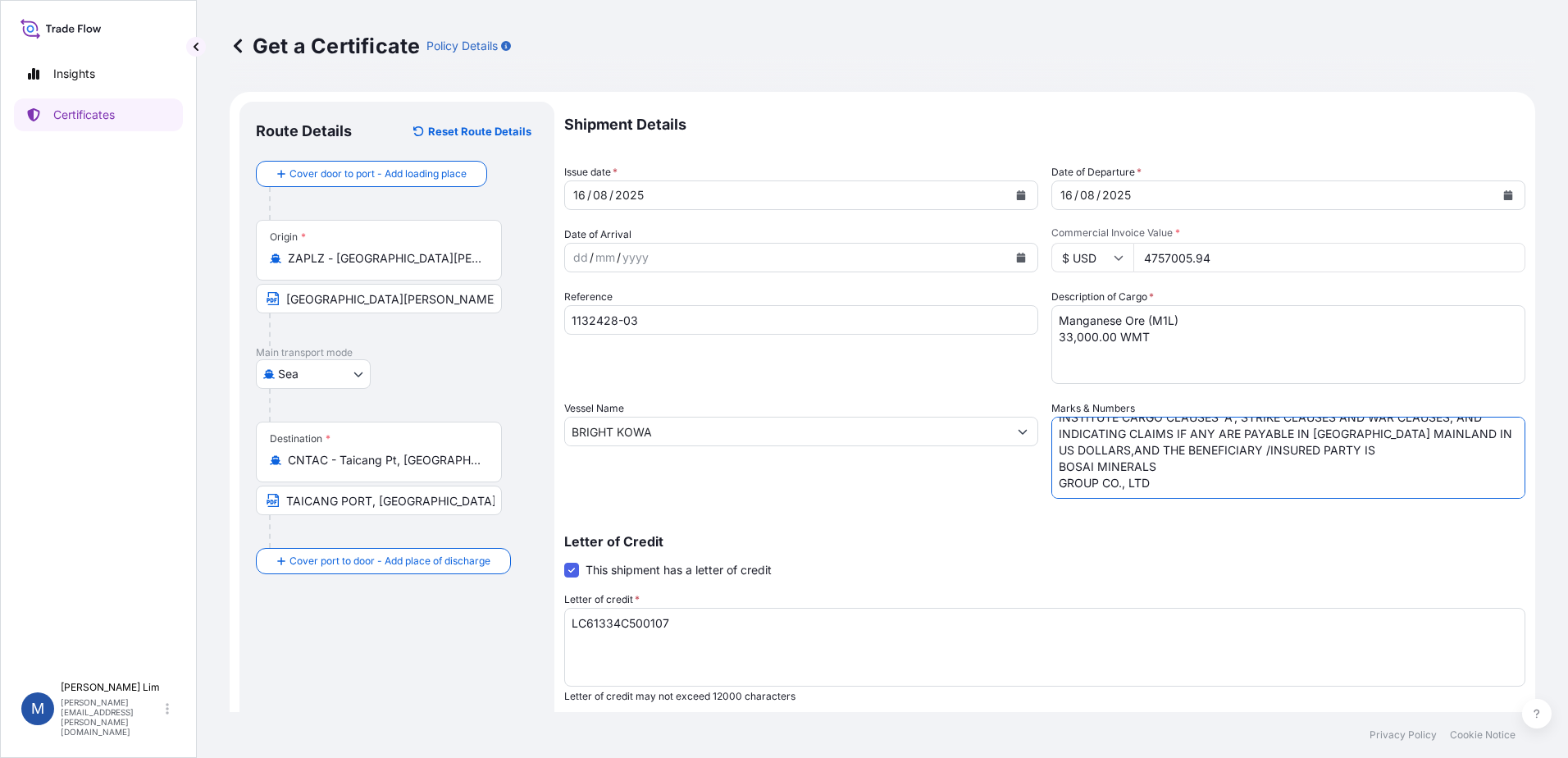
click at [1224, 472] on textarea "COVERING AT LEAST 110 PCT OF FULL CARGO VALUE, BLANK ENDORSED, COVERING ALL RIS…" at bounding box center [1288, 457] width 474 height 82
click at [1259, 496] on textarea "COVERING AT LEAST 110 PCT OF FULL CARGO VALUE, BLANK ENDORSED, COVERING ALL RIS…" at bounding box center [1288, 457] width 474 height 82
paste textarea "ADD:[STREET_ADDRESS] [STREET_ADDRESS][PERSON_NAME] [GEOGRAPHIC_DATA]."
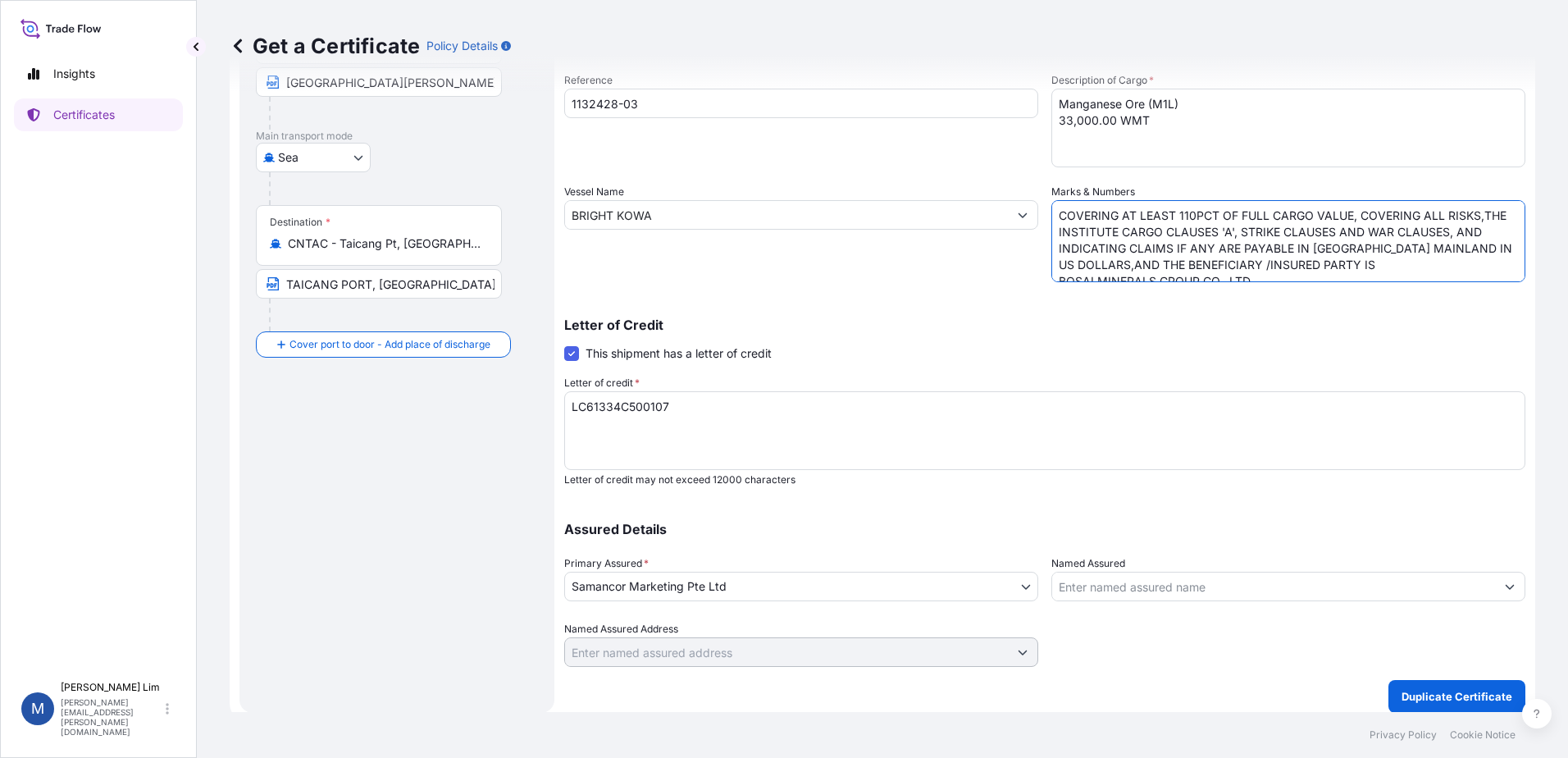
scroll to position [227, 0]
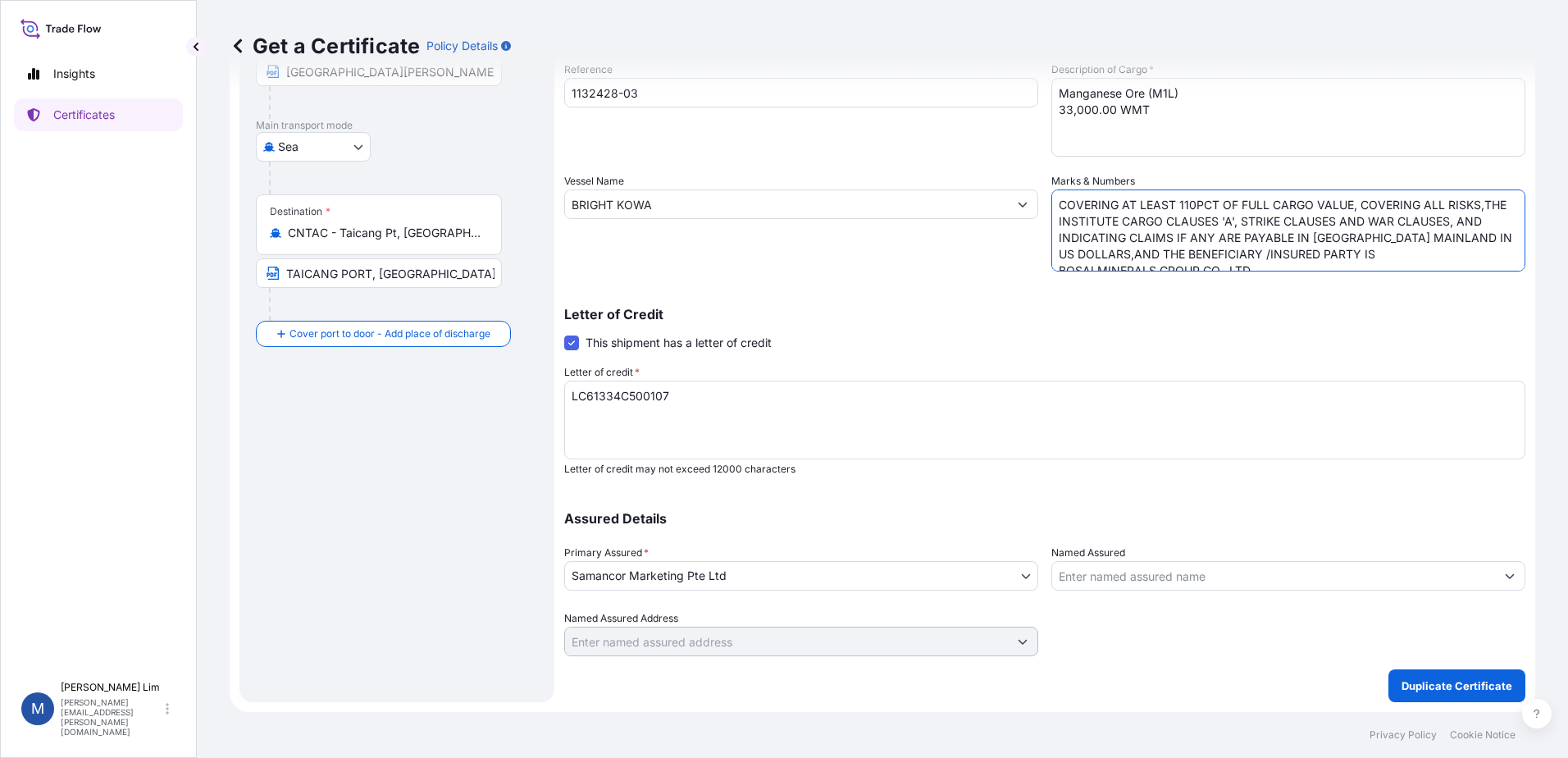
type textarea "COVERING AT LEAST 110PCT OF FULL CARGO VALUE, COVERING ALL RISKS,THE INSTITUTE …"
click at [1419, 688] on p "Duplicate Certificate" at bounding box center [1457, 685] width 111 height 16
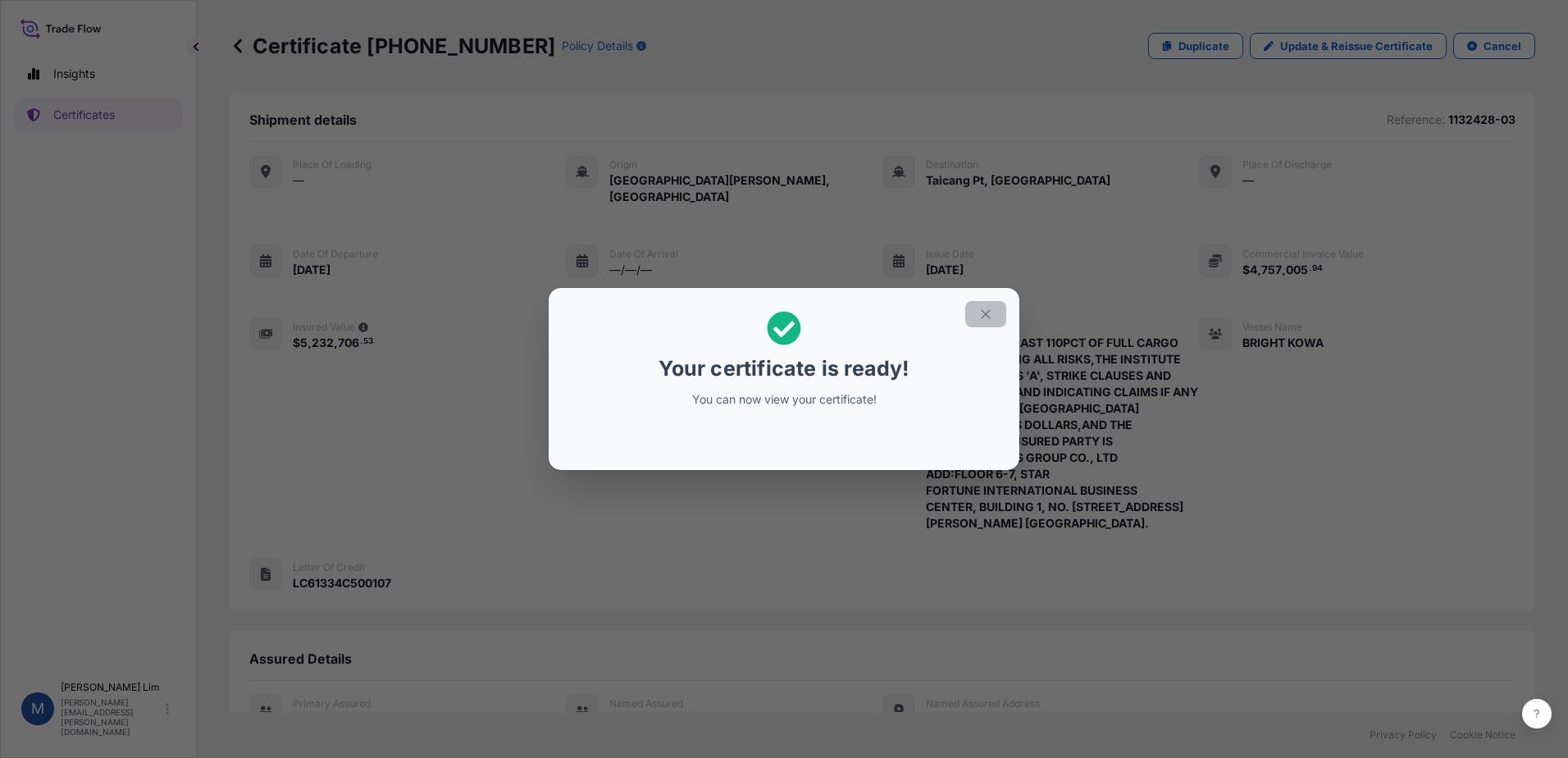
click at [982, 316] on icon "button" at bounding box center [986, 314] width 15 height 15
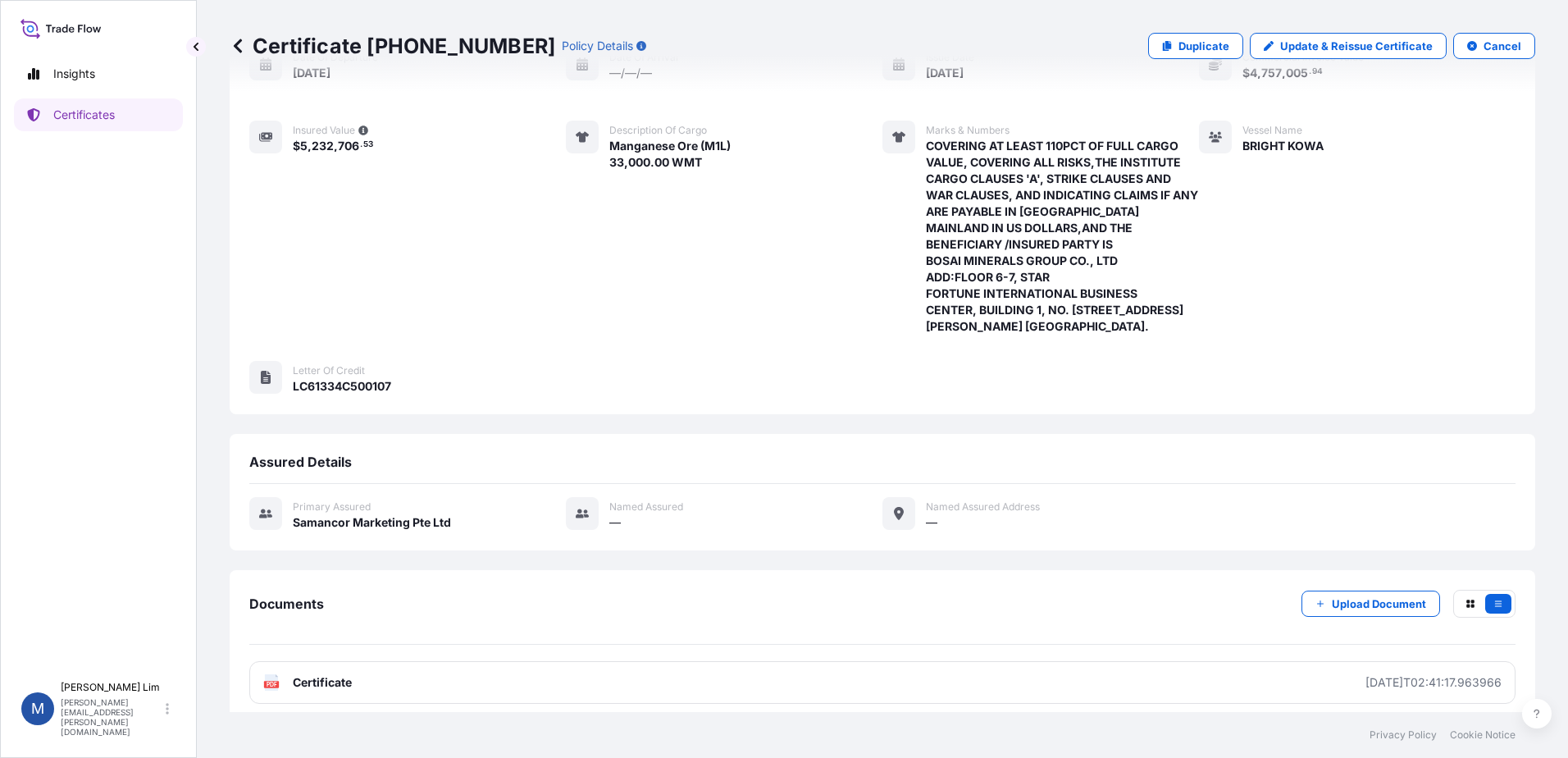
scroll to position [224, 0]
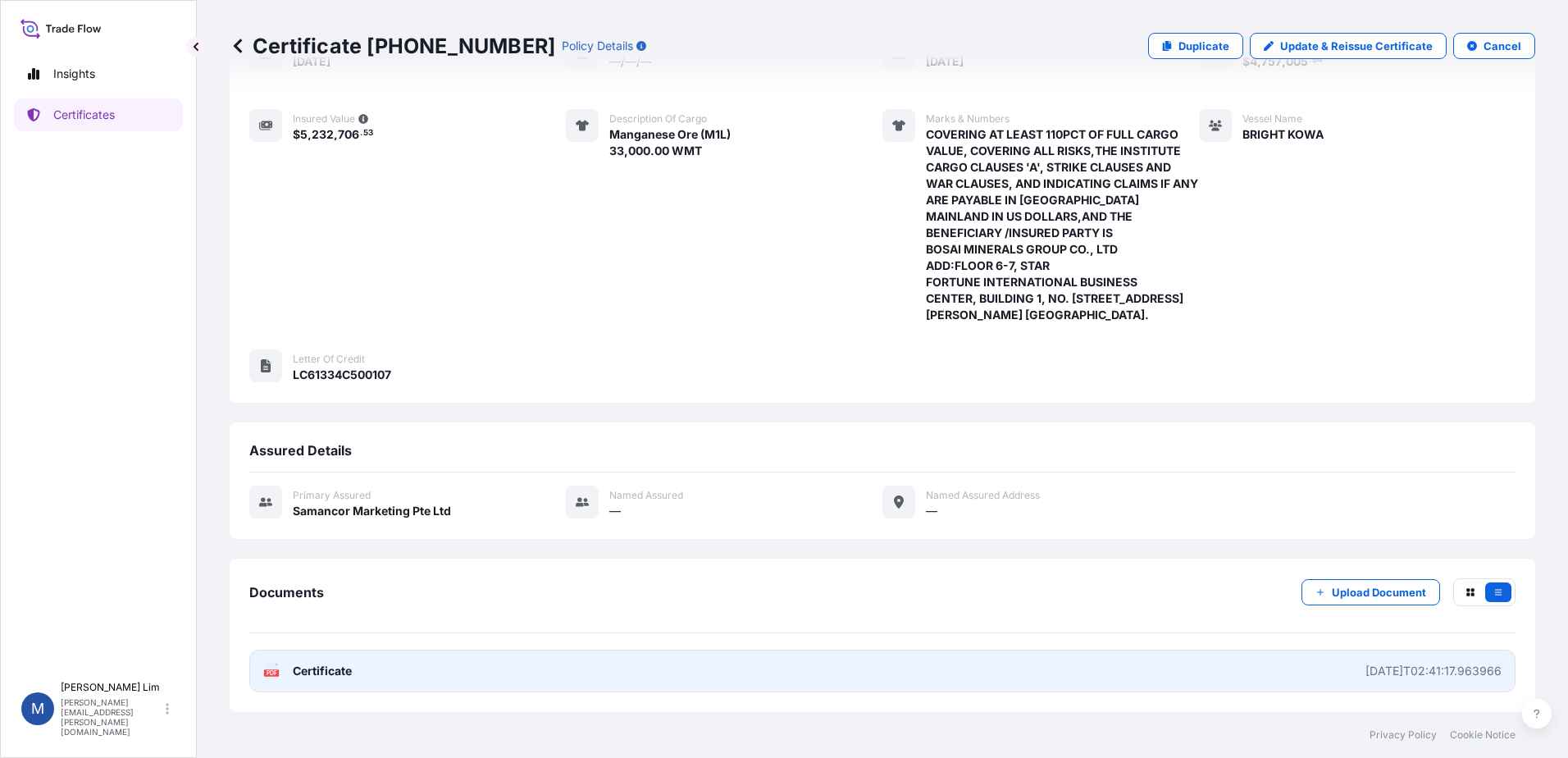
click at [535, 675] on link "PDF Certificate [DATE]T02:41:17.963966" at bounding box center [883, 671] width 1267 height 42
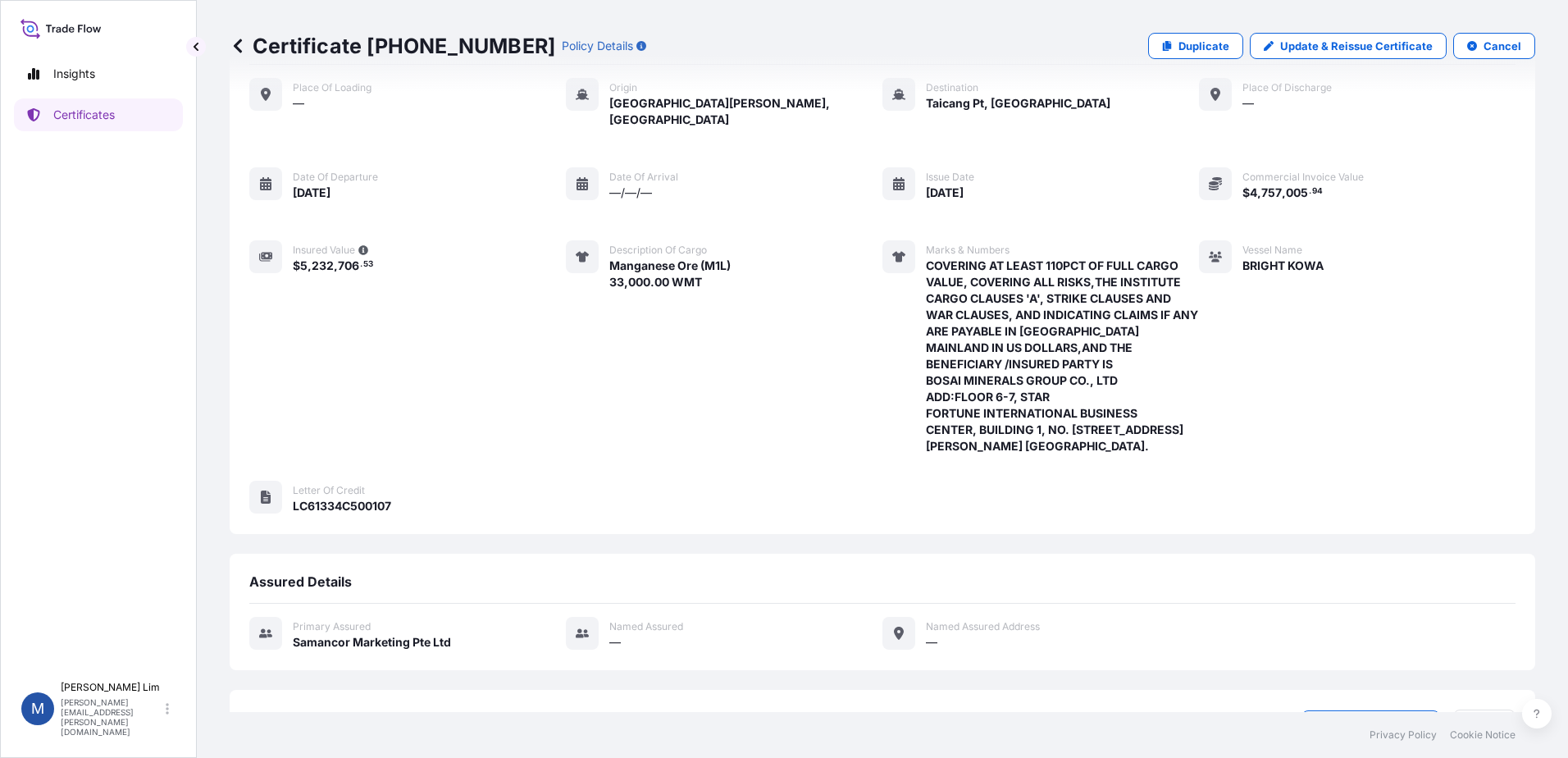
scroll to position [0, 0]
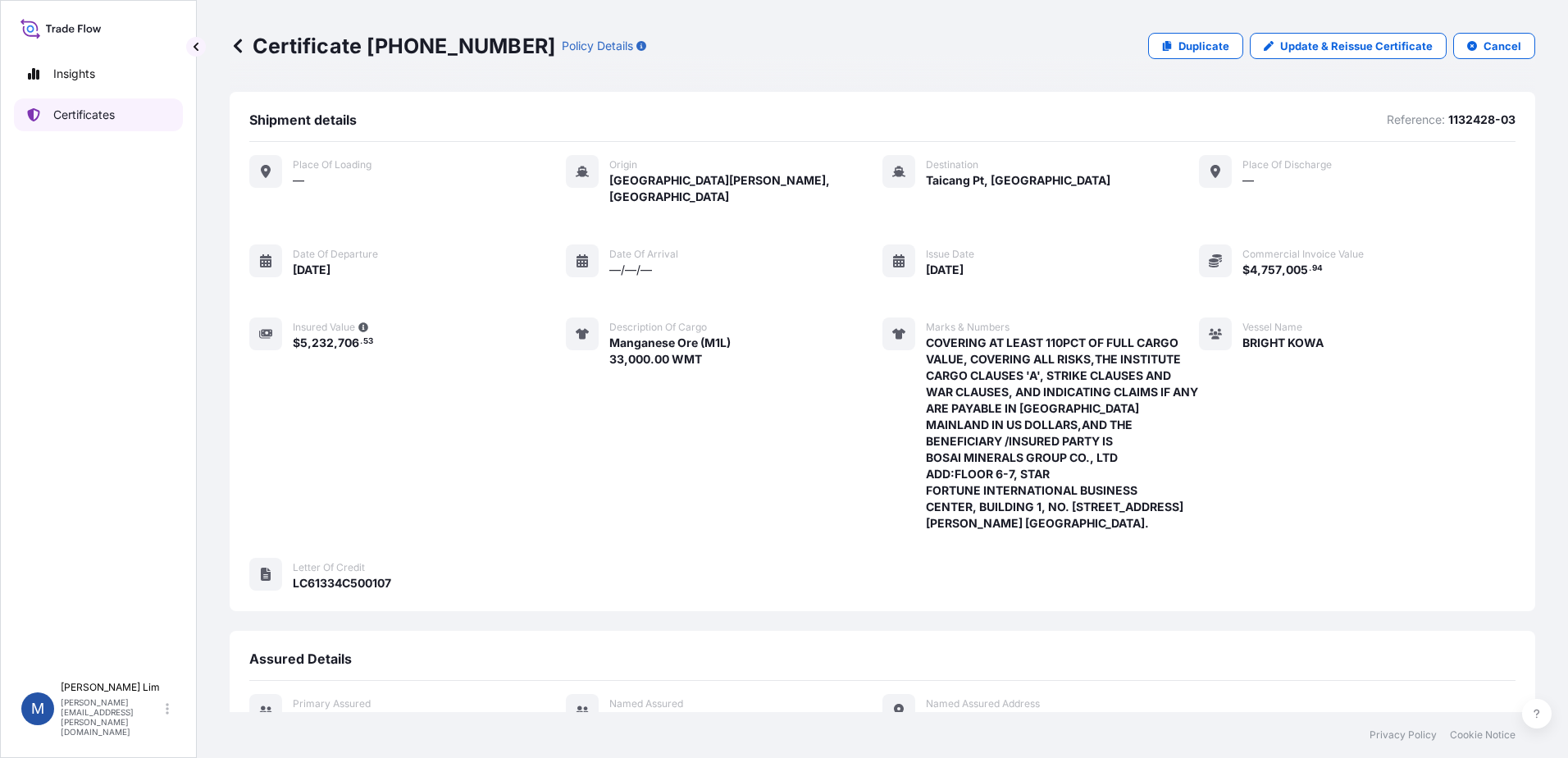
click at [87, 113] on p "Certificates" at bounding box center [84, 114] width 62 height 16
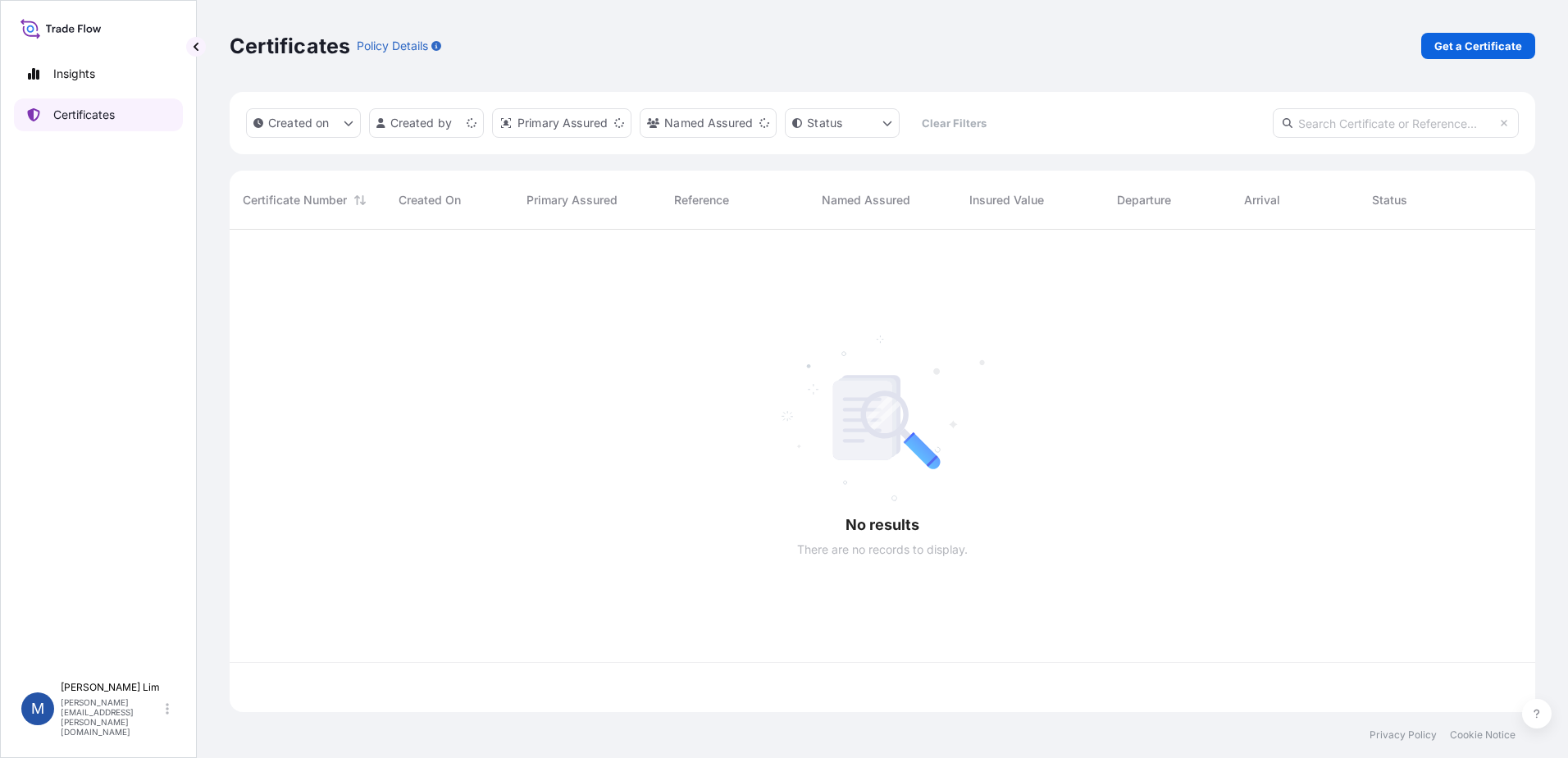
scroll to position [479, 1293]
